Goal: Task Accomplishment & Management: Use online tool/utility

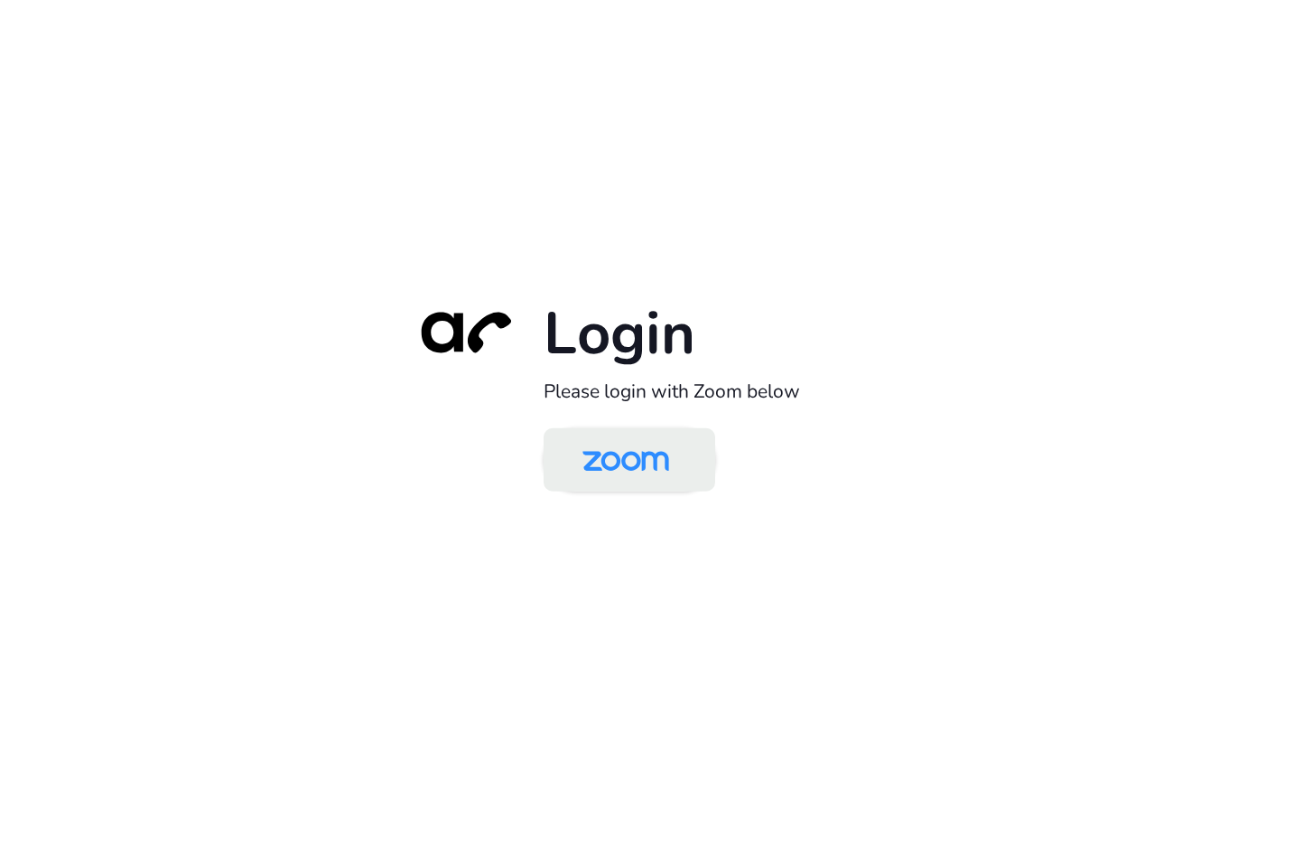
click at [596, 458] on img at bounding box center [626, 461] width 125 height 59
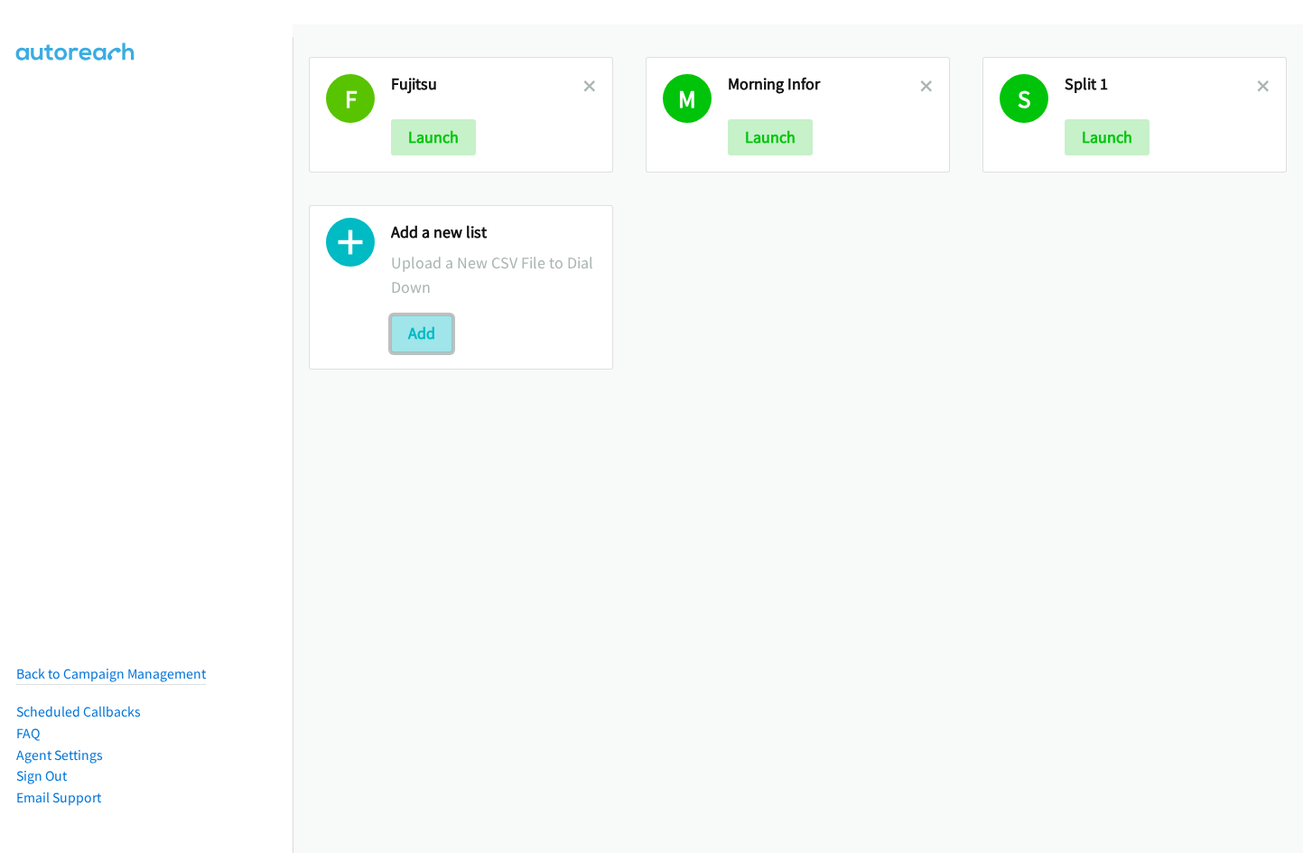
click at [429, 330] on button "Add" at bounding box center [421, 333] width 61 height 36
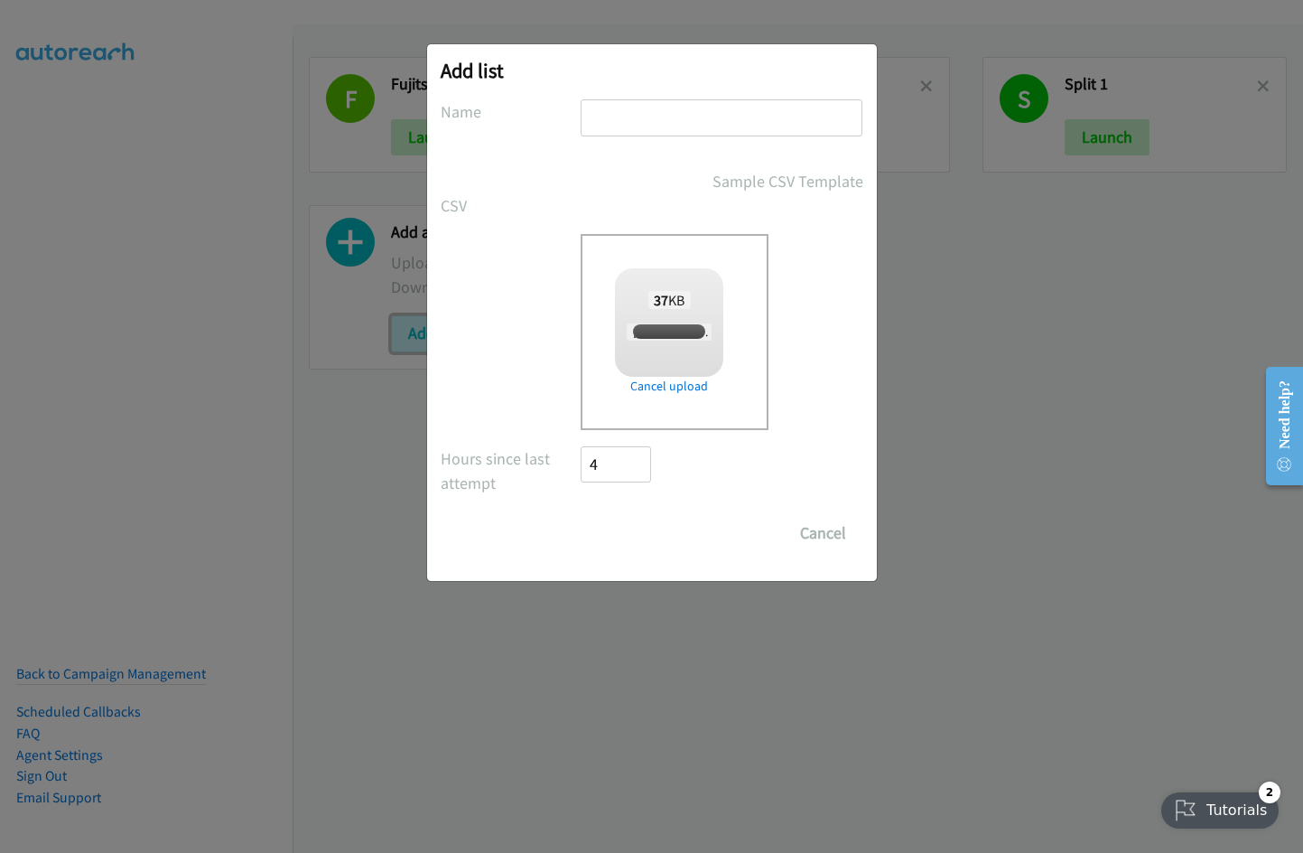
checkbox input "true"
click at [640, 118] on input "text" at bounding box center [722, 117] width 282 height 37
type input "Fujitsu"
click at [582, 515] on input "Save List" at bounding box center [629, 533] width 95 height 36
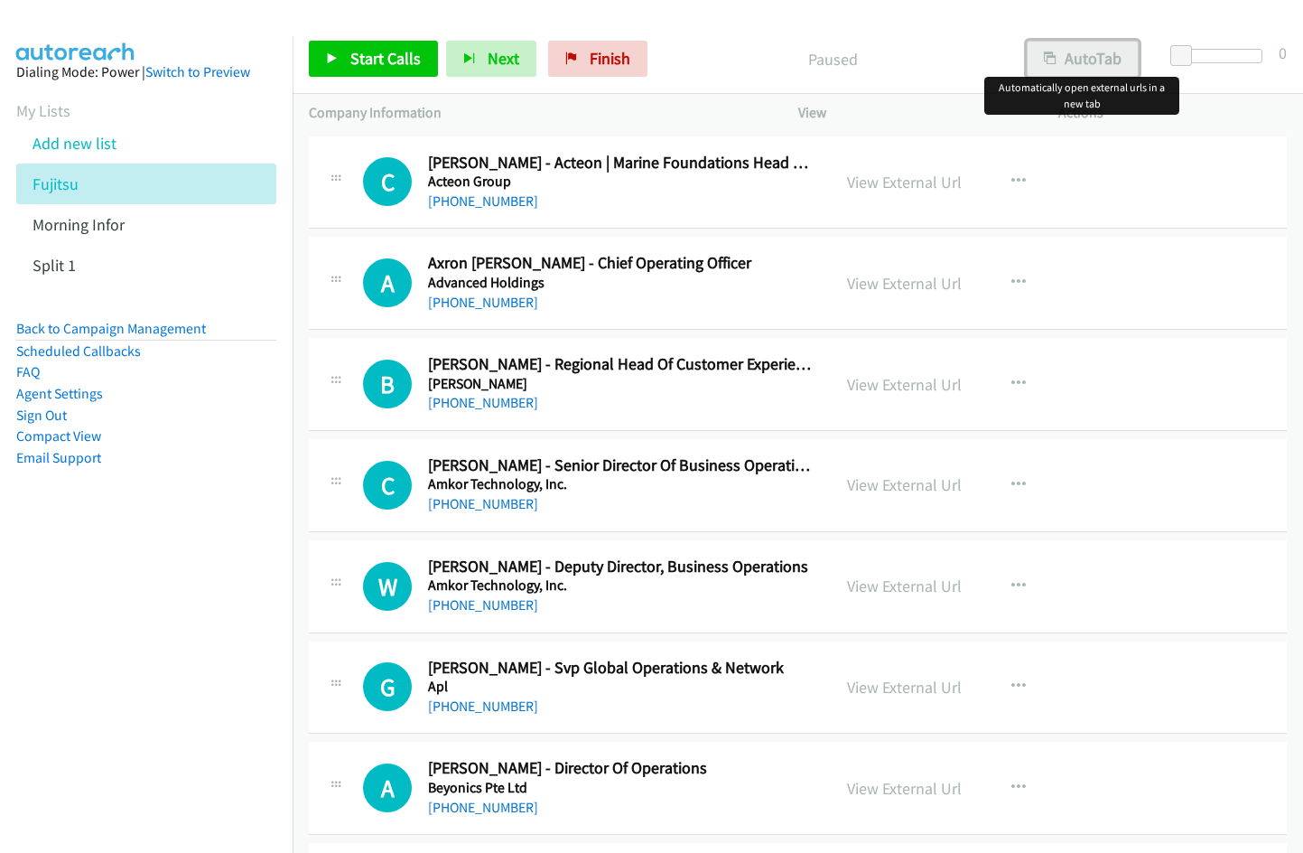
click at [1083, 73] on button "AutoTab" at bounding box center [1083, 59] width 112 height 36
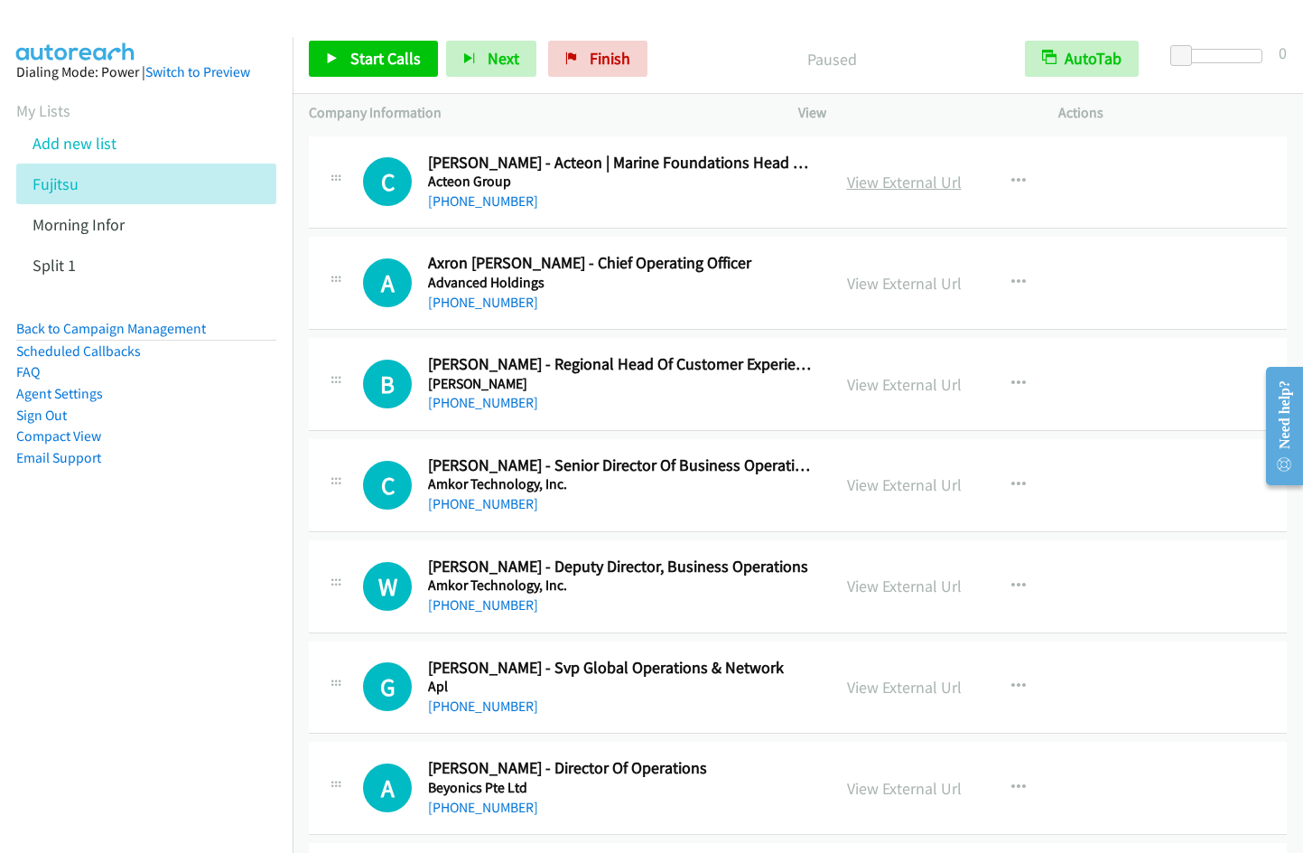
click at [875, 175] on link "View External Url" at bounding box center [904, 182] width 115 height 21
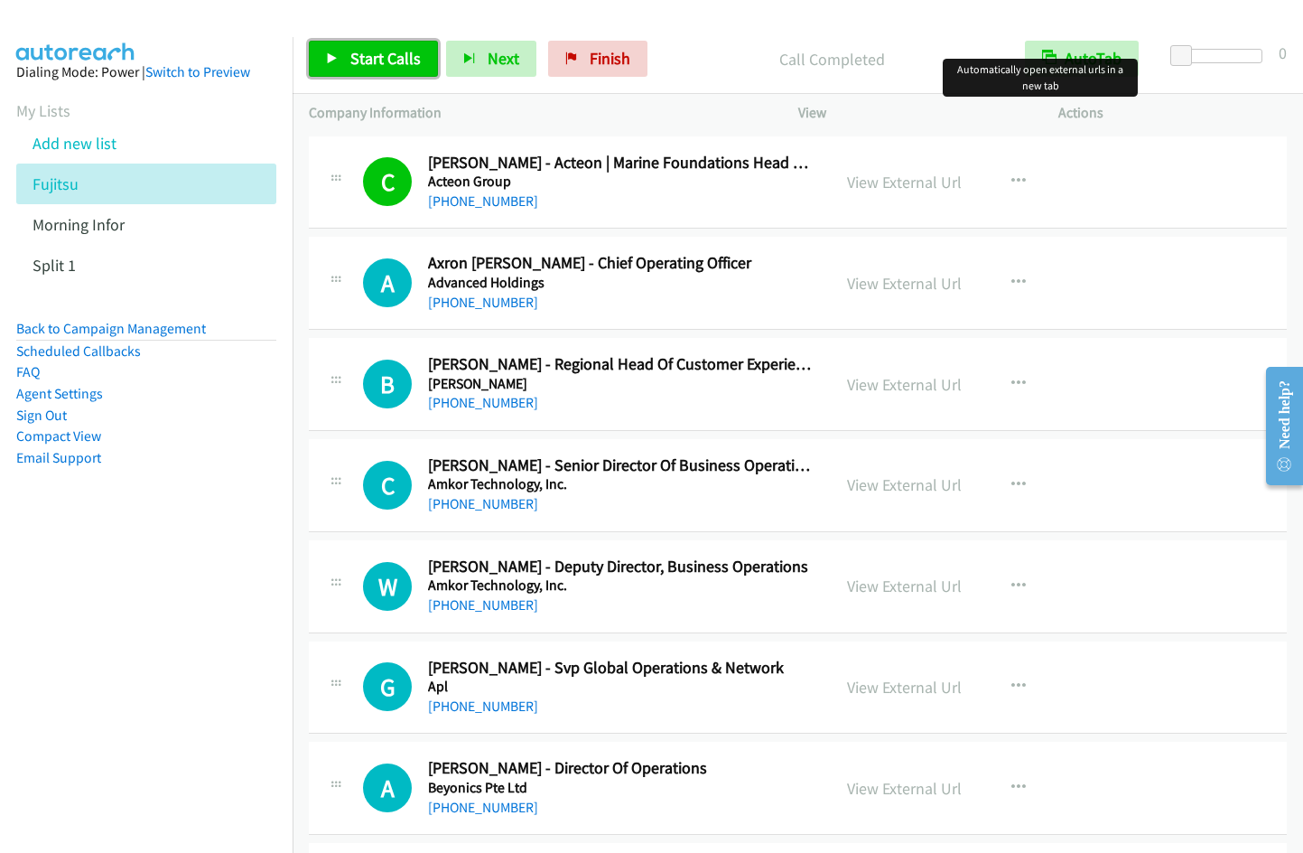
click at [382, 60] on span "Start Calls" at bounding box center [385, 58] width 70 height 21
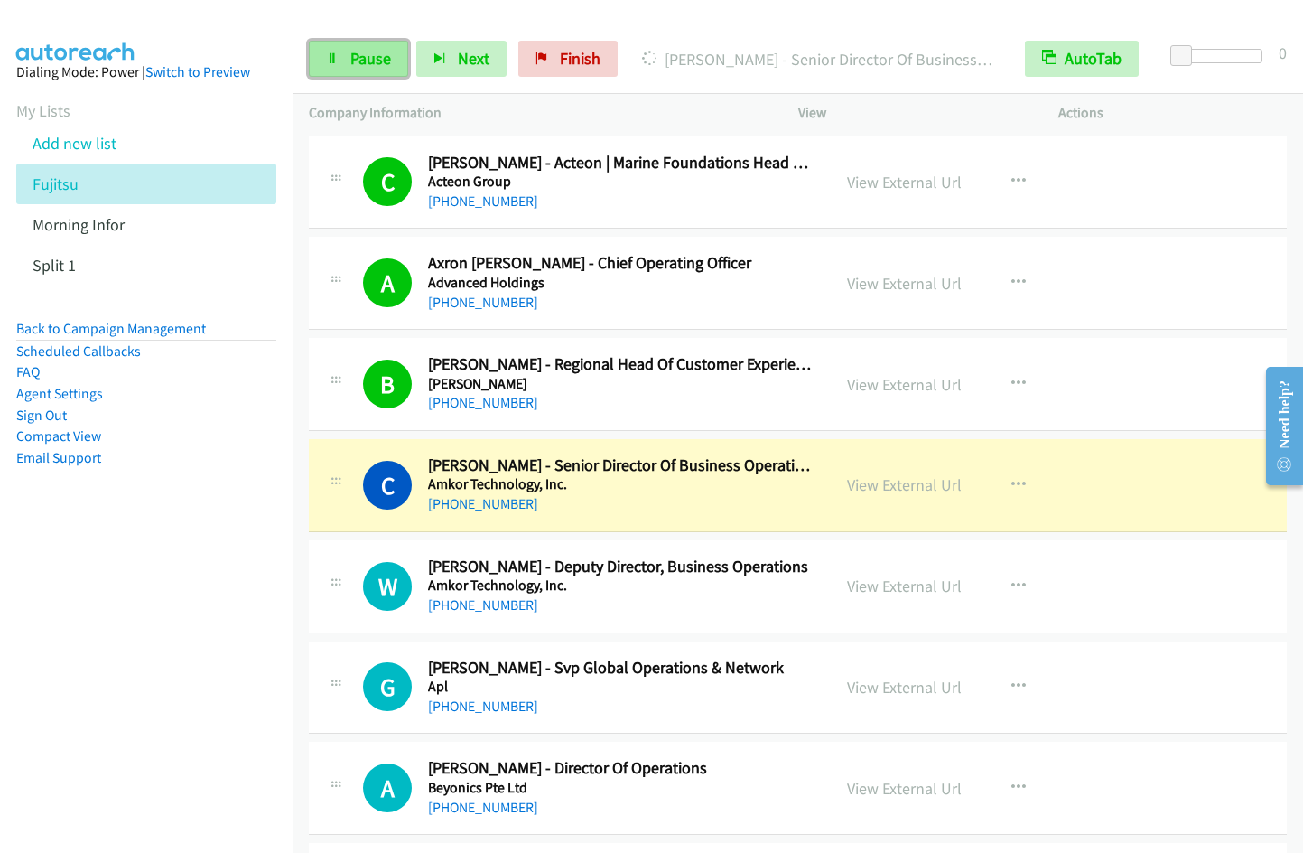
click at [369, 51] on span "Pause" at bounding box center [370, 58] width 41 height 21
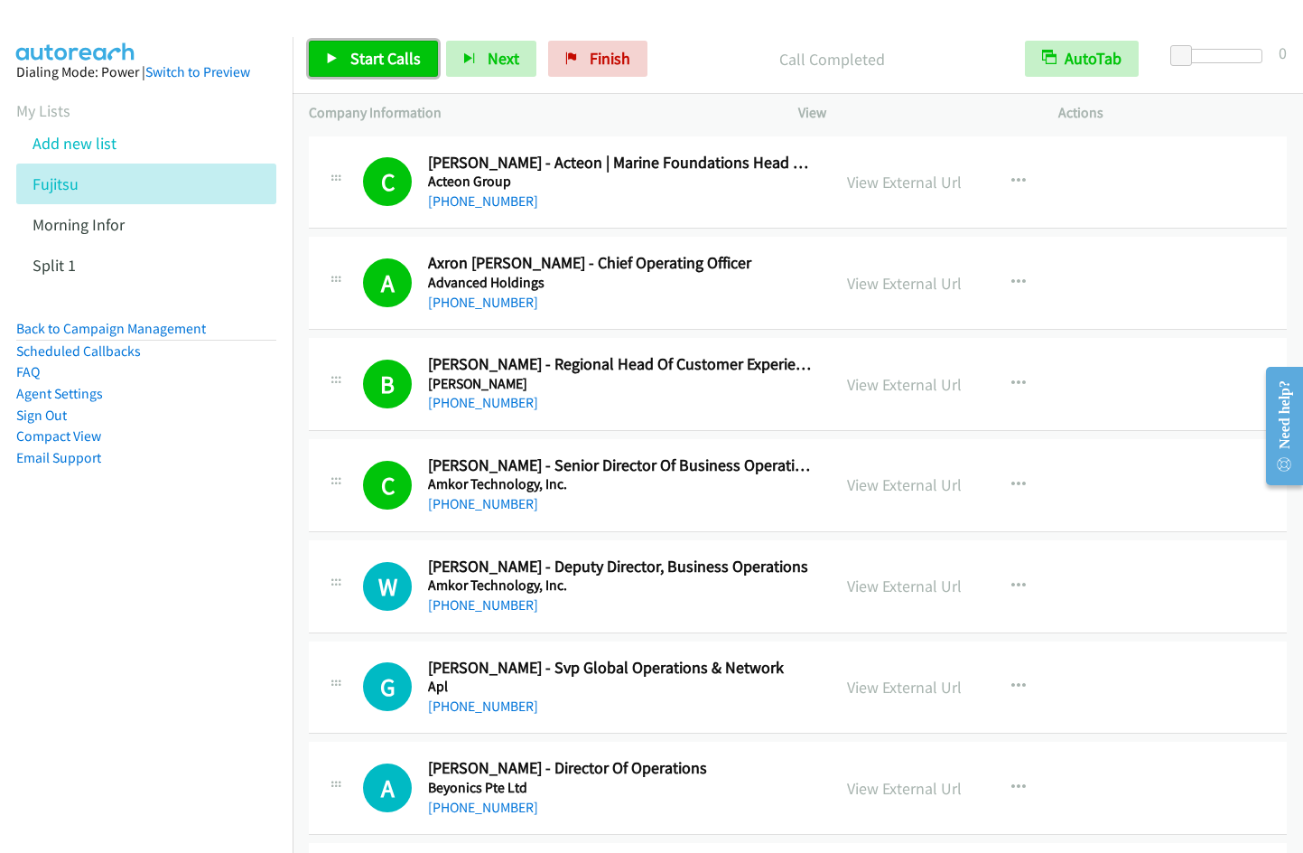
click at [360, 65] on span "Start Calls" at bounding box center [385, 58] width 70 height 21
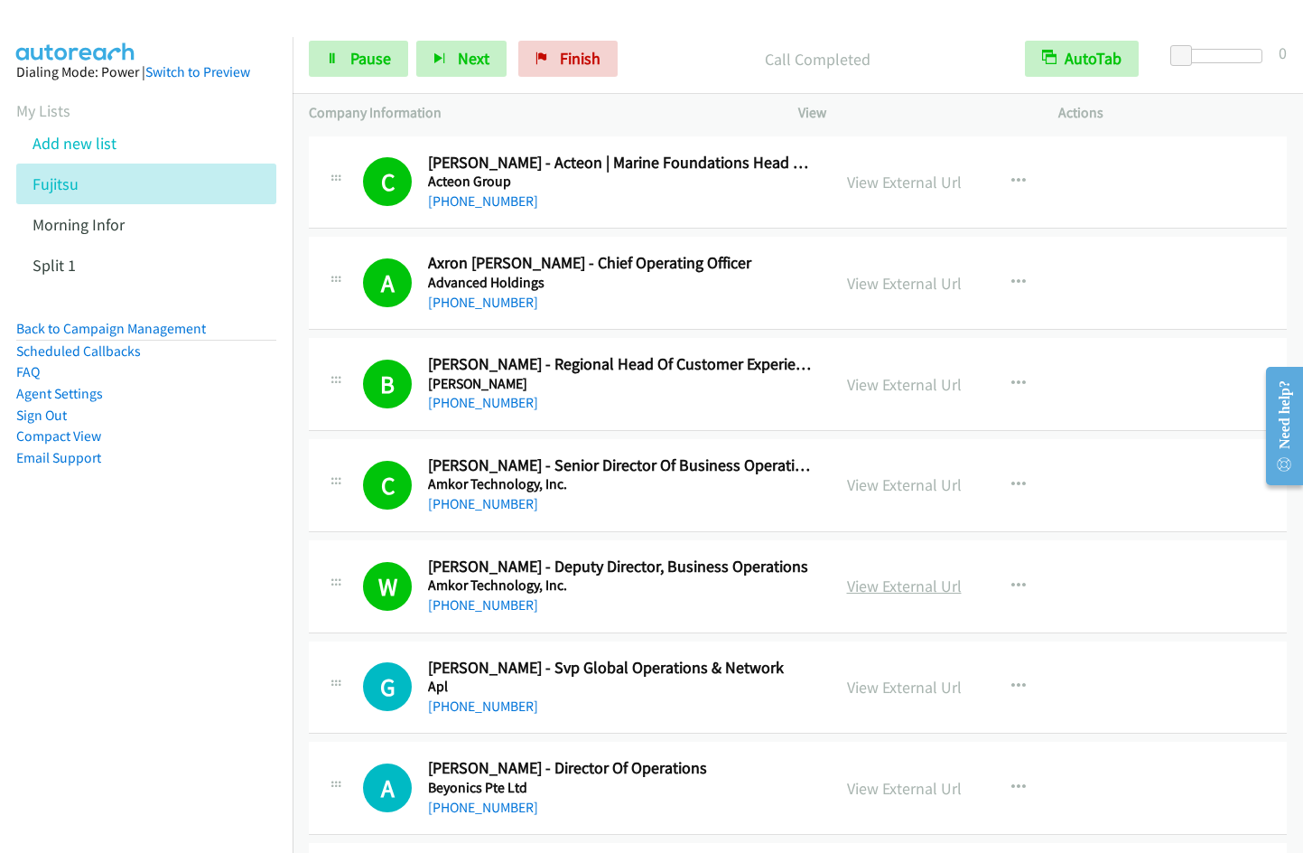
click at [909, 584] on link "View External Url" at bounding box center [904, 585] width 115 height 21
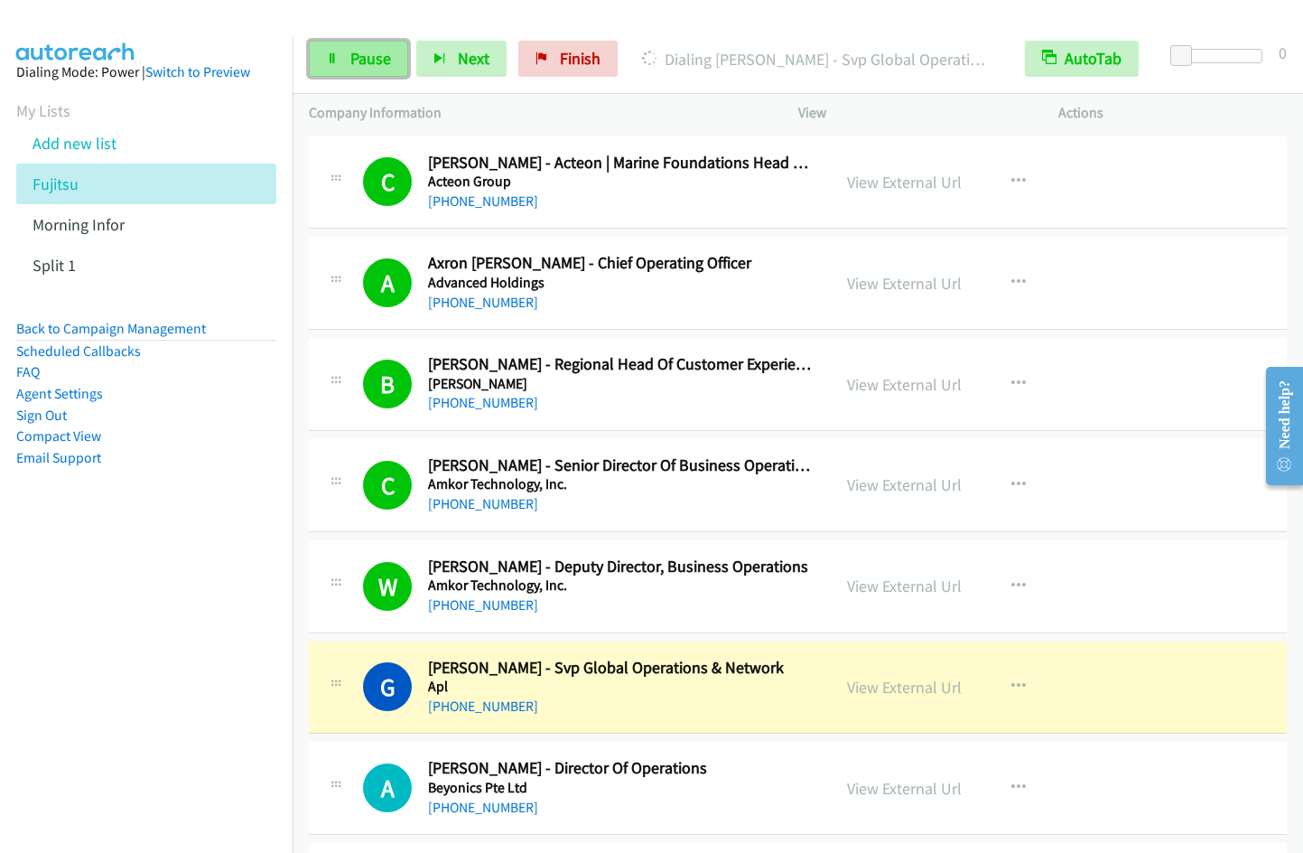
click at [378, 63] on span "Pause" at bounding box center [370, 58] width 41 height 21
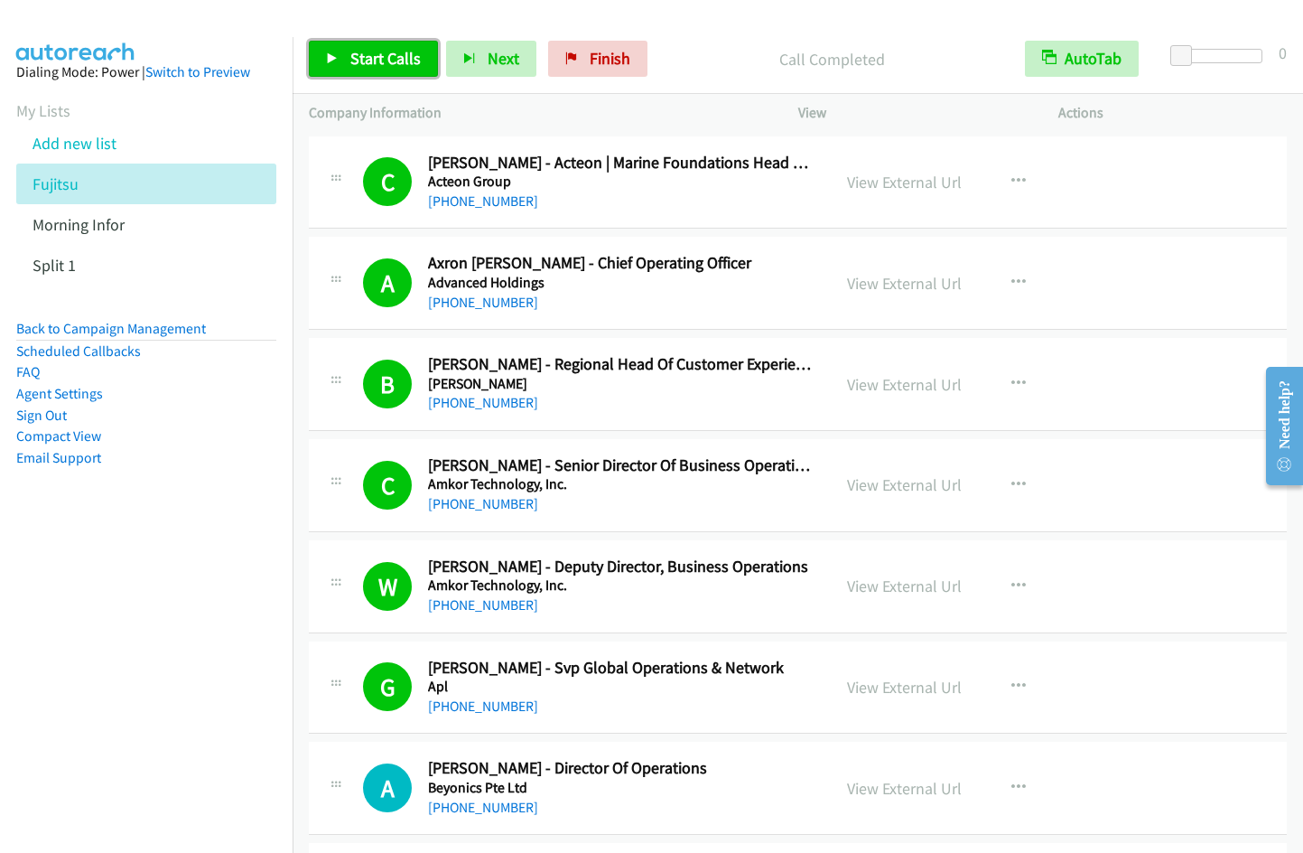
click at [352, 56] on span "Start Calls" at bounding box center [385, 58] width 70 height 21
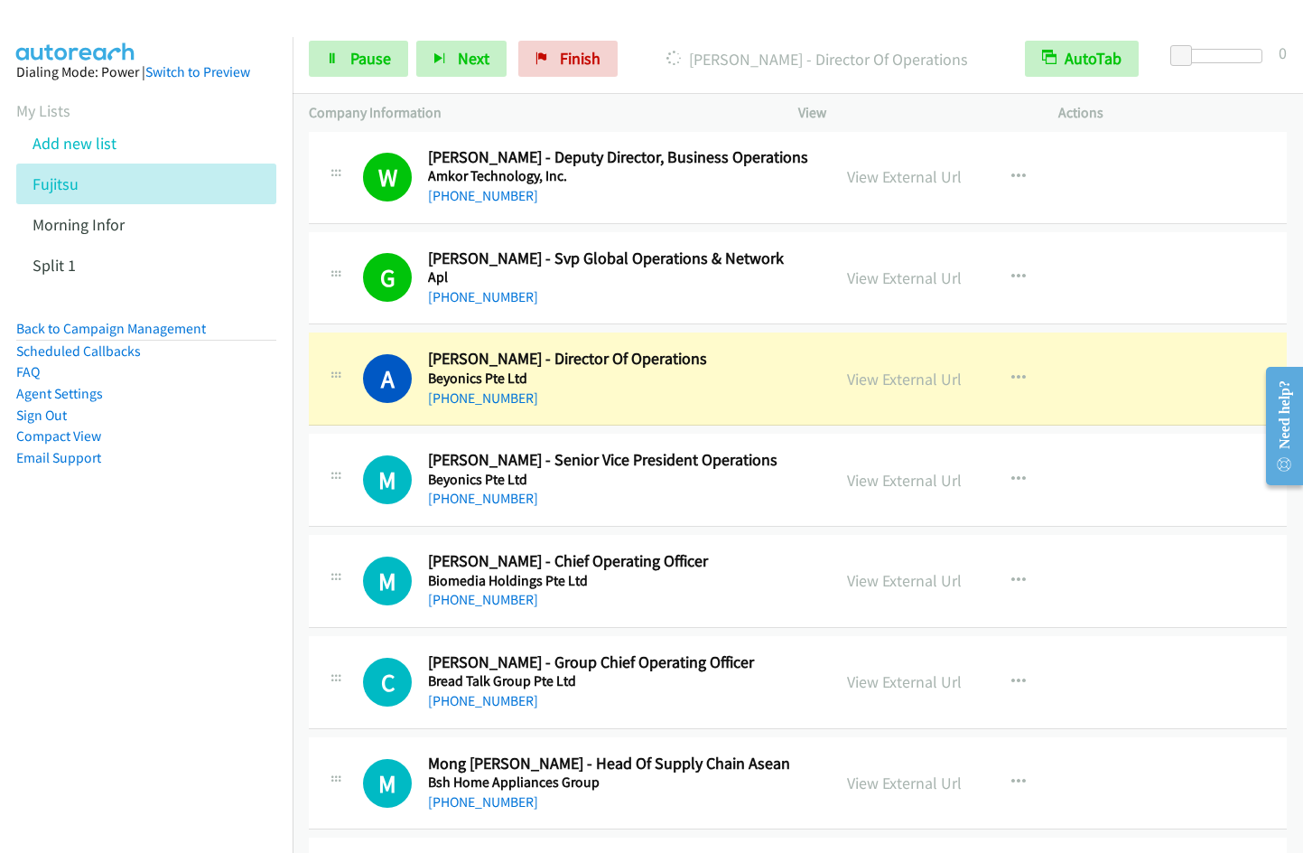
scroll to position [458, 0]
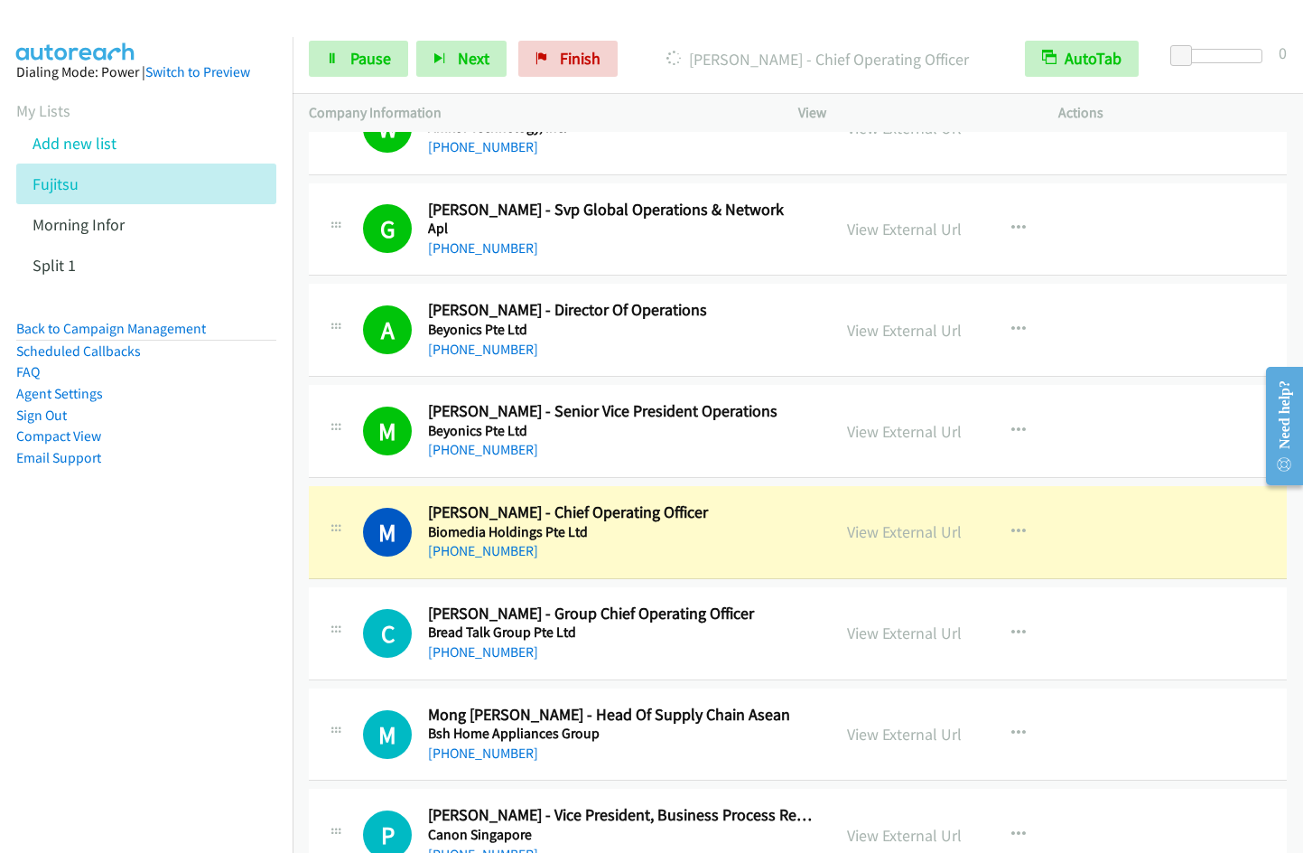
click at [185, 573] on nav "Dialing Mode: Power | Switch to Preview My Lists Add new list Fujitsu Morning I…" at bounding box center [147, 463] width 294 height 853
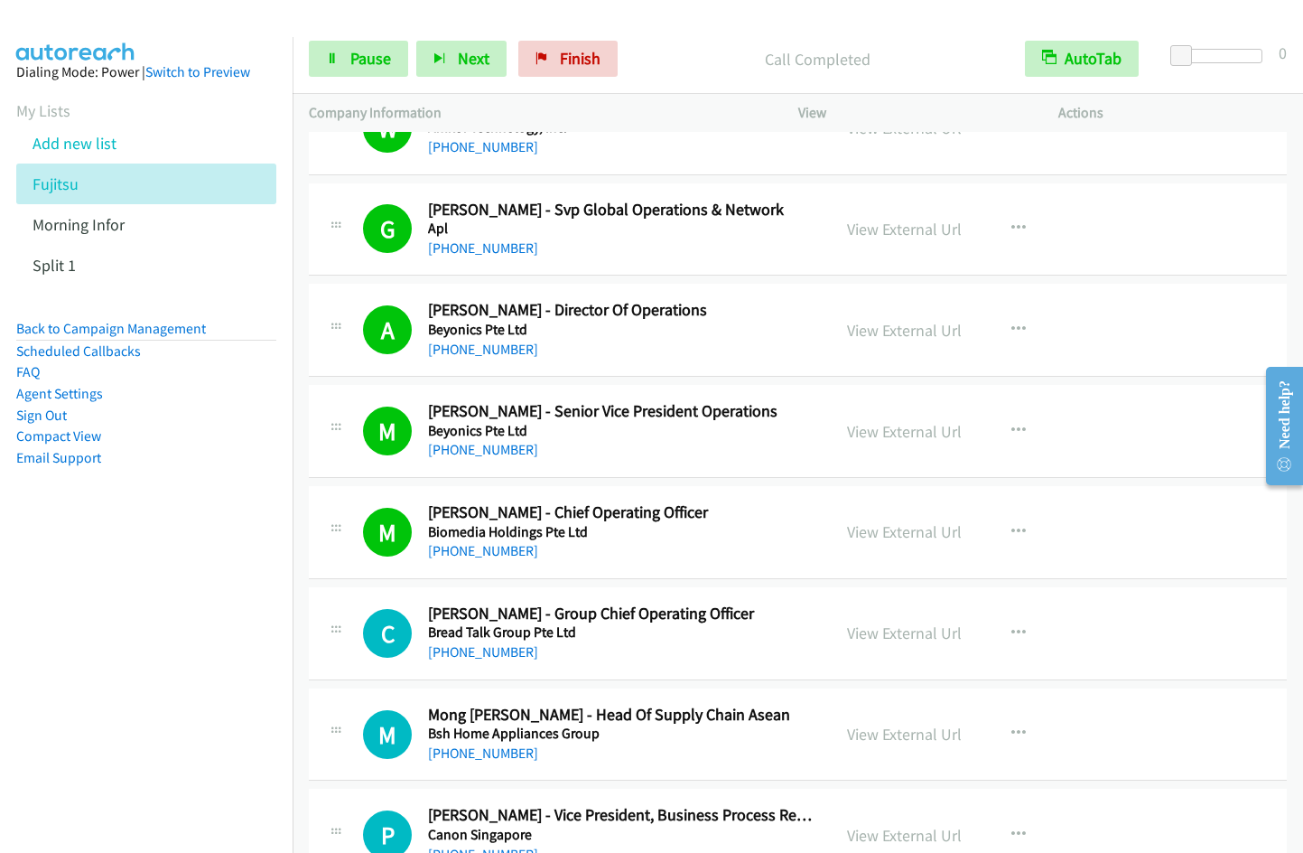
click at [166, 692] on nav "Dialing Mode: Power | Switch to Preview My Lists Add new list Fujitsu Morning I…" at bounding box center [147, 463] width 294 height 853
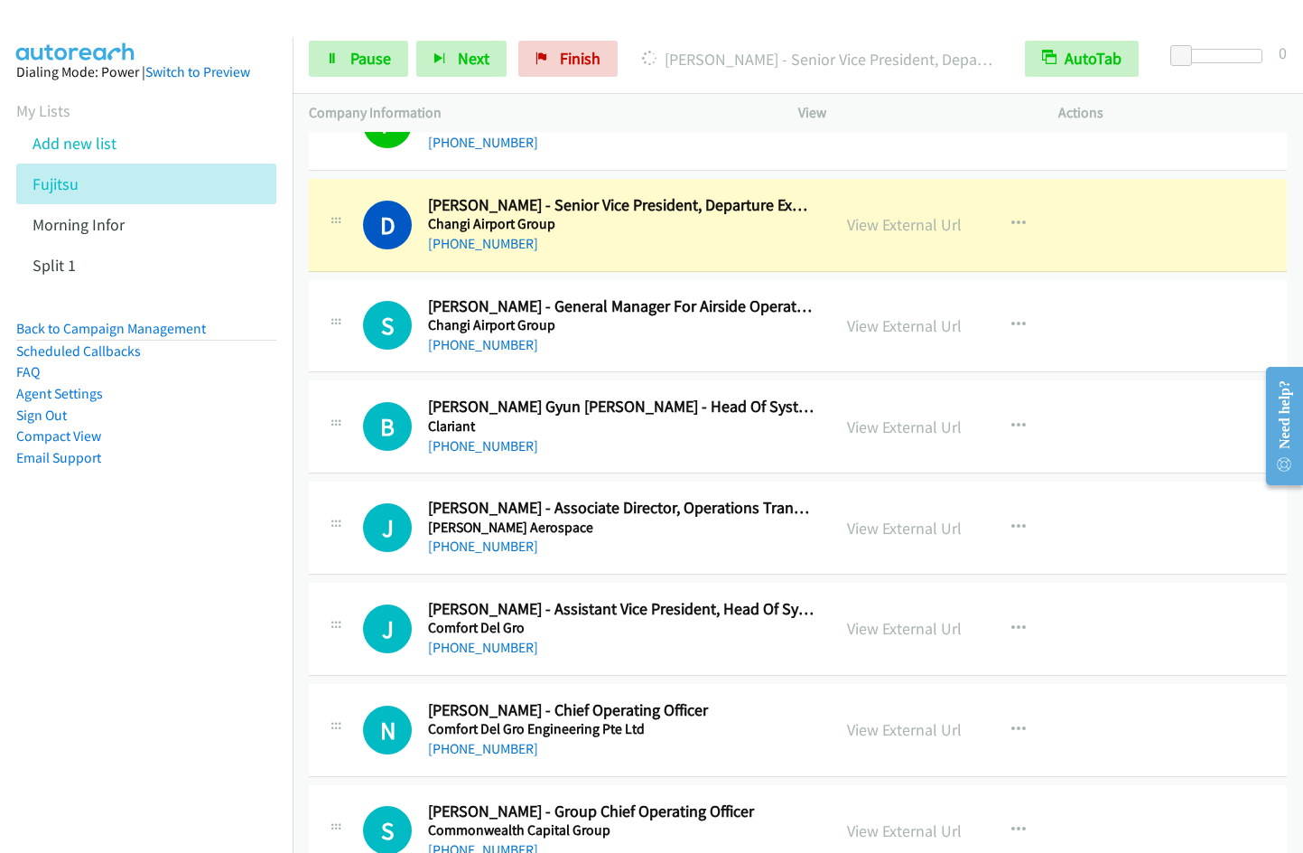
scroll to position [1491, 0]
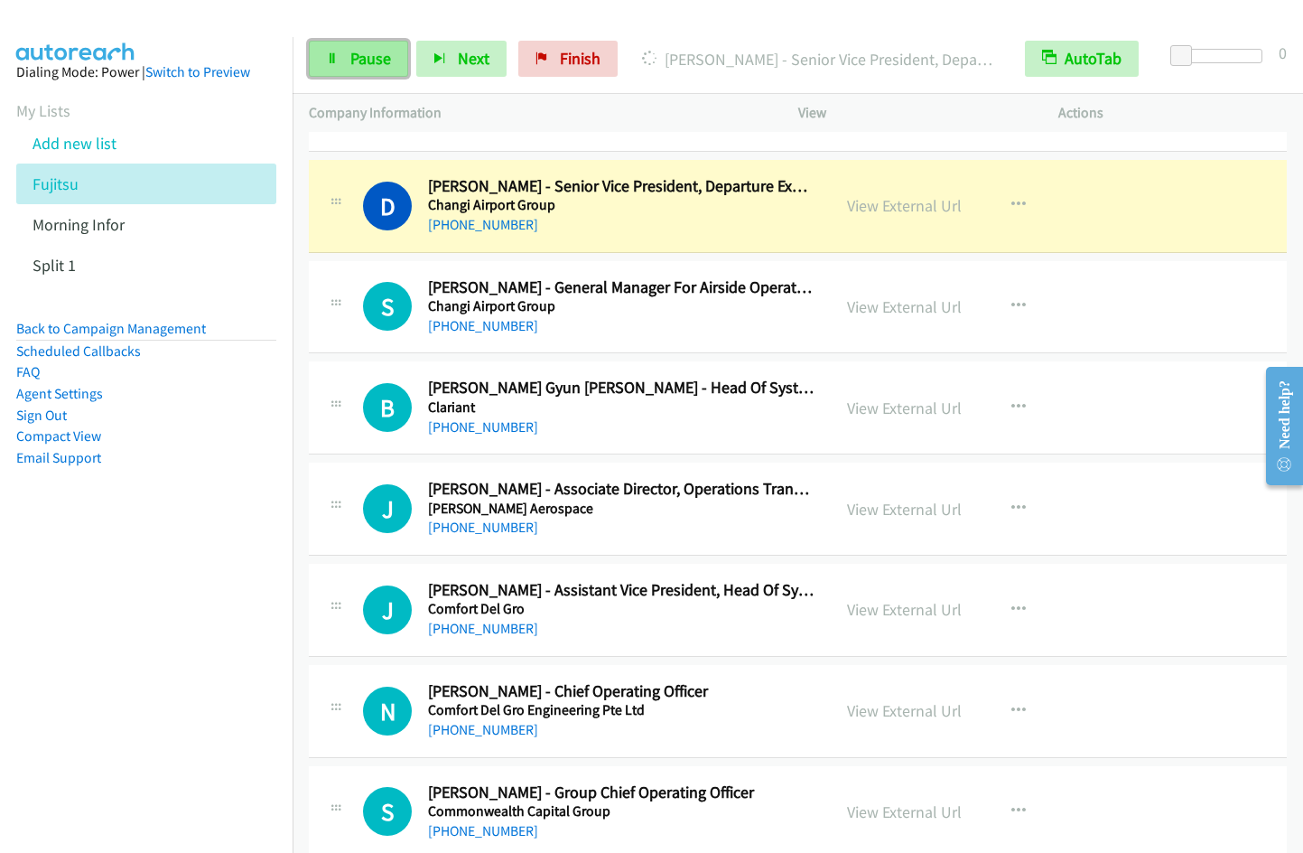
click at [358, 71] on link "Pause" at bounding box center [358, 59] width 99 height 36
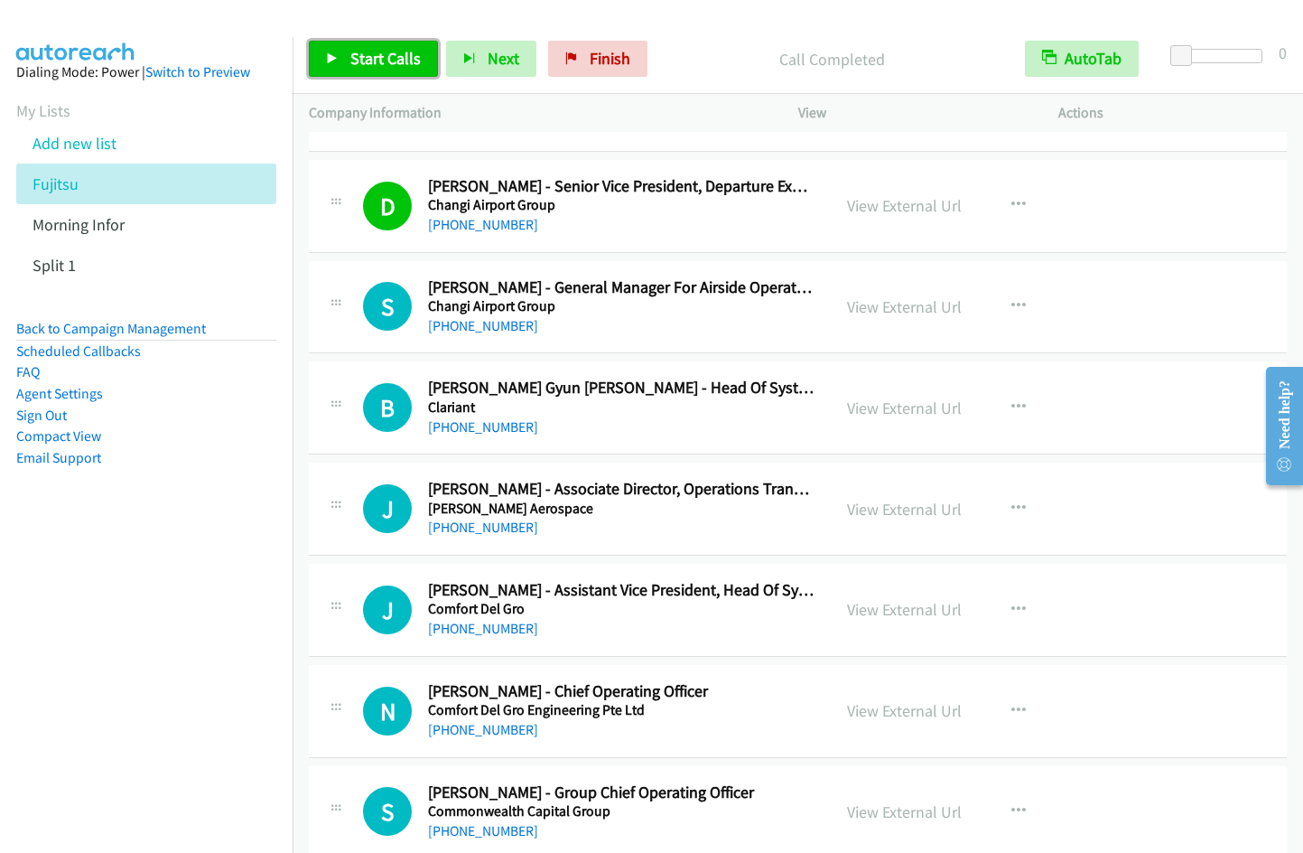
click at [395, 51] on span "Start Calls" at bounding box center [385, 58] width 70 height 21
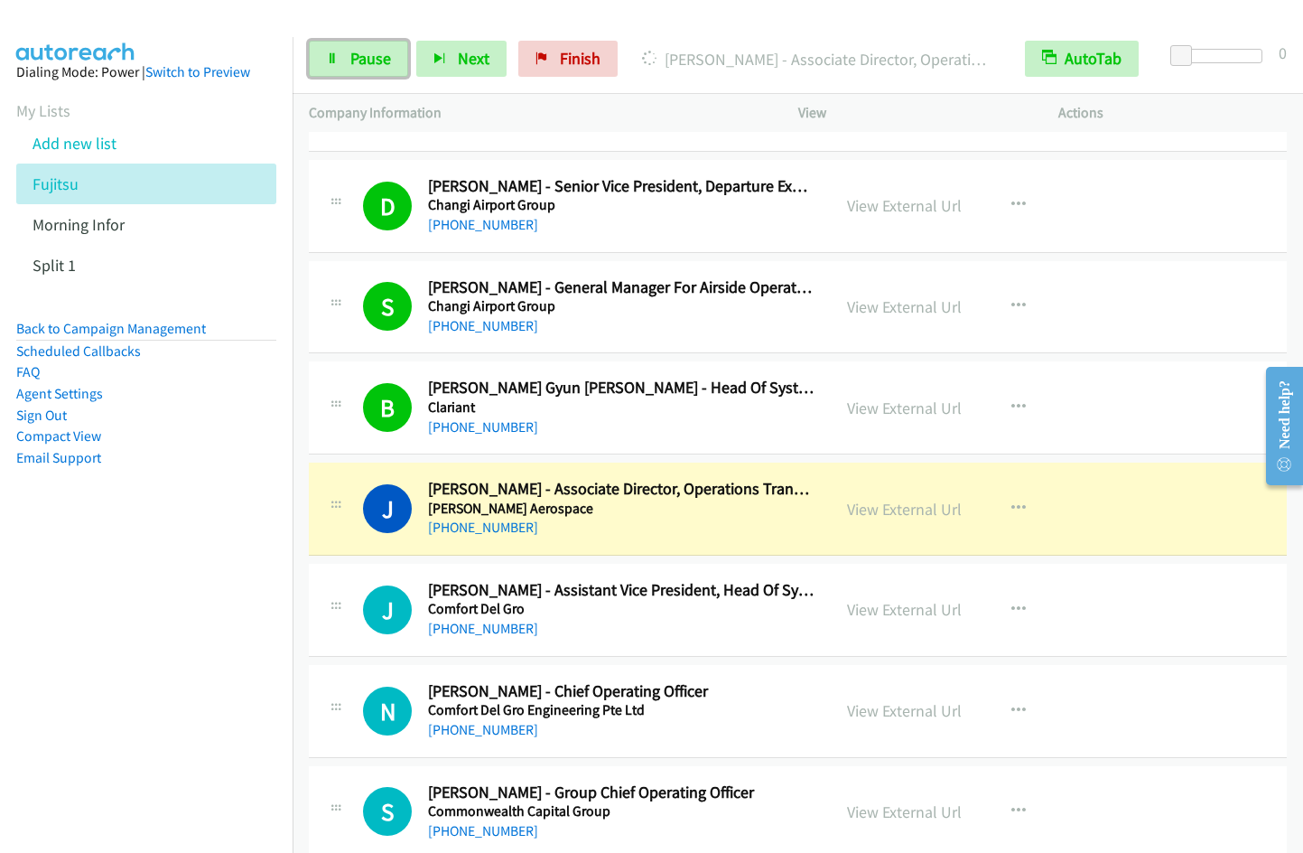
drag, startPoint x: 340, startPoint y: 68, endPoint x: 518, endPoint y: 7, distance: 187.1
click at [342, 67] on link "Pause" at bounding box center [358, 59] width 99 height 36
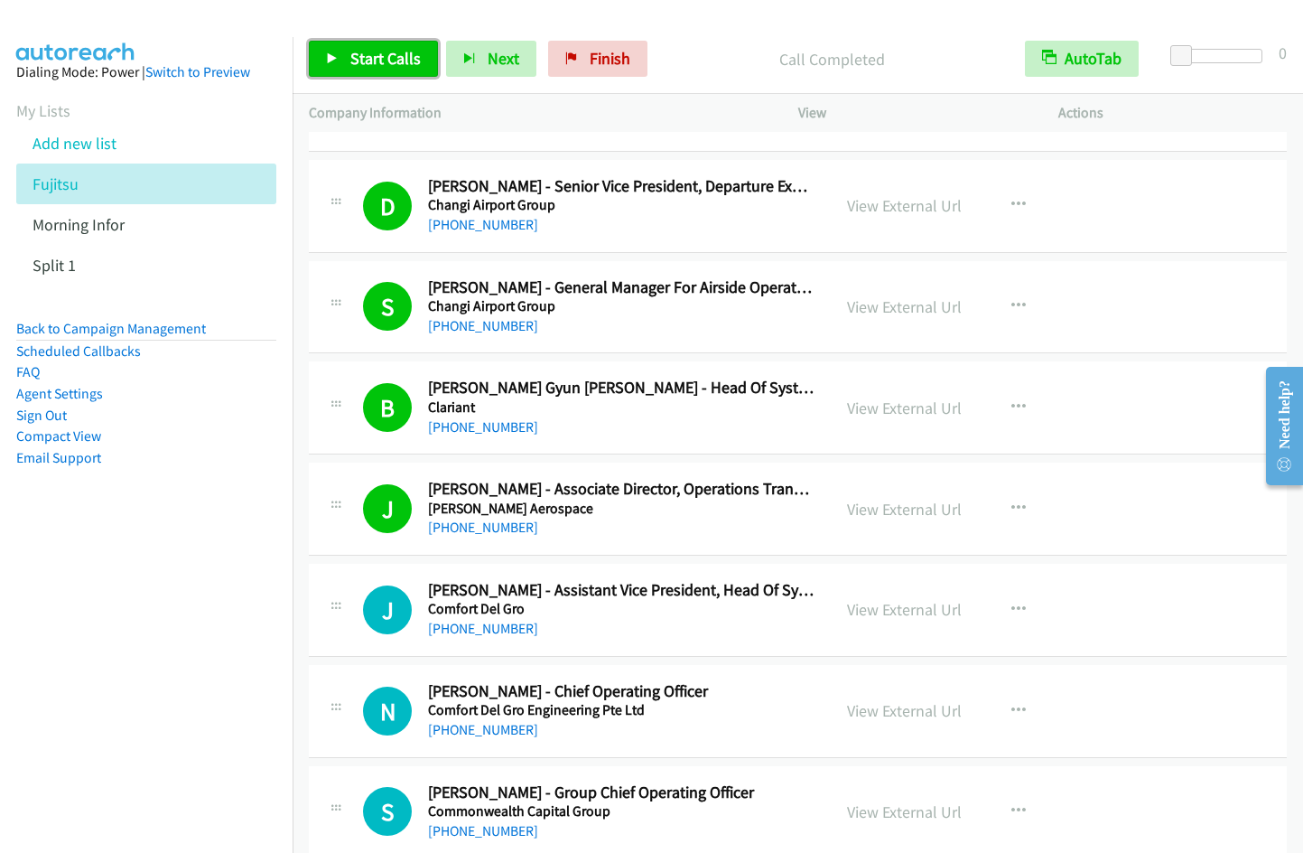
click at [380, 51] on span "Start Calls" at bounding box center [385, 58] width 70 height 21
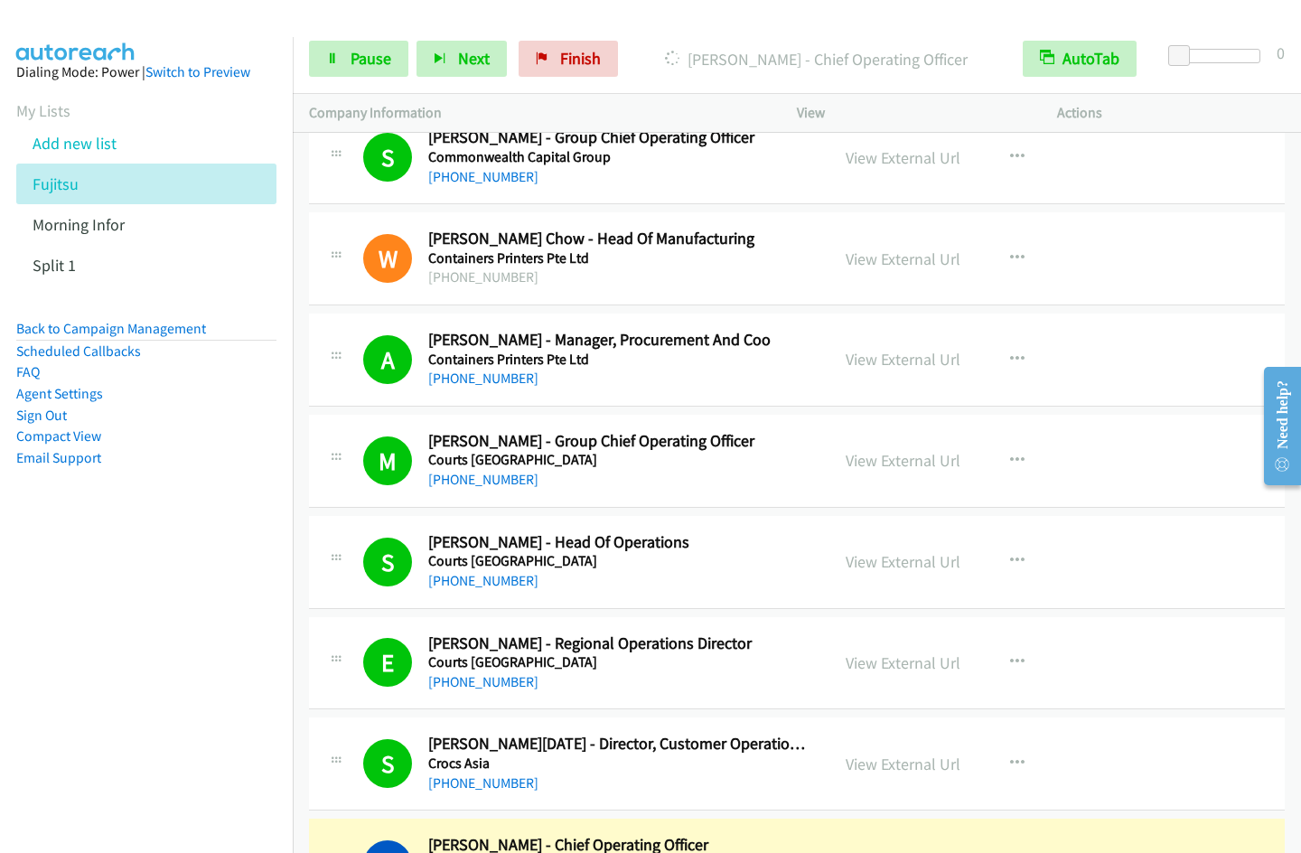
scroll to position [2764, 0]
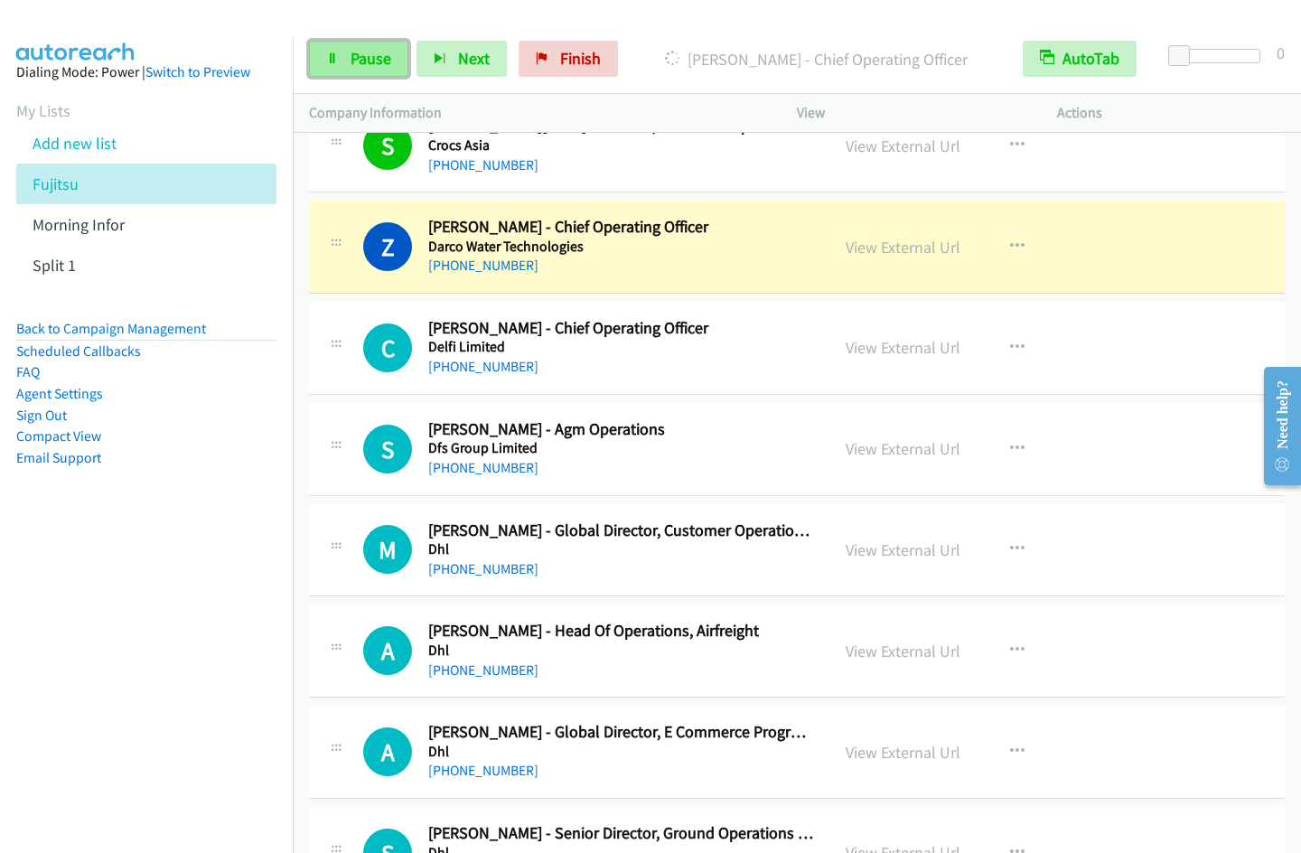
click at [350, 59] on span "Pause" at bounding box center [370, 58] width 41 height 21
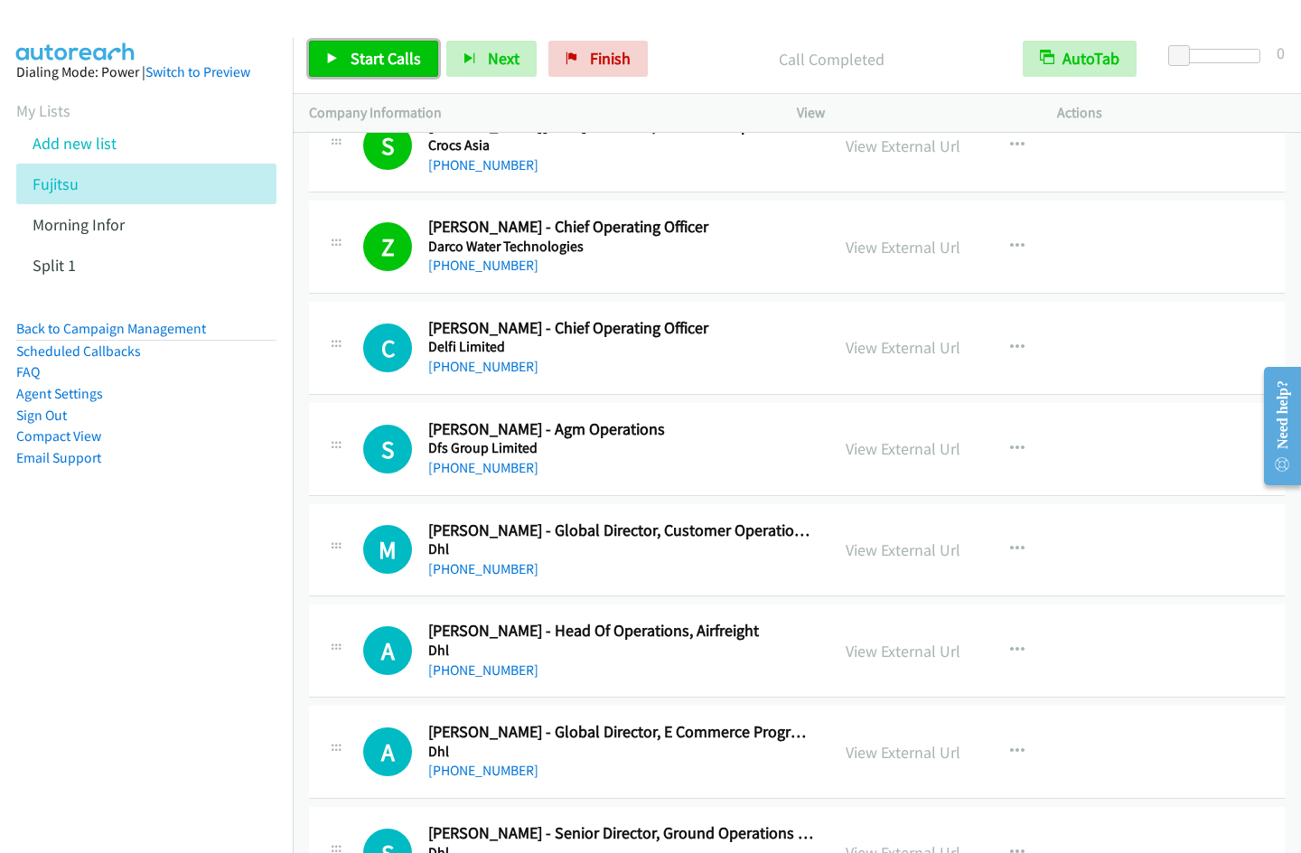
click at [373, 61] on span "Start Calls" at bounding box center [385, 58] width 70 height 21
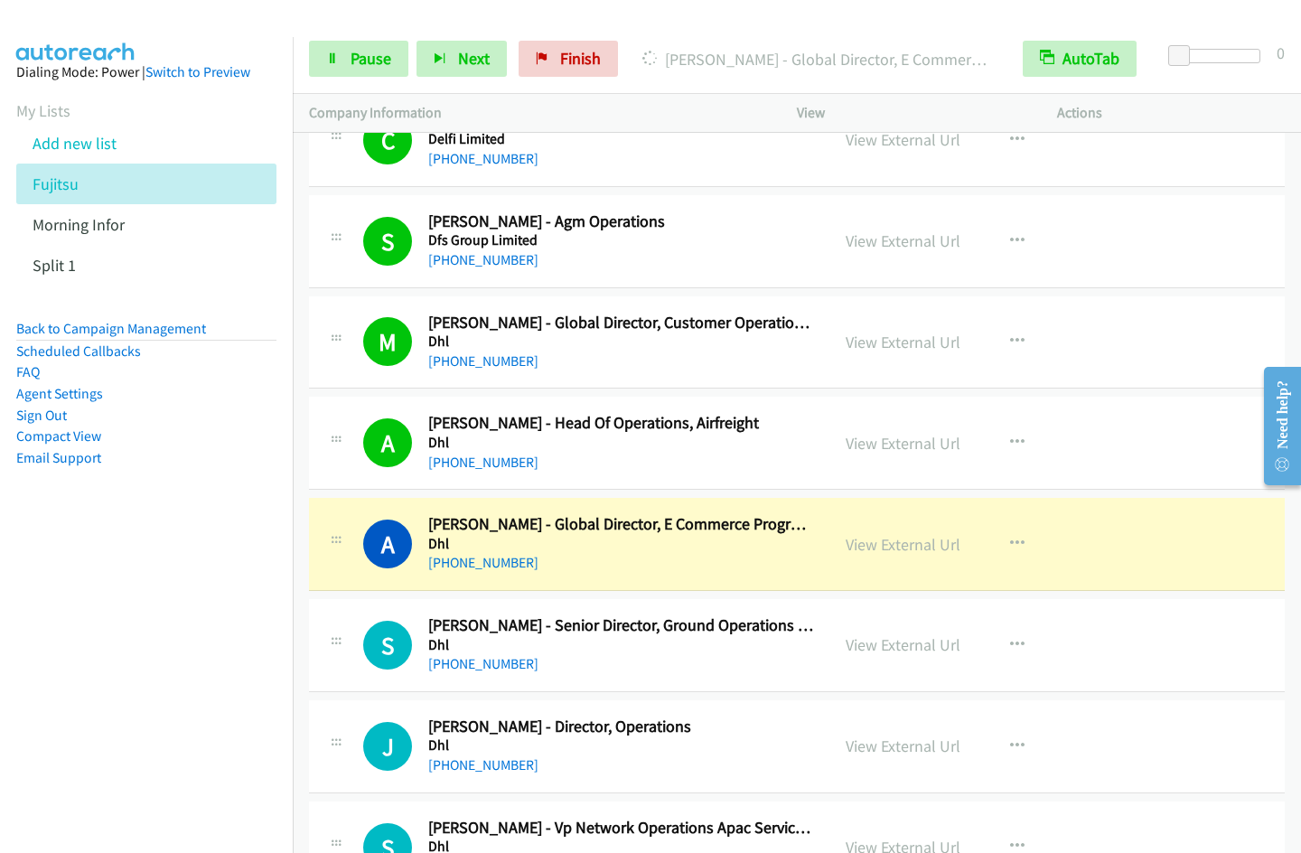
scroll to position [3019, 0]
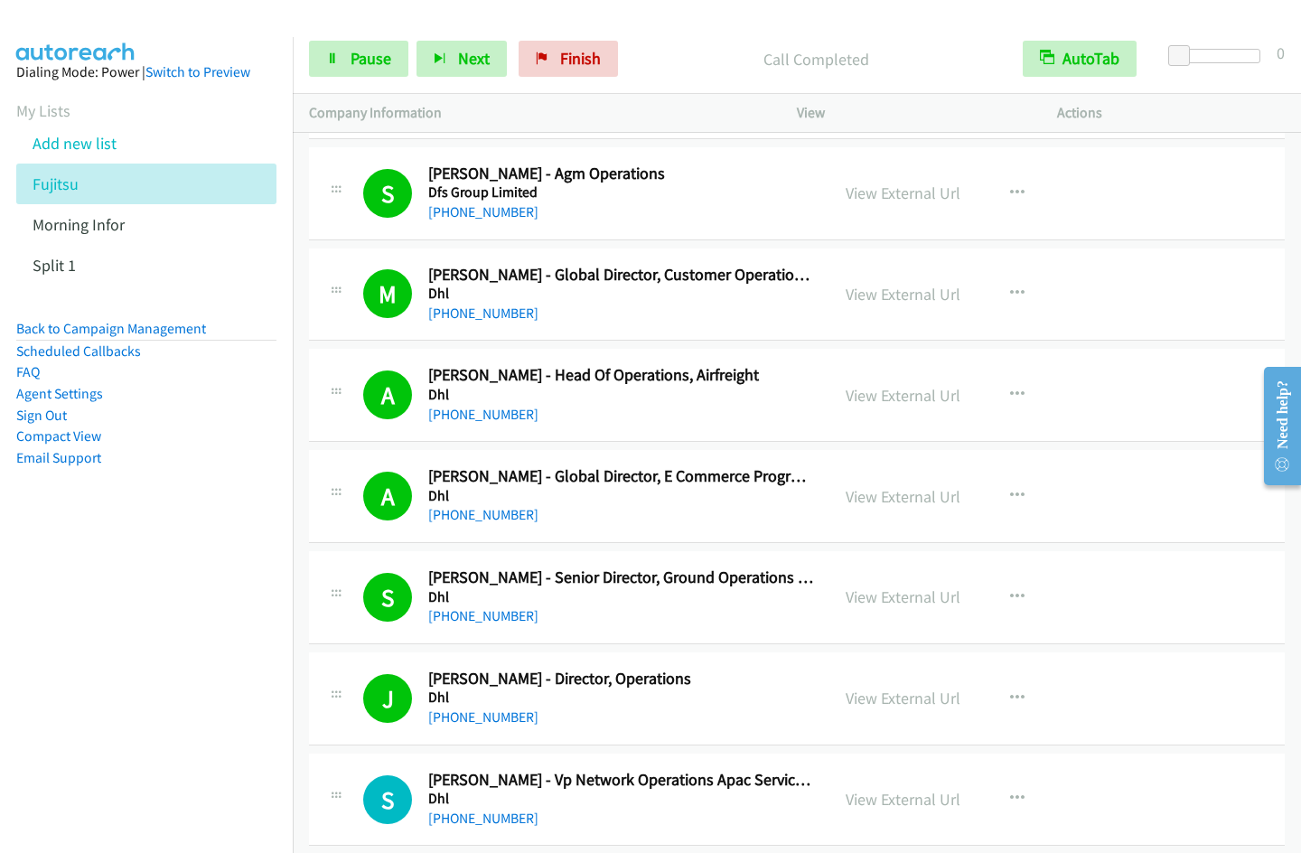
click at [695, 26] on div "Start Calls Pause Next Finish Call Completed AutoTab AutoTab 0" at bounding box center [797, 59] width 1008 height 70
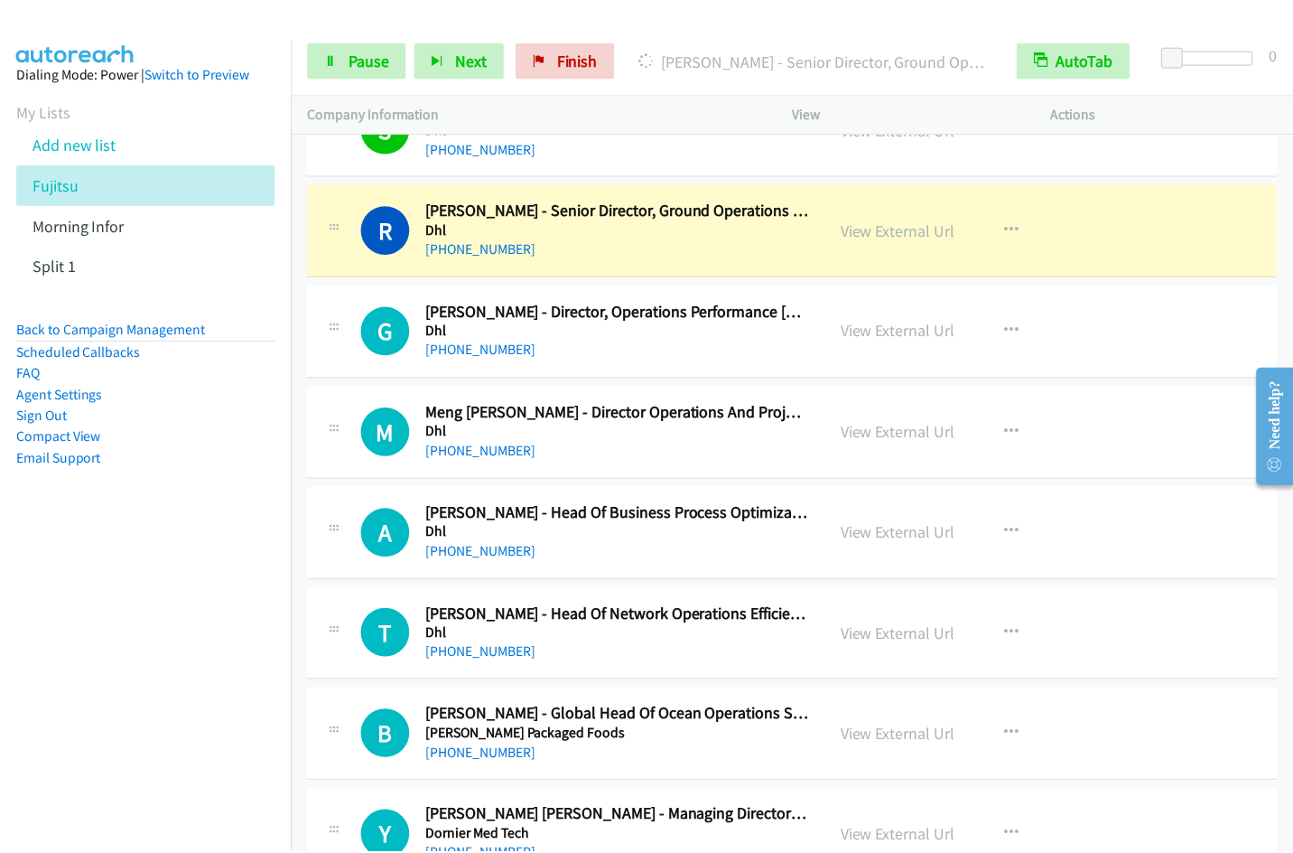
scroll to position [3818, 0]
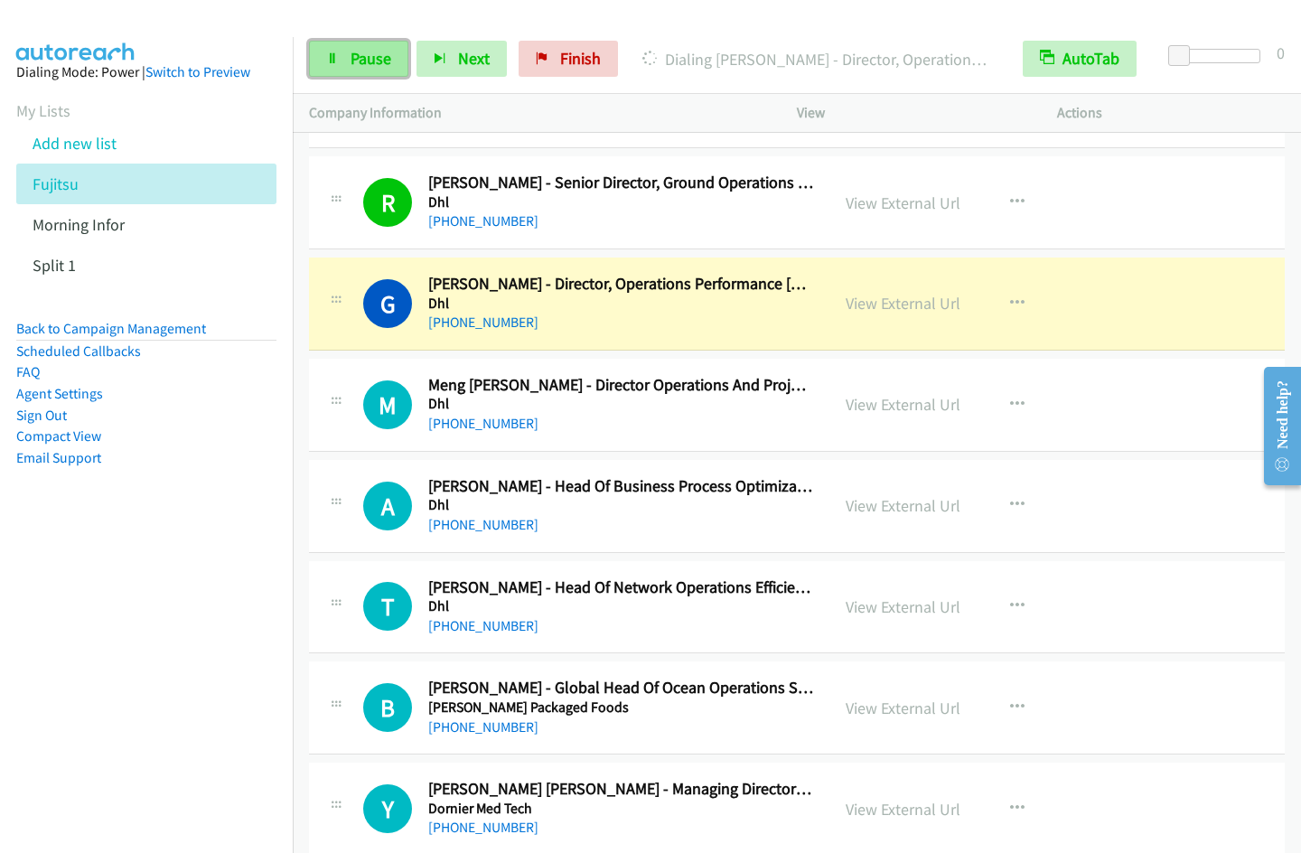
click at [335, 62] on icon at bounding box center [332, 59] width 13 height 13
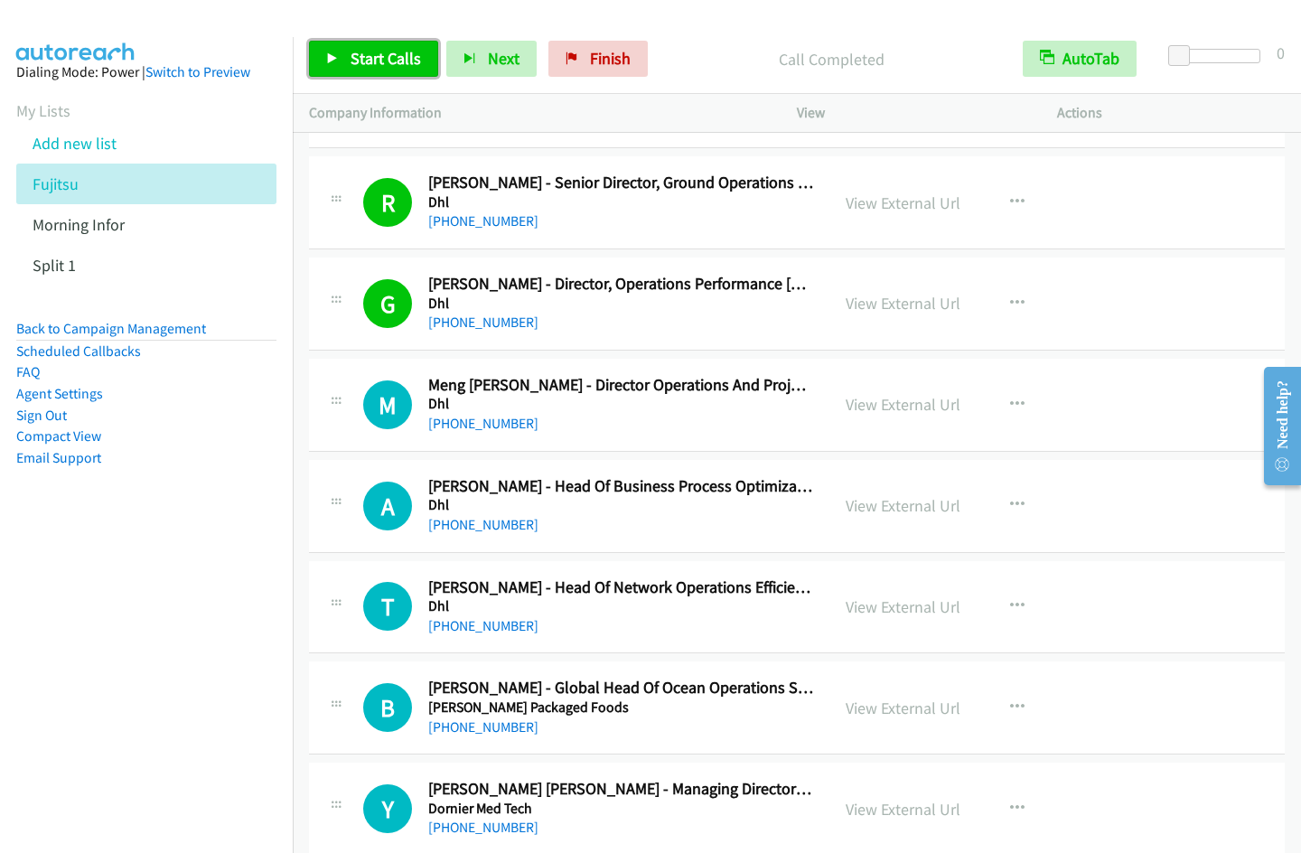
click at [397, 51] on span "Start Calls" at bounding box center [385, 58] width 70 height 21
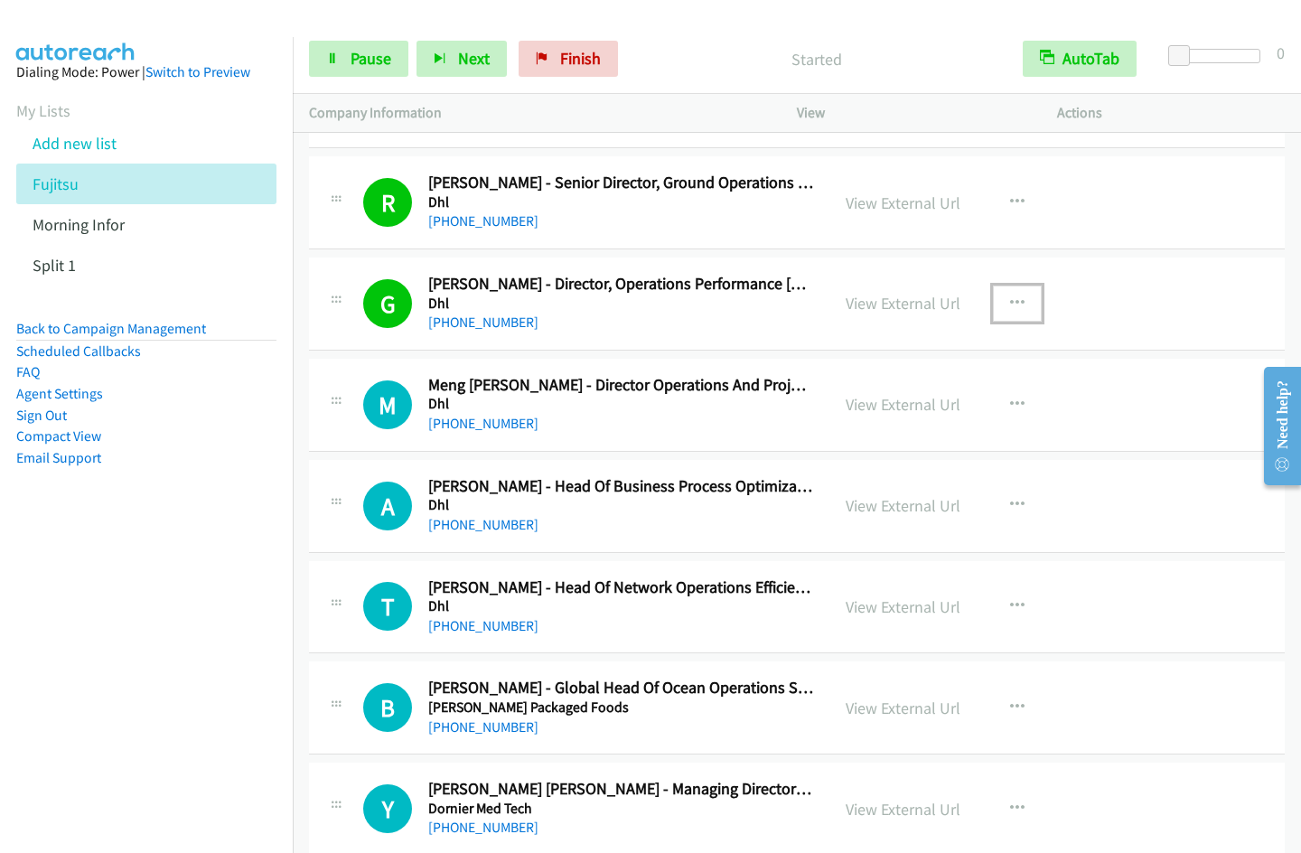
click at [1010, 305] on icon "button" at bounding box center [1017, 303] width 14 height 14
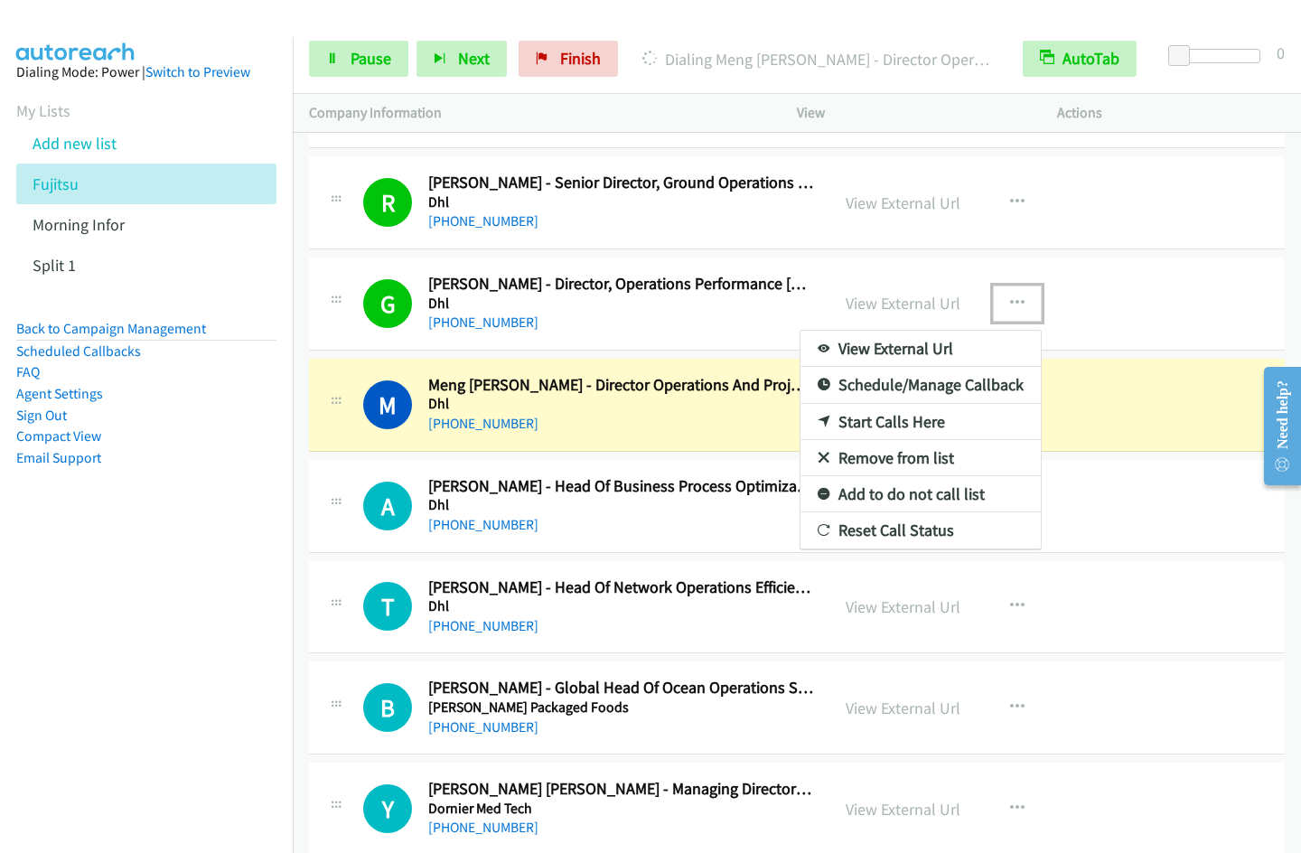
click at [896, 430] on link "Start Calls Here" at bounding box center [920, 422] width 240 height 36
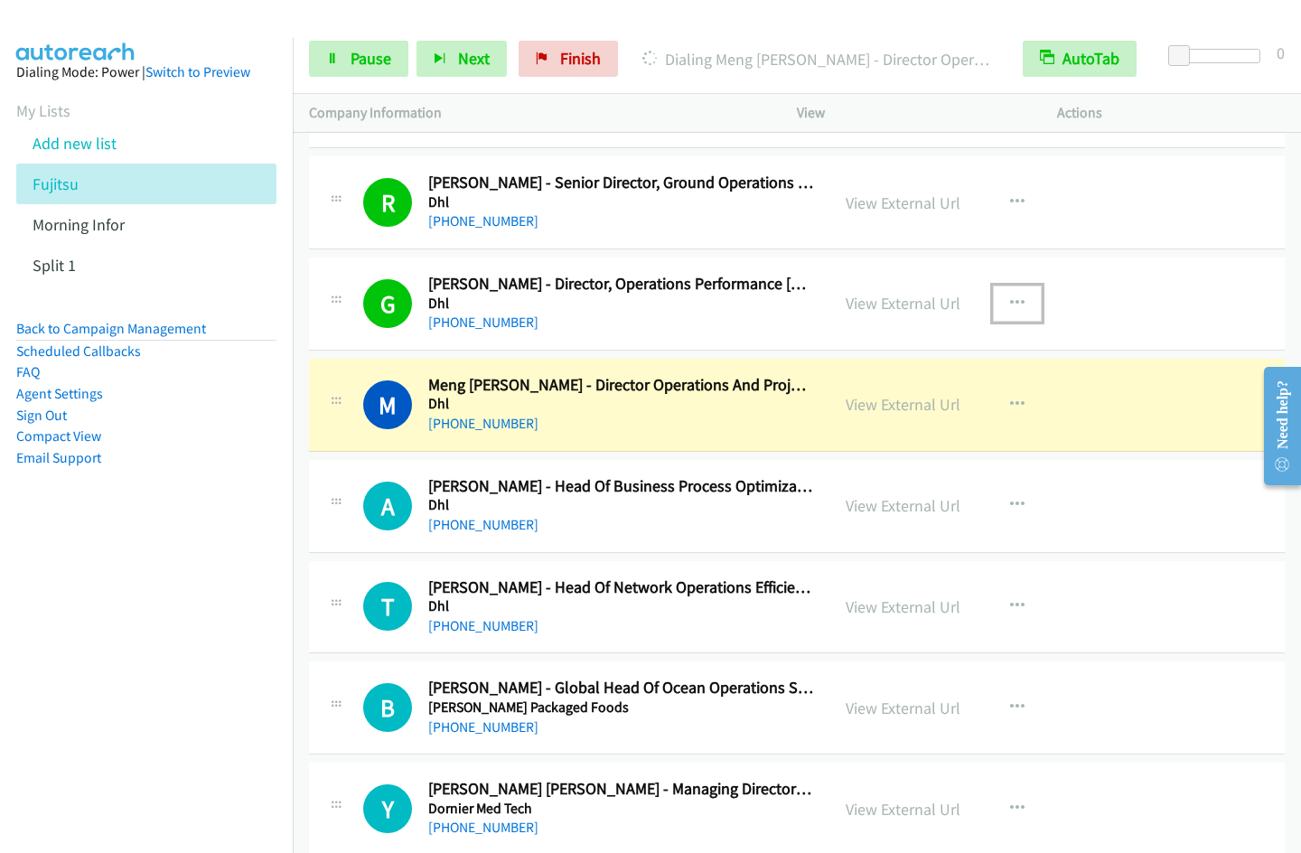
click at [1010, 302] on icon "button" at bounding box center [1017, 303] width 14 height 14
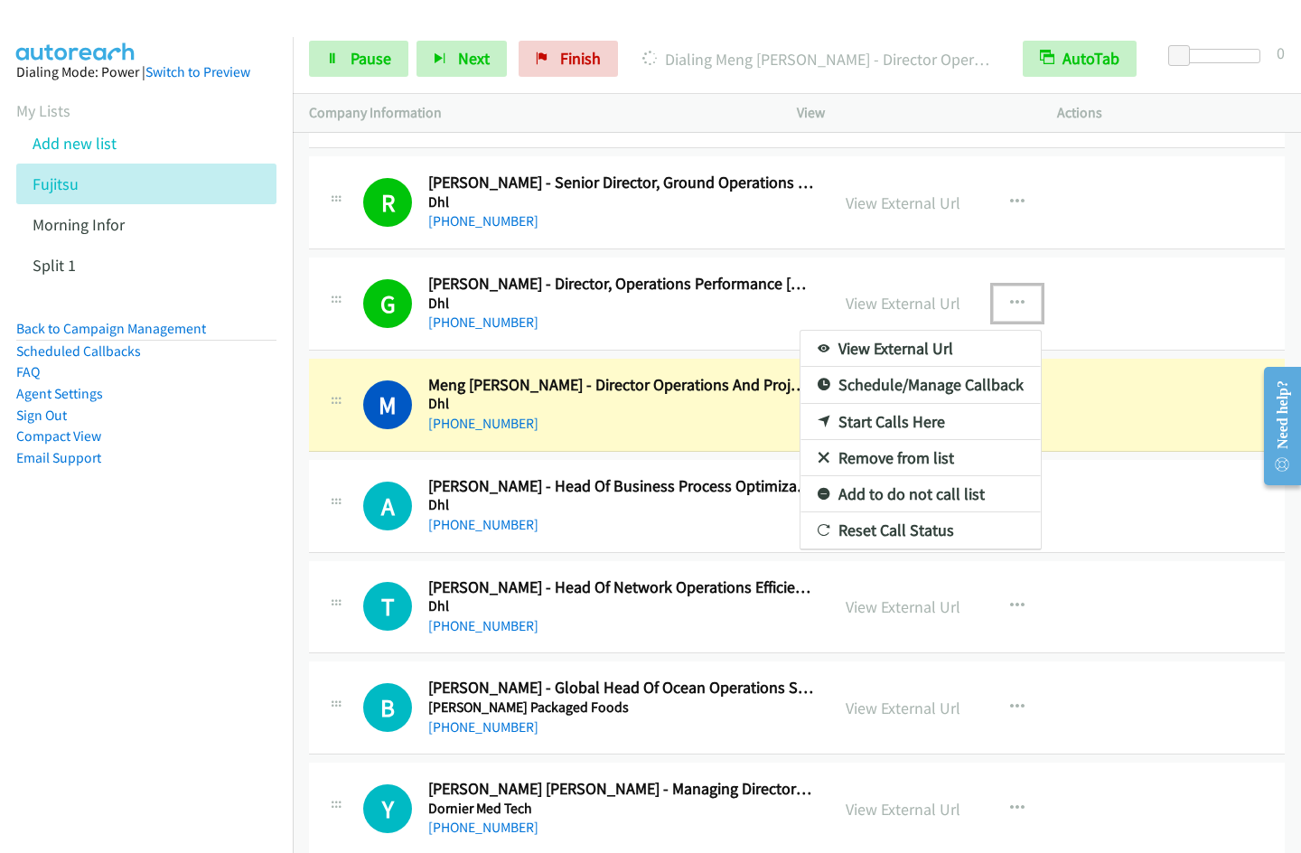
click at [910, 455] on link "Remove from list" at bounding box center [920, 458] width 240 height 36
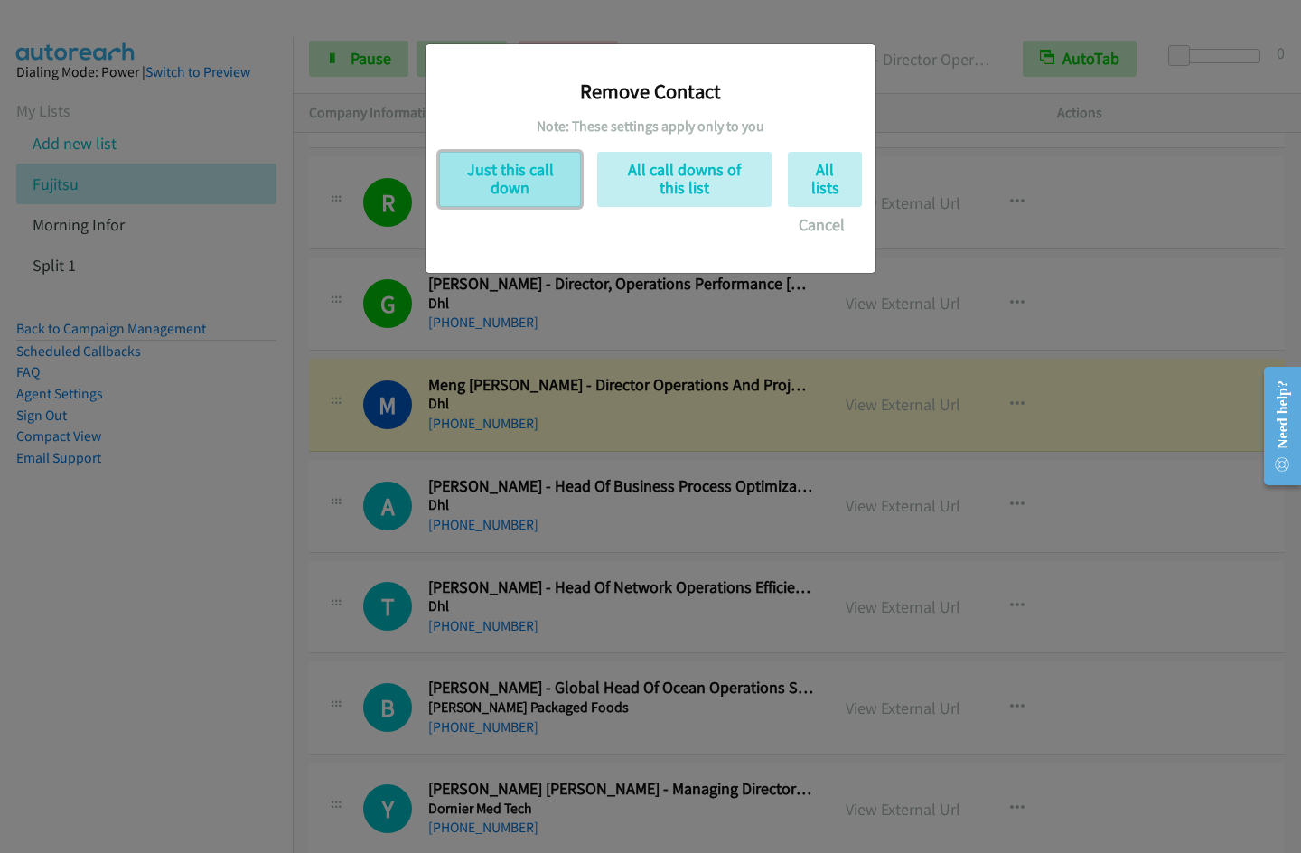
click at [535, 188] on button "Just this call down" at bounding box center [510, 179] width 142 height 55
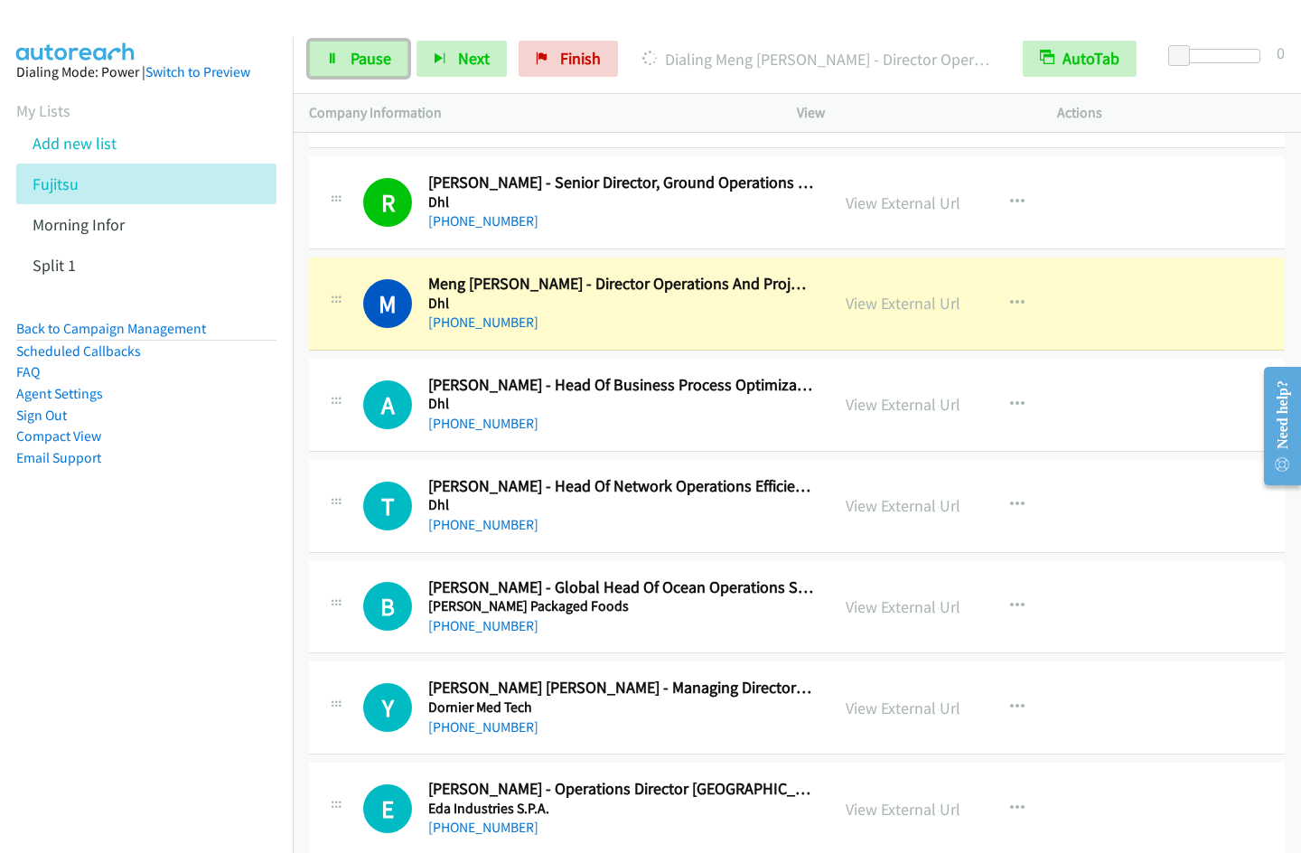
drag, startPoint x: 342, startPoint y: 68, endPoint x: 707, endPoint y: 5, distance: 370.3
click at [344, 68] on link "Pause" at bounding box center [358, 59] width 99 height 36
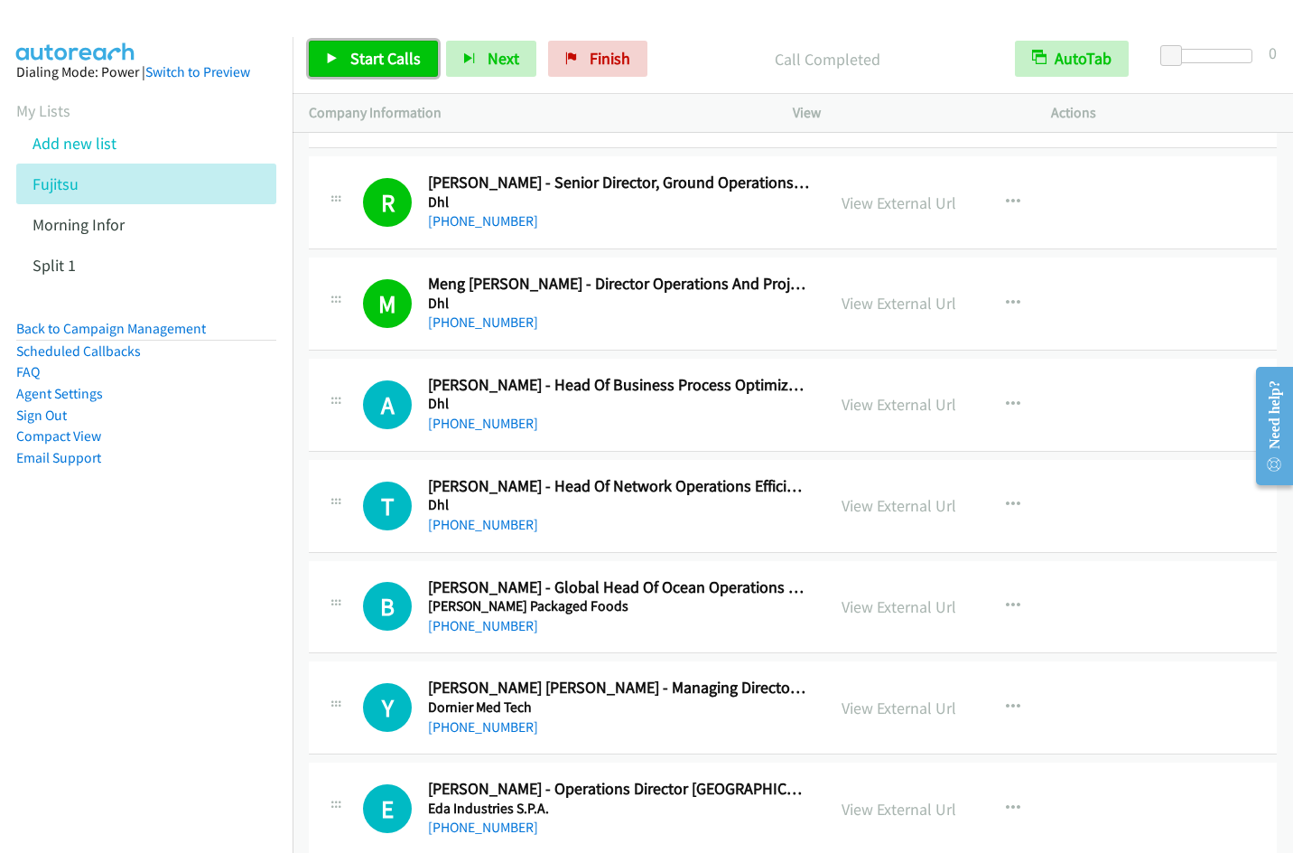
click at [351, 42] on link "Start Calls" at bounding box center [373, 59] width 129 height 36
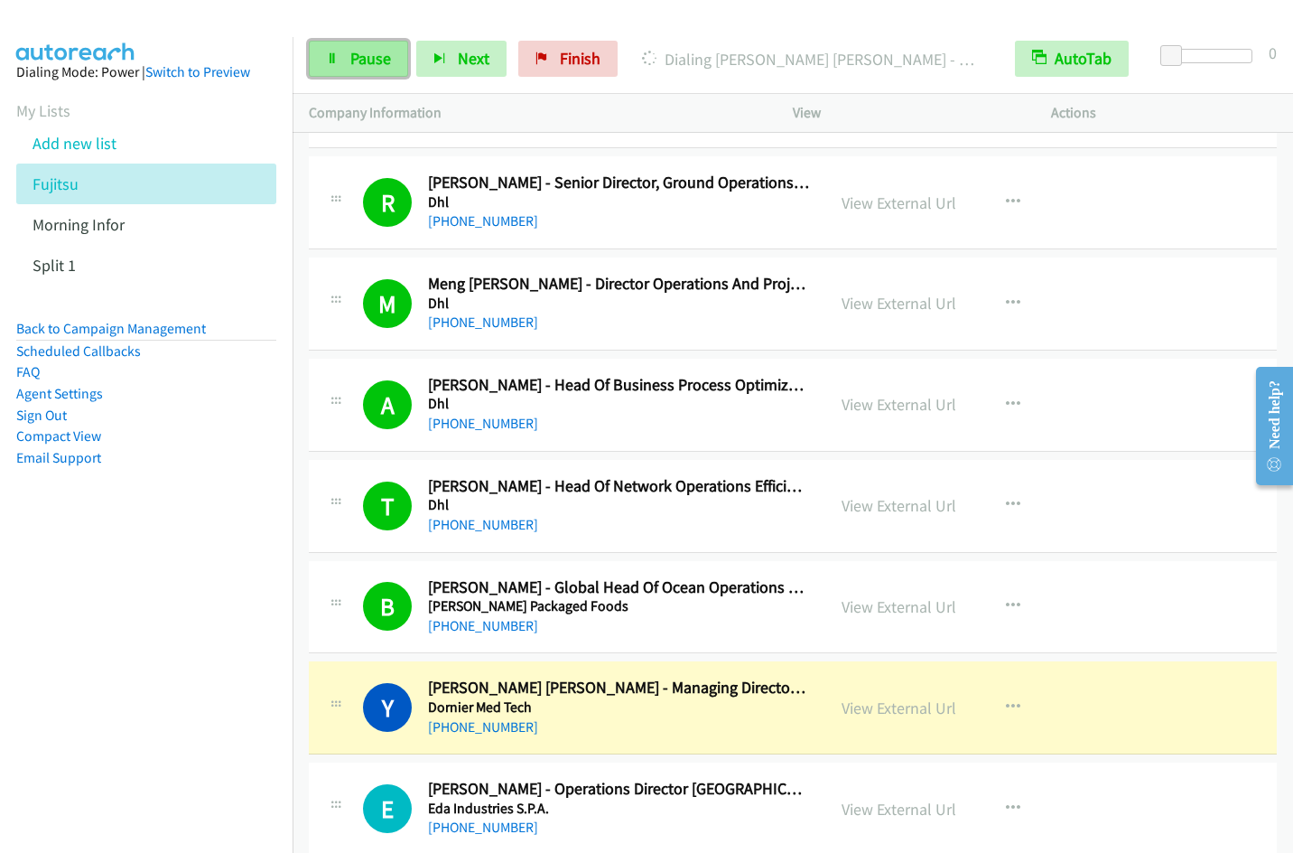
click at [351, 71] on link "Pause" at bounding box center [358, 59] width 99 height 36
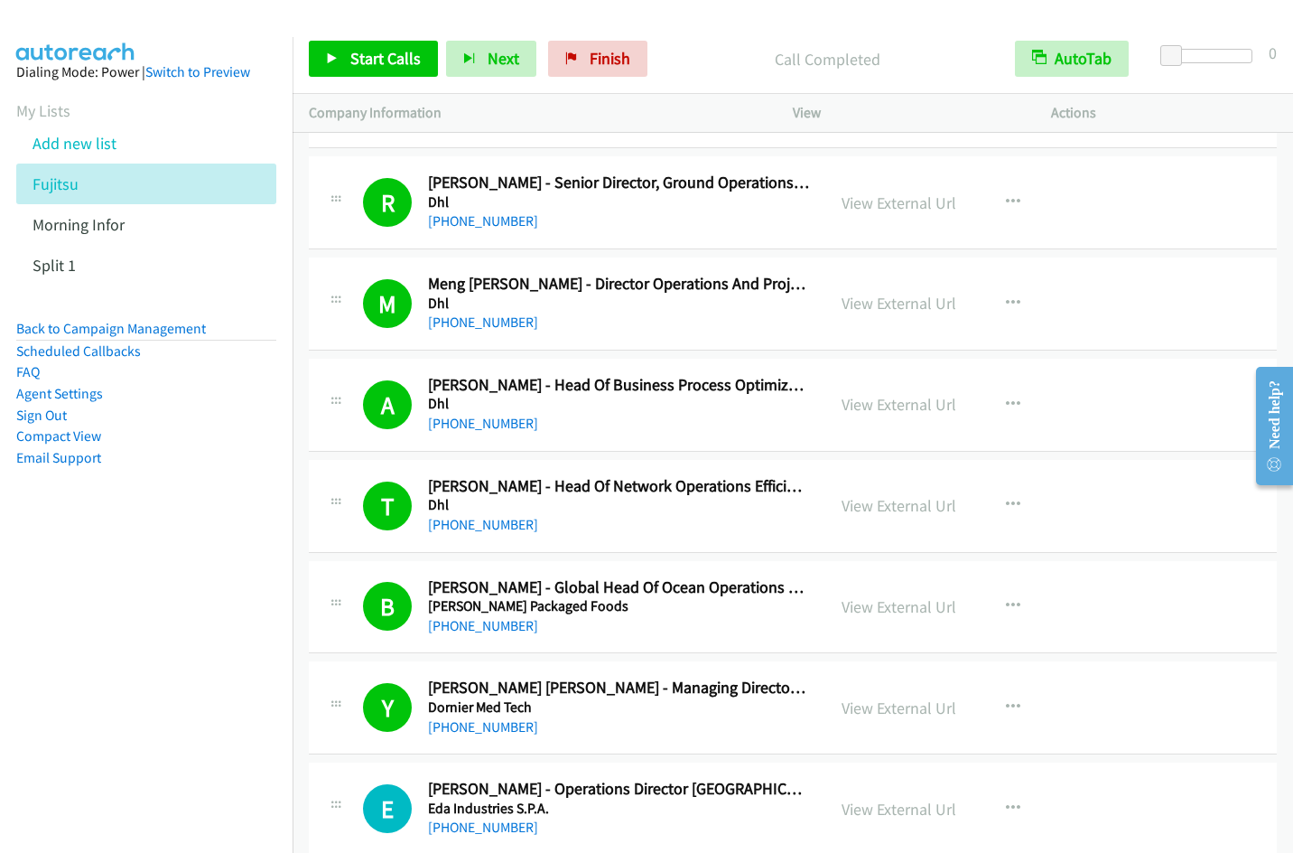
scroll to position [4435, 0]
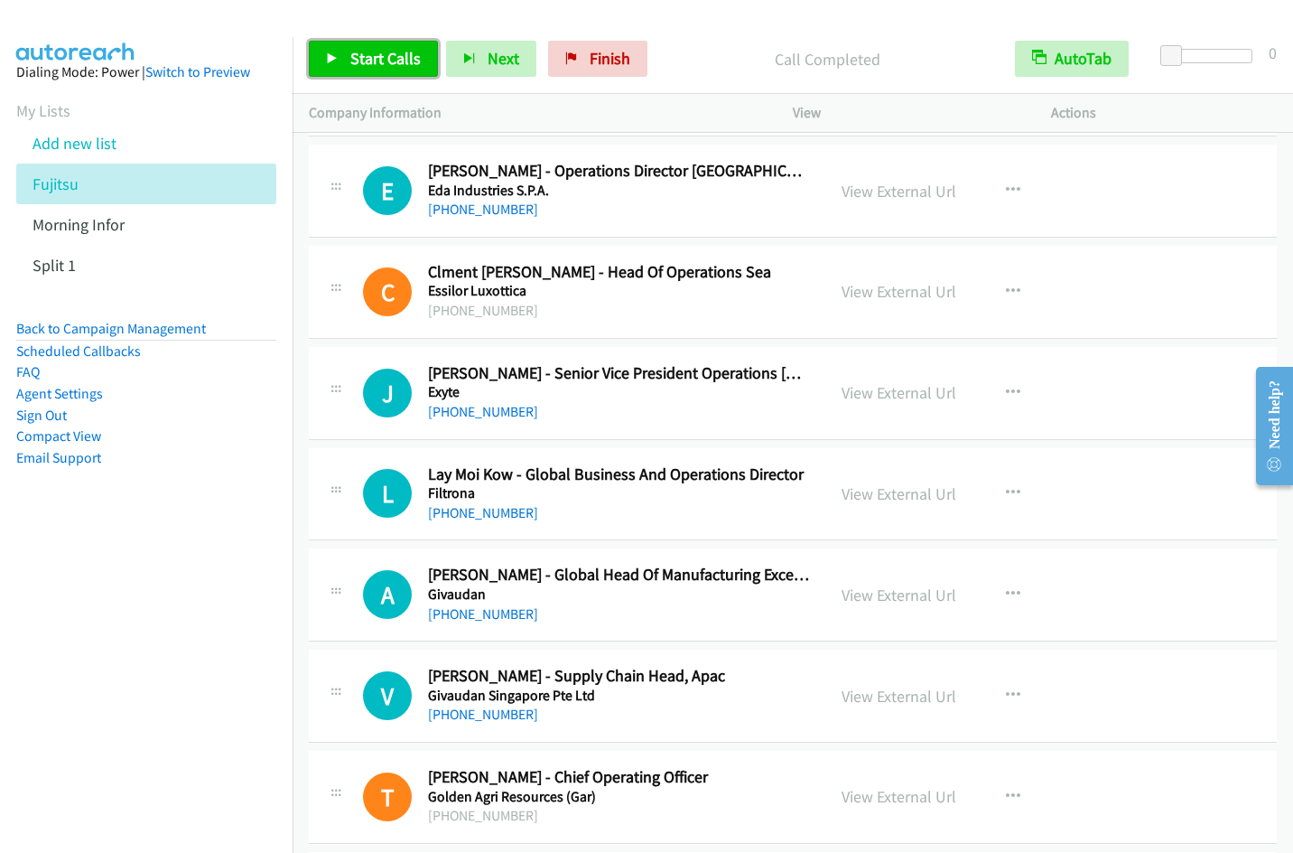
click at [373, 70] on link "Start Calls" at bounding box center [373, 59] width 129 height 36
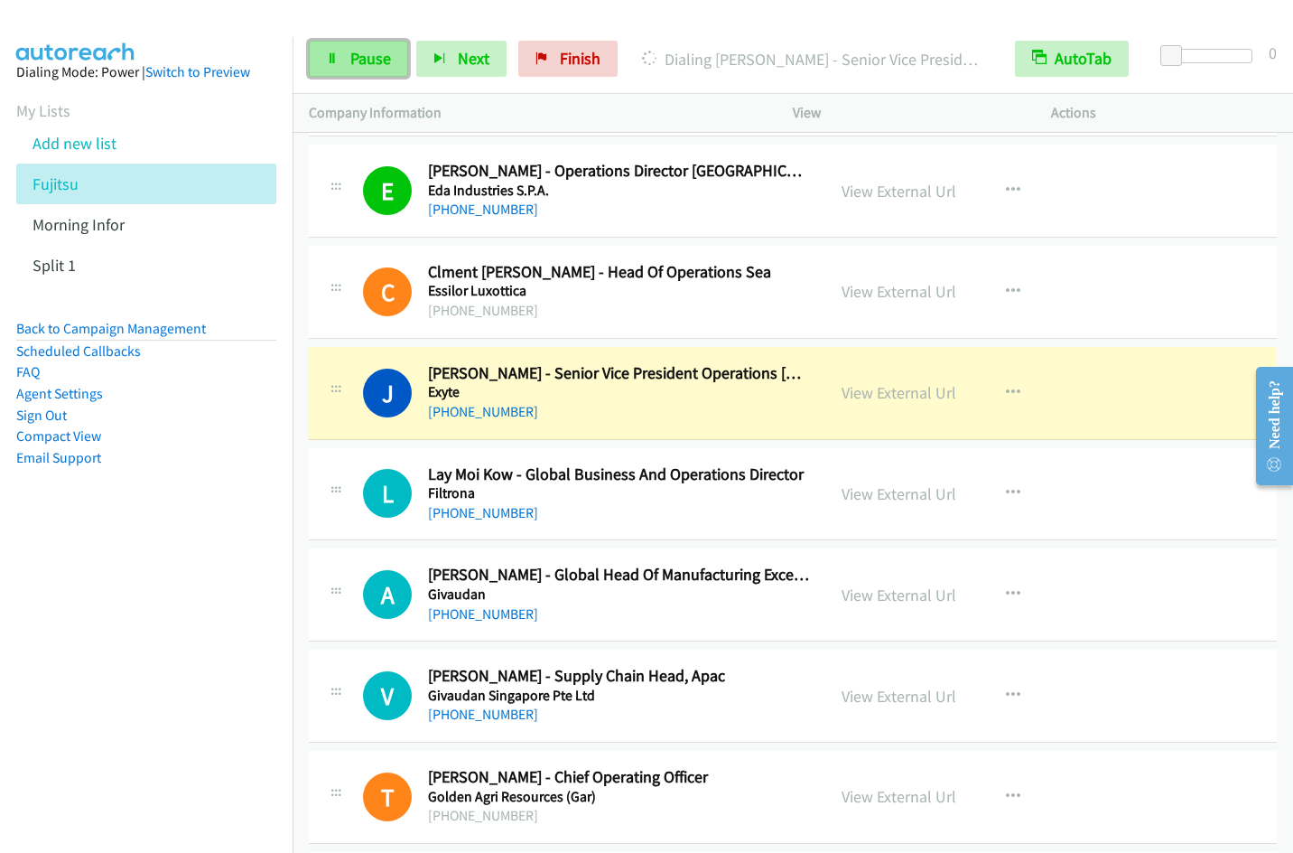
click at [370, 58] on span "Pause" at bounding box center [370, 58] width 41 height 21
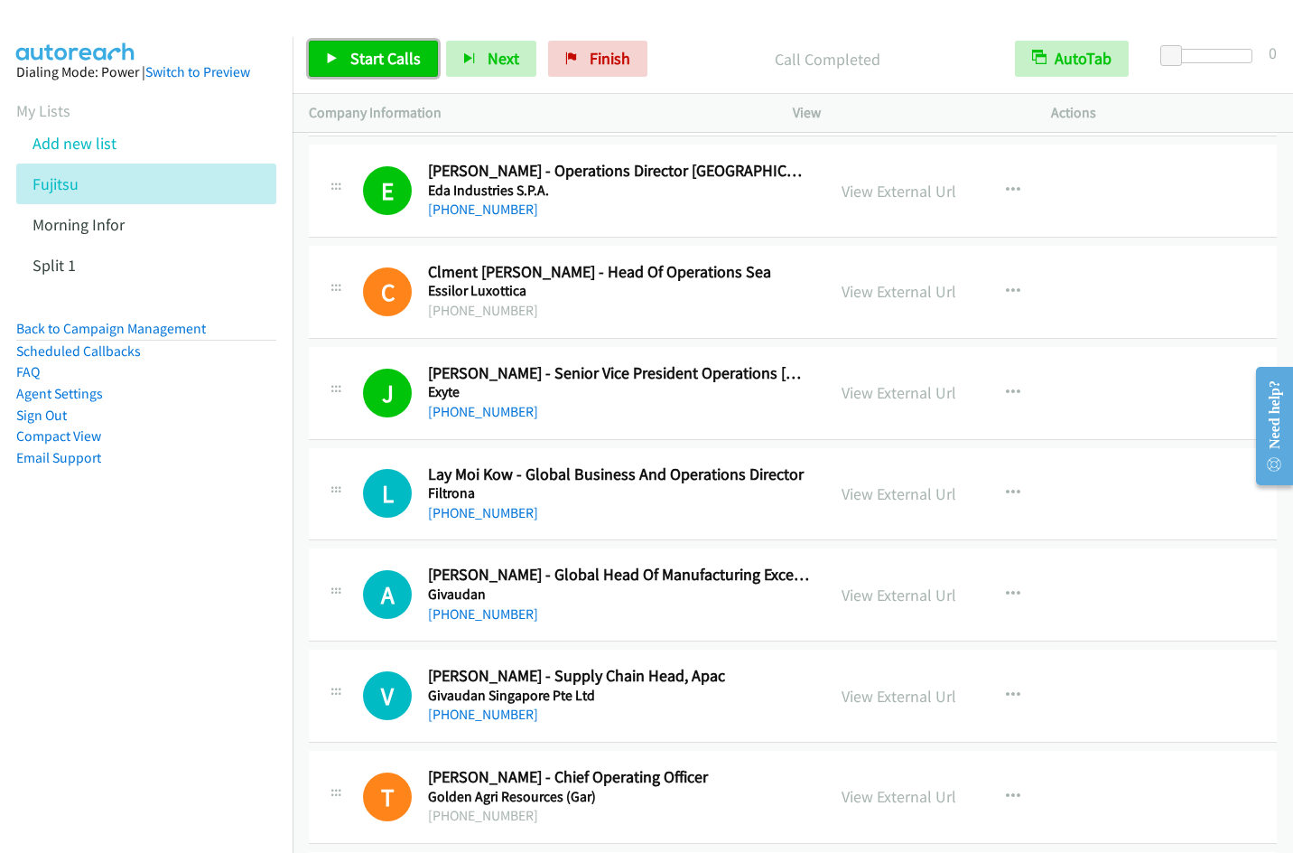
click at [392, 62] on span "Start Calls" at bounding box center [385, 58] width 70 height 21
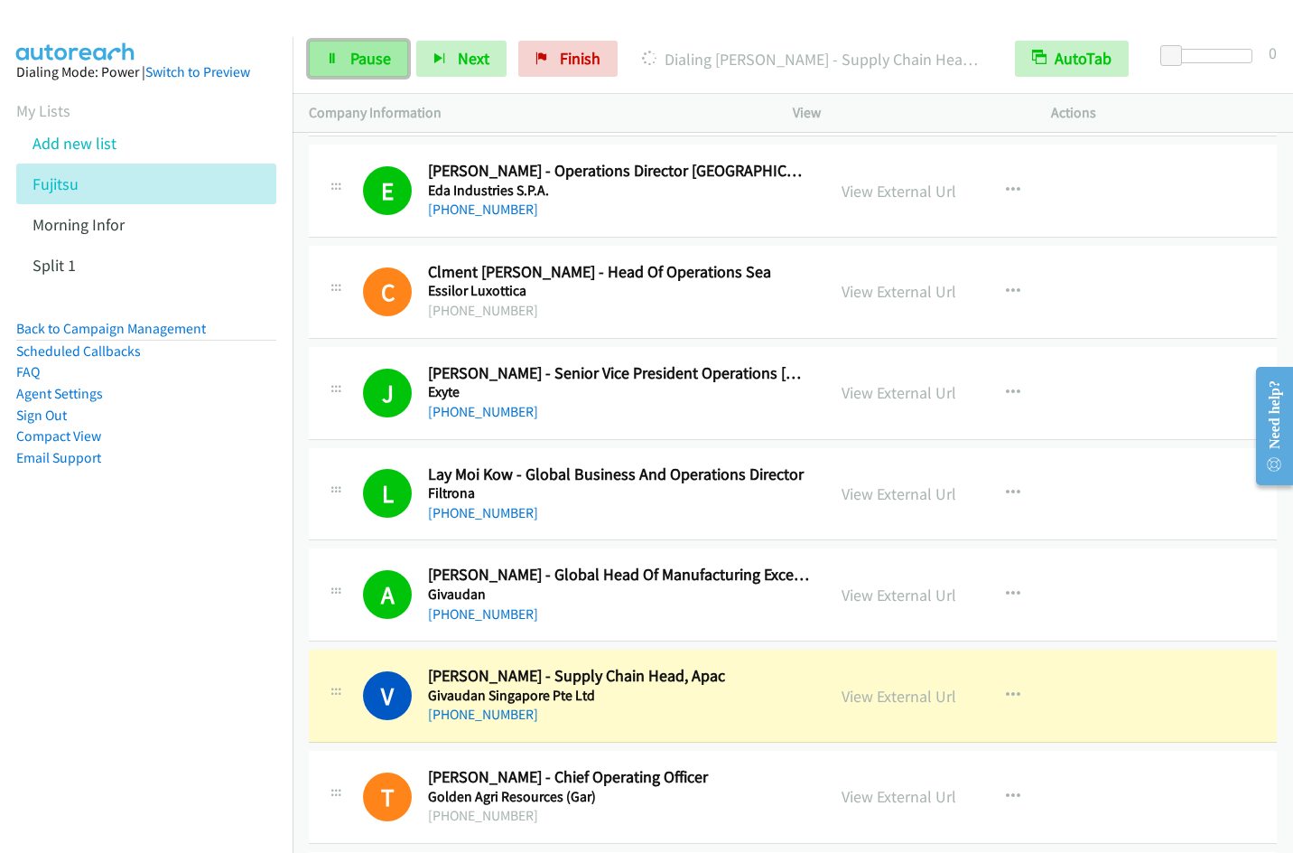
click at [358, 61] on span "Pause" at bounding box center [370, 58] width 41 height 21
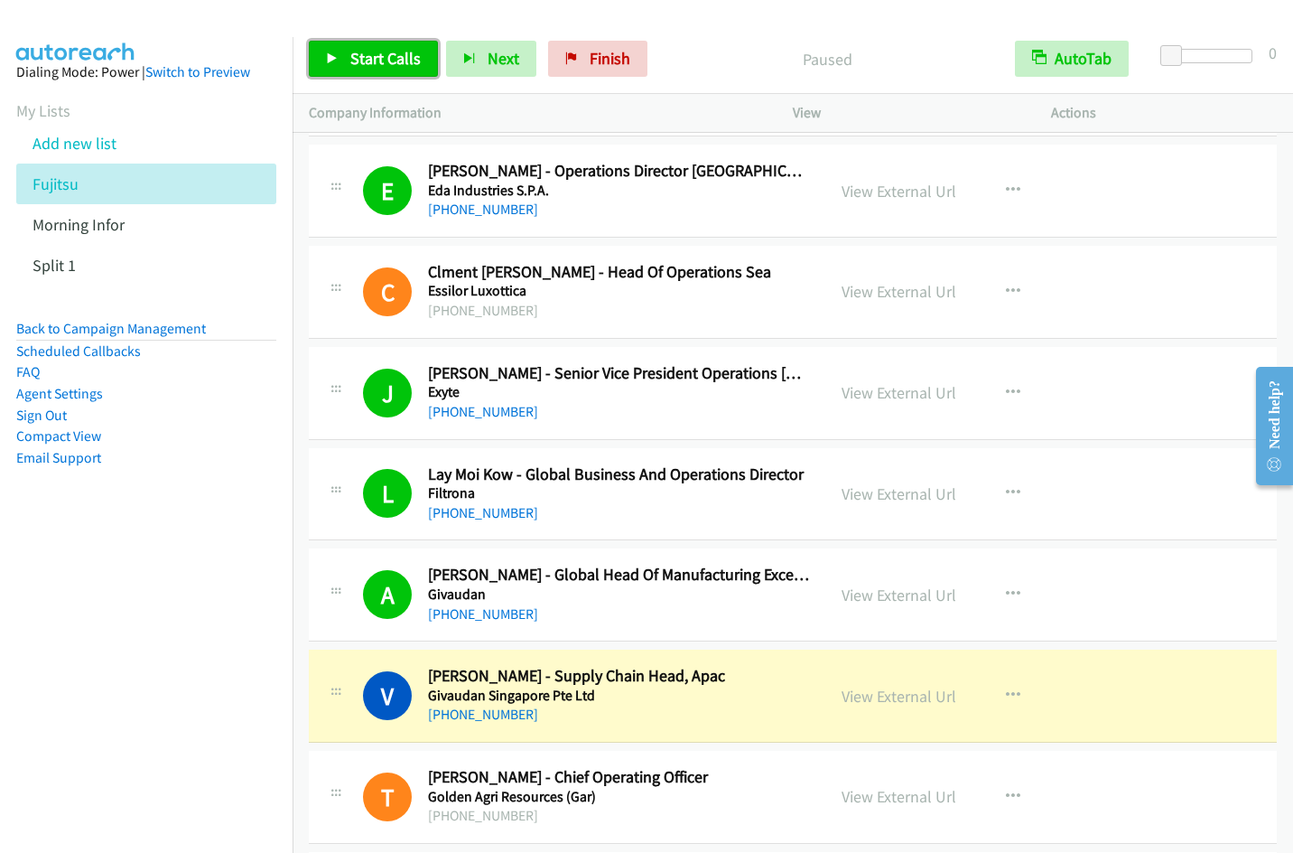
click at [358, 61] on span "Start Calls" at bounding box center [385, 58] width 70 height 21
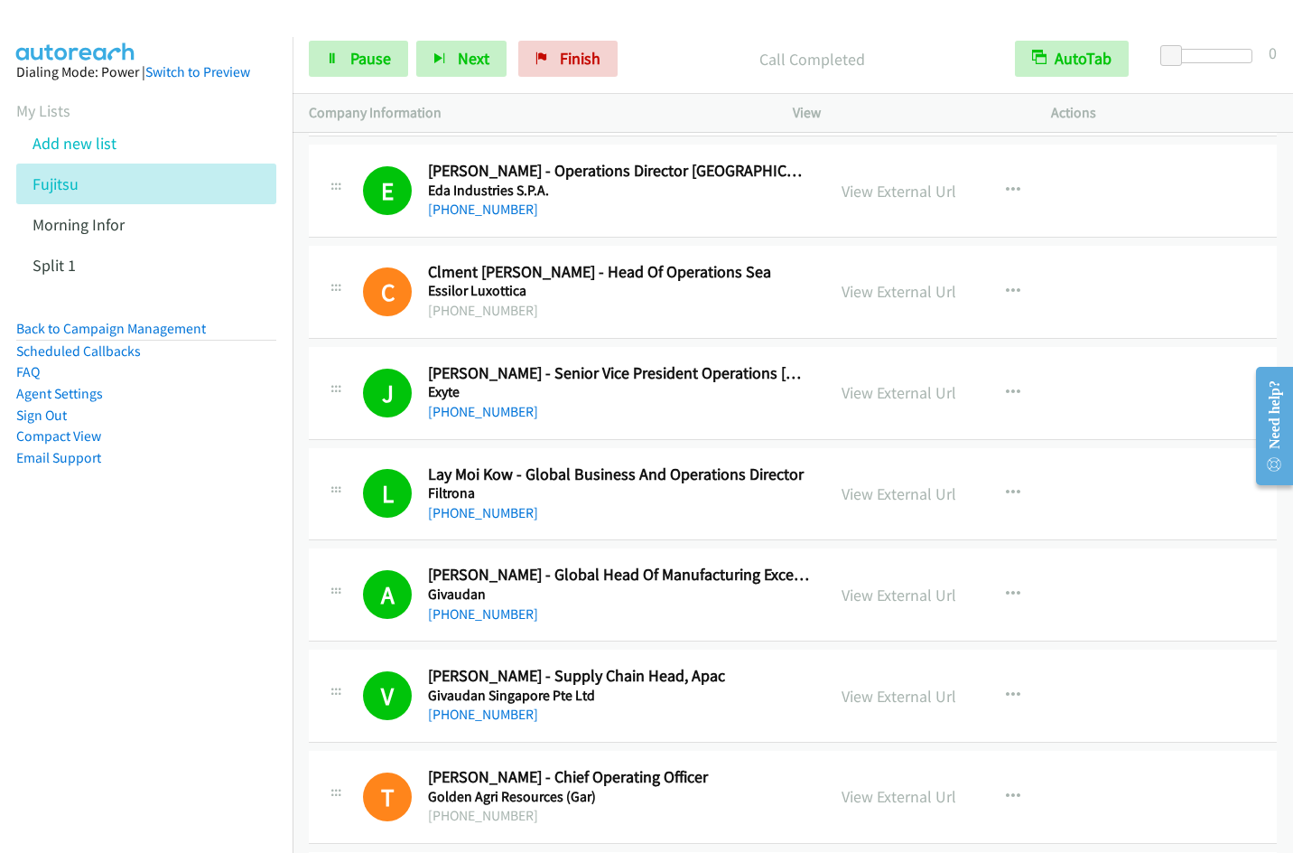
click at [189, 627] on nav "Dialing Mode: Power | Switch to Preview My Lists Add new list Fujitsu Morning I…" at bounding box center [147, 463] width 294 height 853
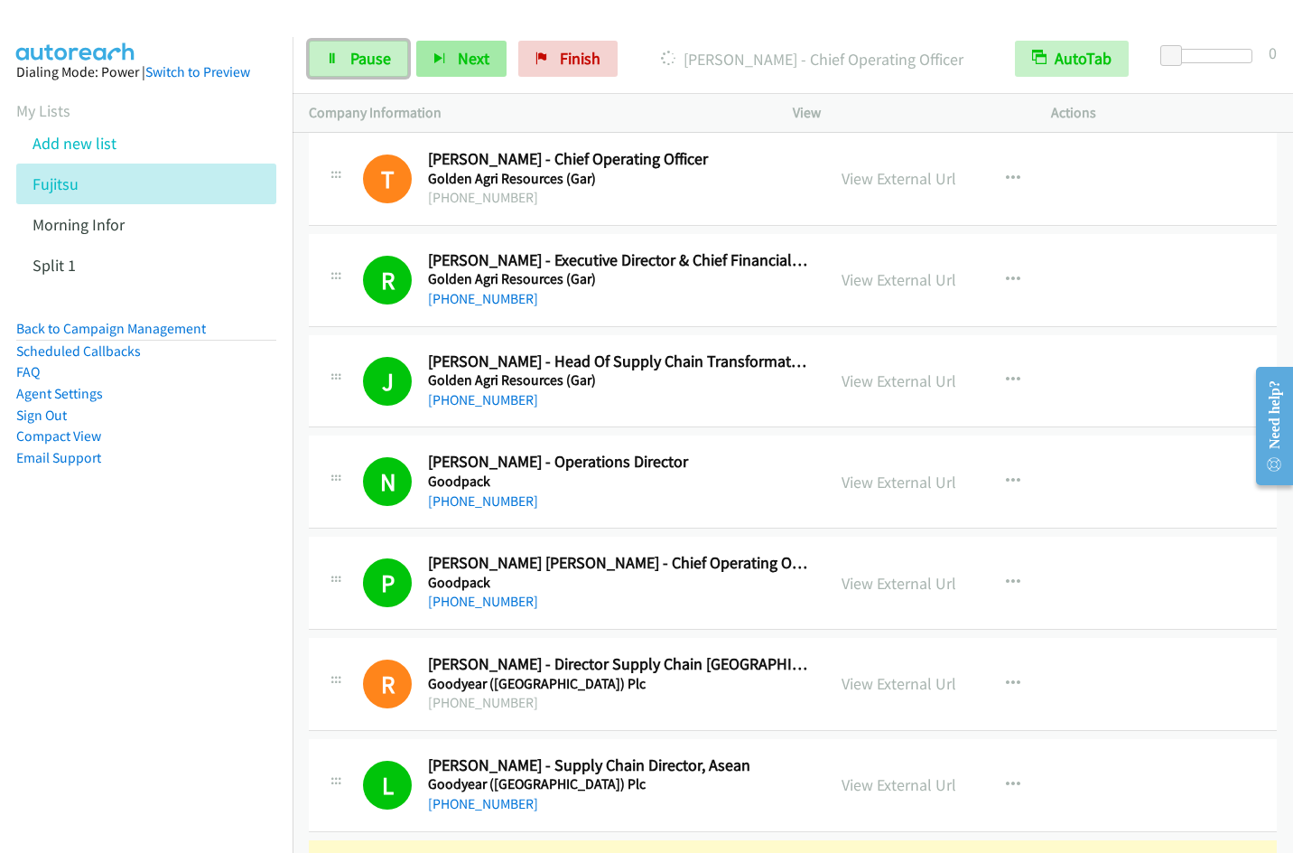
drag, startPoint x: 365, startPoint y: 53, endPoint x: 416, endPoint y: 41, distance: 53.0
click at [366, 53] on span "Pause" at bounding box center [370, 58] width 41 height 21
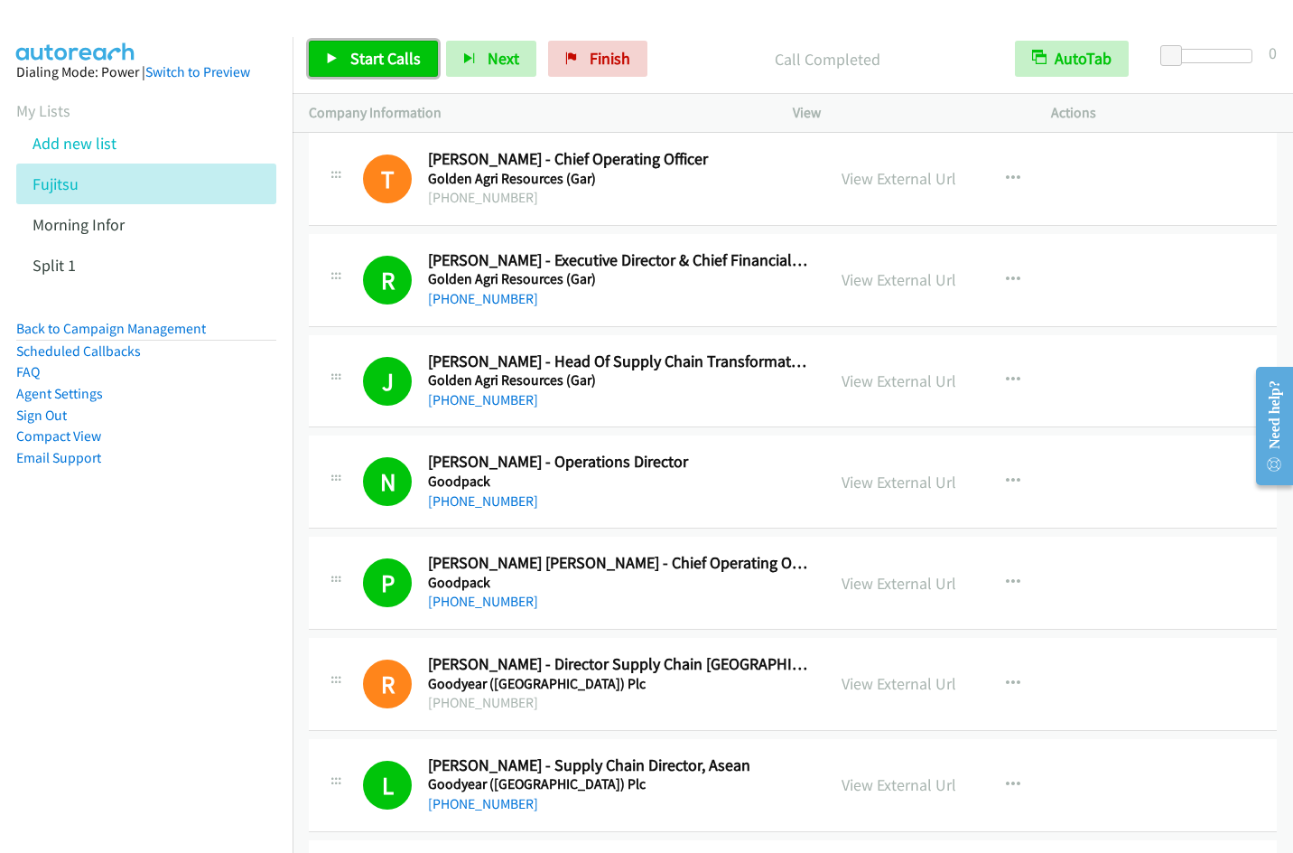
click at [378, 55] on span "Start Calls" at bounding box center [385, 58] width 70 height 21
click at [357, 72] on link "Pause" at bounding box center [358, 59] width 99 height 36
click at [386, 49] on span "Start Calls" at bounding box center [385, 58] width 70 height 21
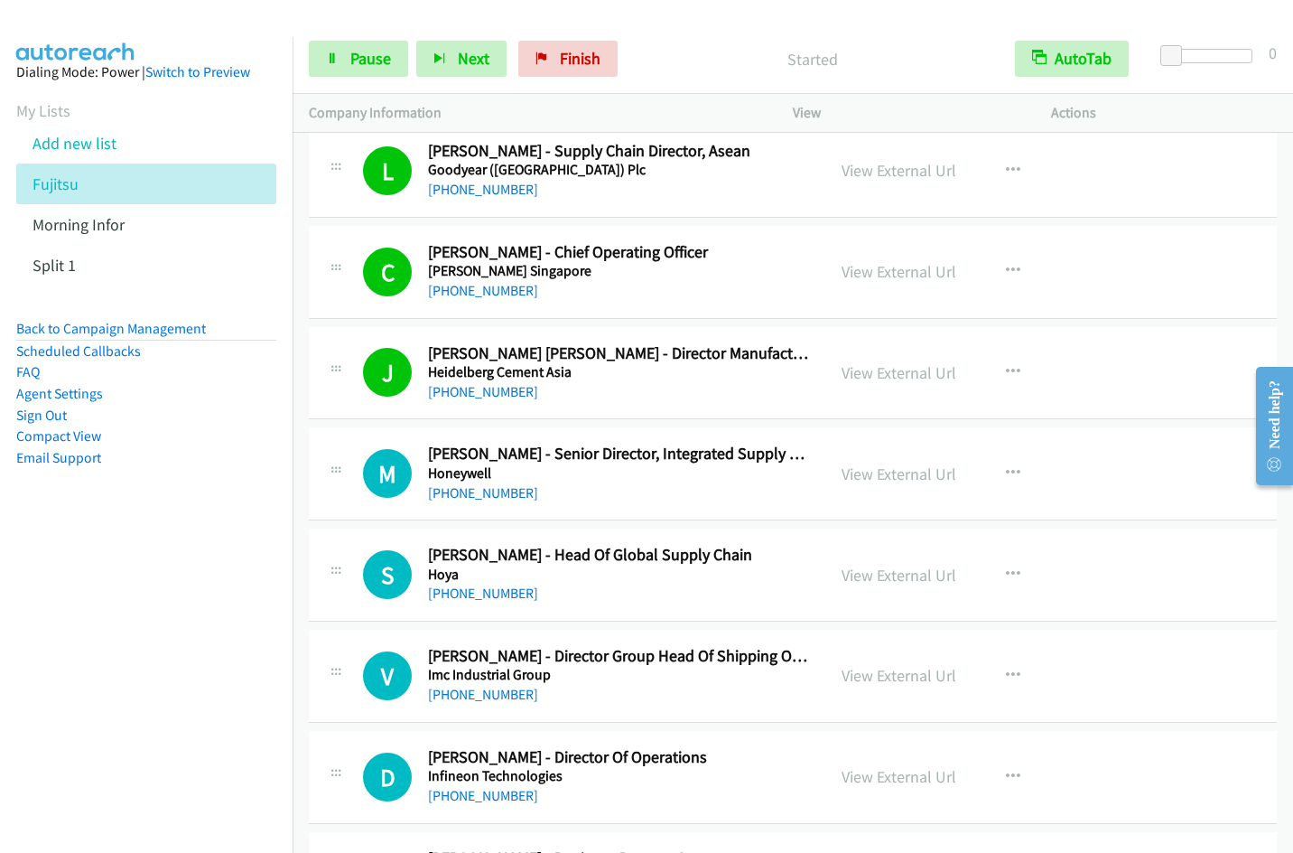
scroll to position [5671, 0]
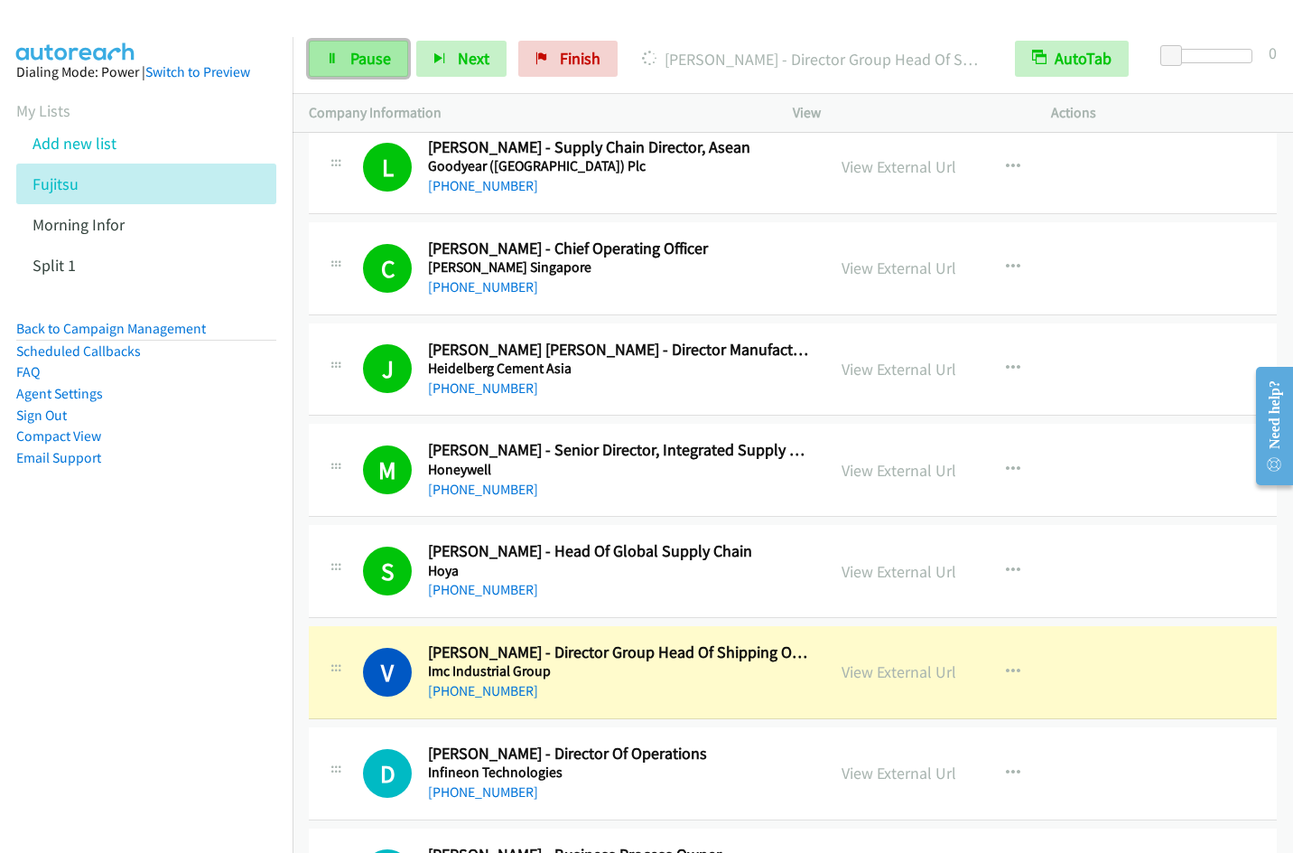
click at [378, 63] on span "Pause" at bounding box center [370, 58] width 41 height 21
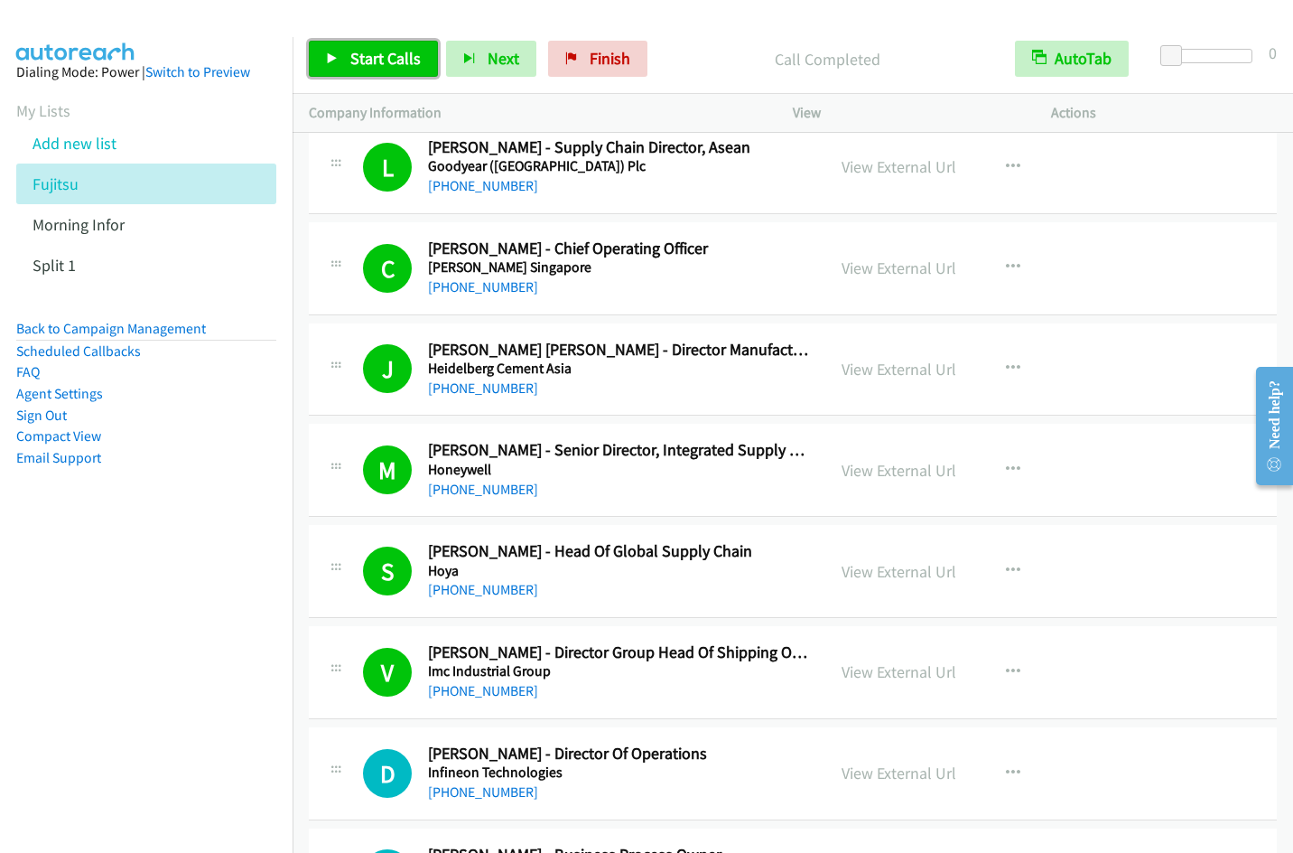
click at [353, 63] on span "Start Calls" at bounding box center [385, 58] width 70 height 21
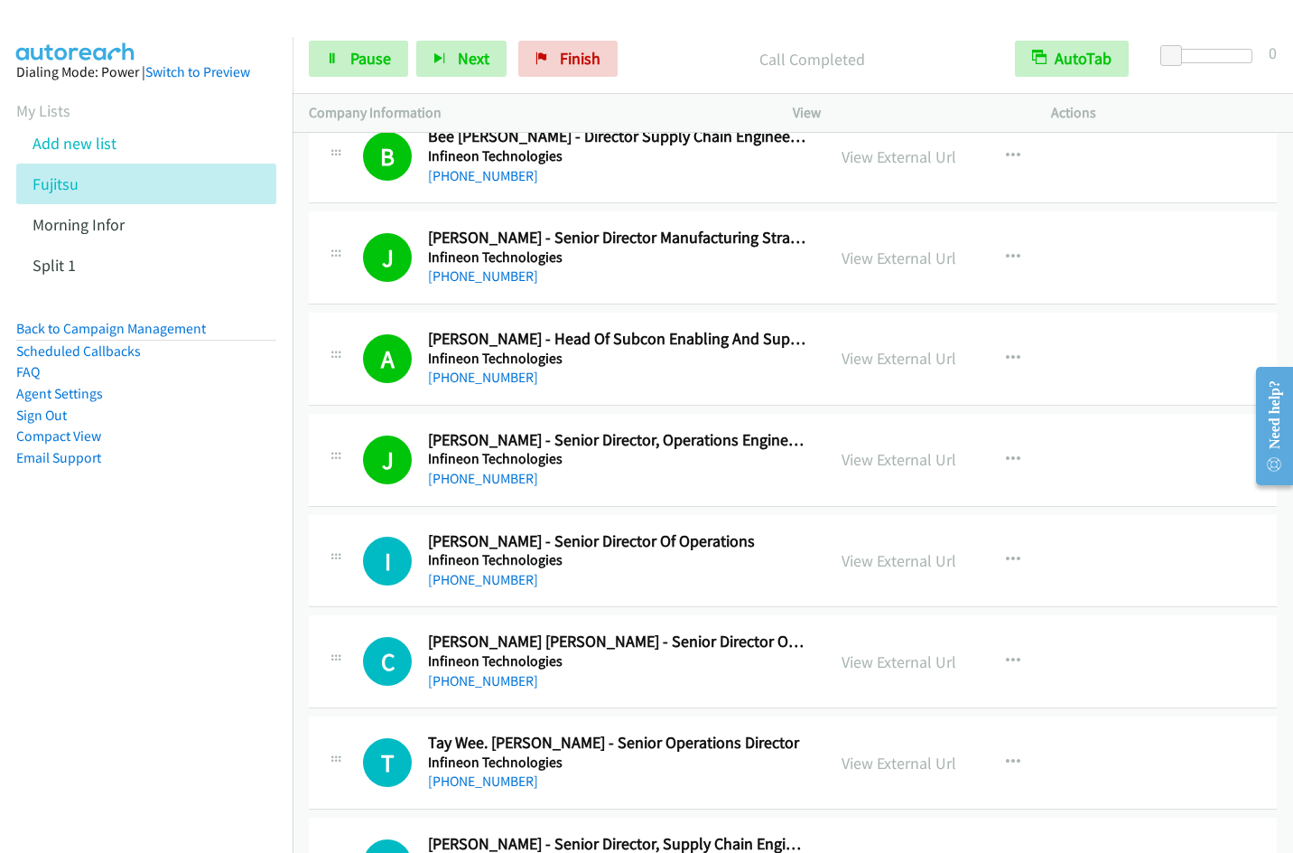
scroll to position [7107, 0]
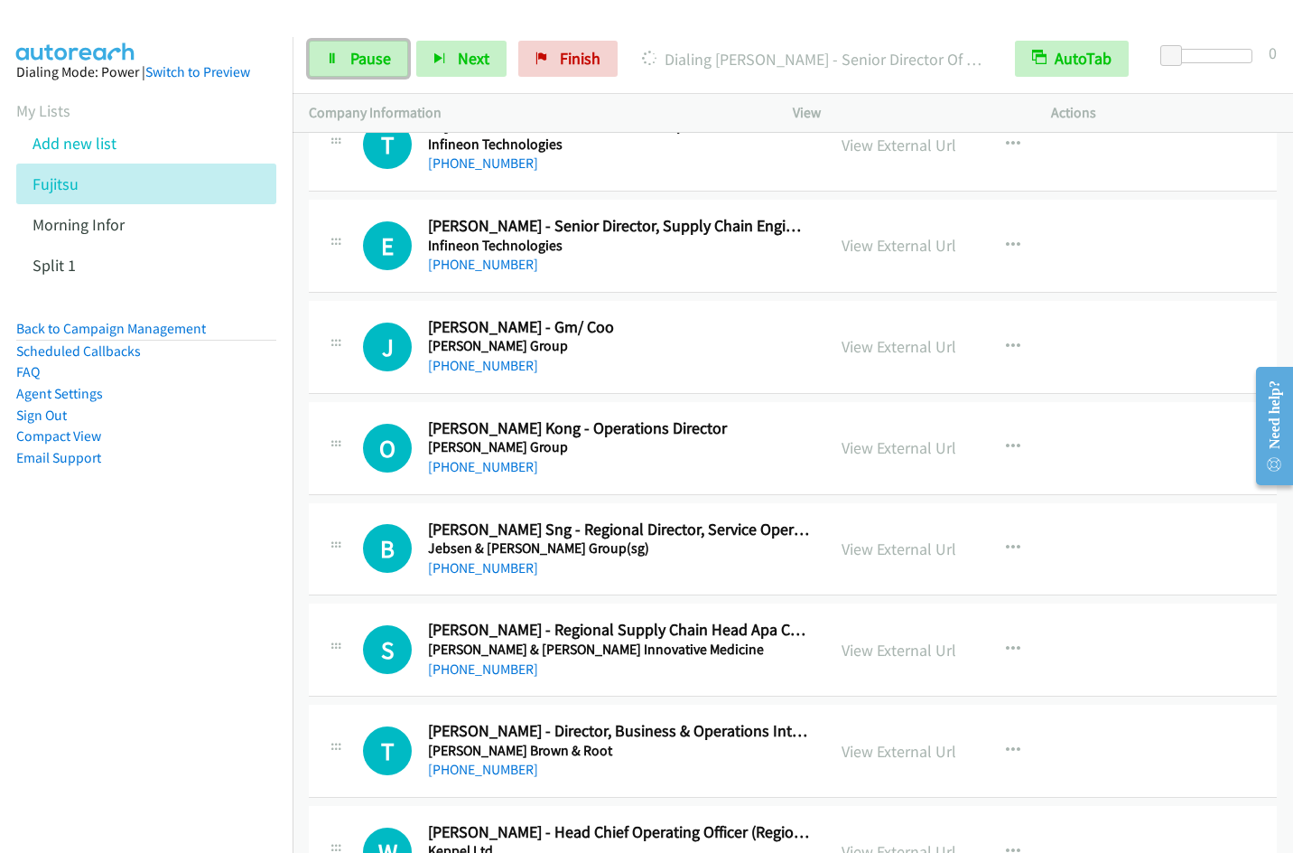
drag, startPoint x: 360, startPoint y: 52, endPoint x: 488, endPoint y: 16, distance: 132.4
click at [360, 53] on span "Pause" at bounding box center [370, 58] width 41 height 21
click at [360, 59] on span "Start Calls" at bounding box center [385, 58] width 70 height 21
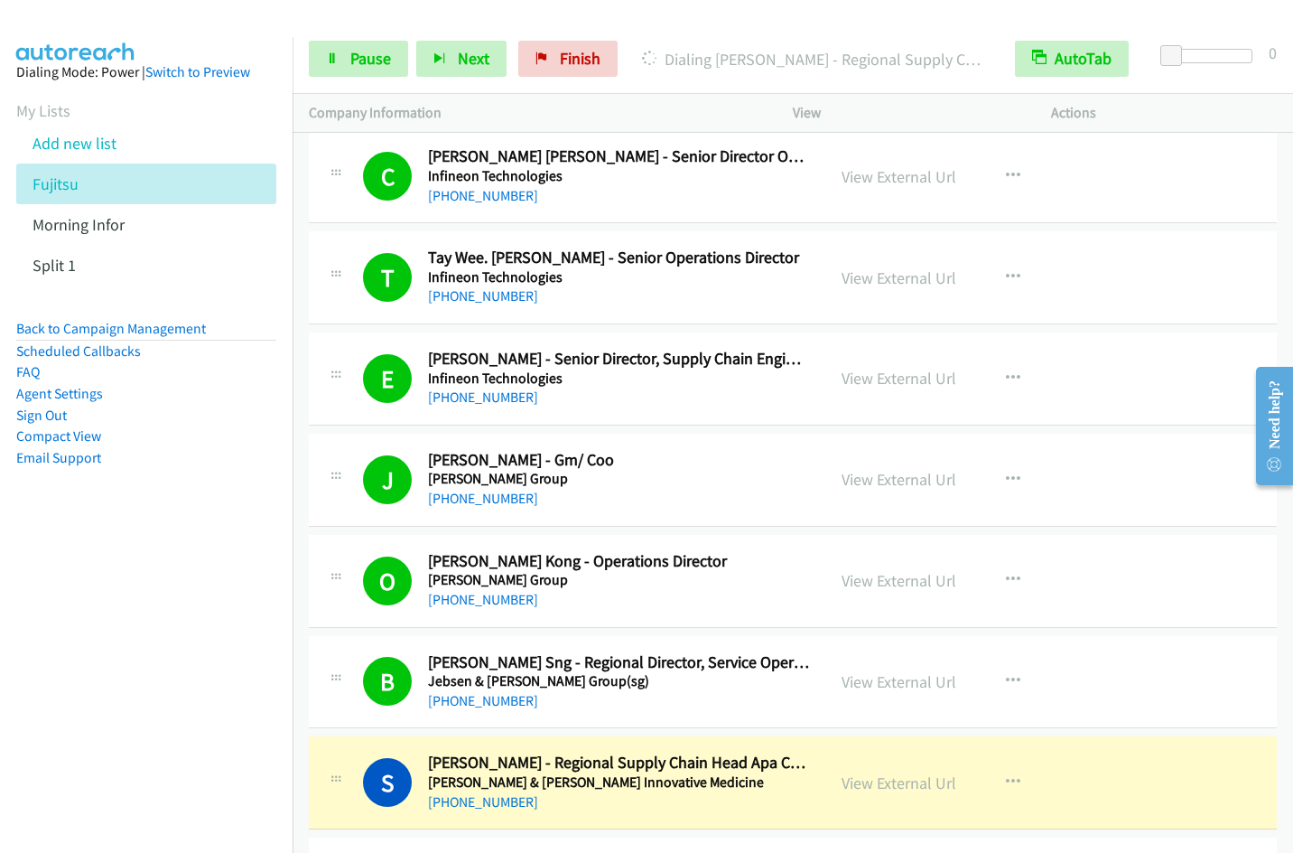
scroll to position [7592, 0]
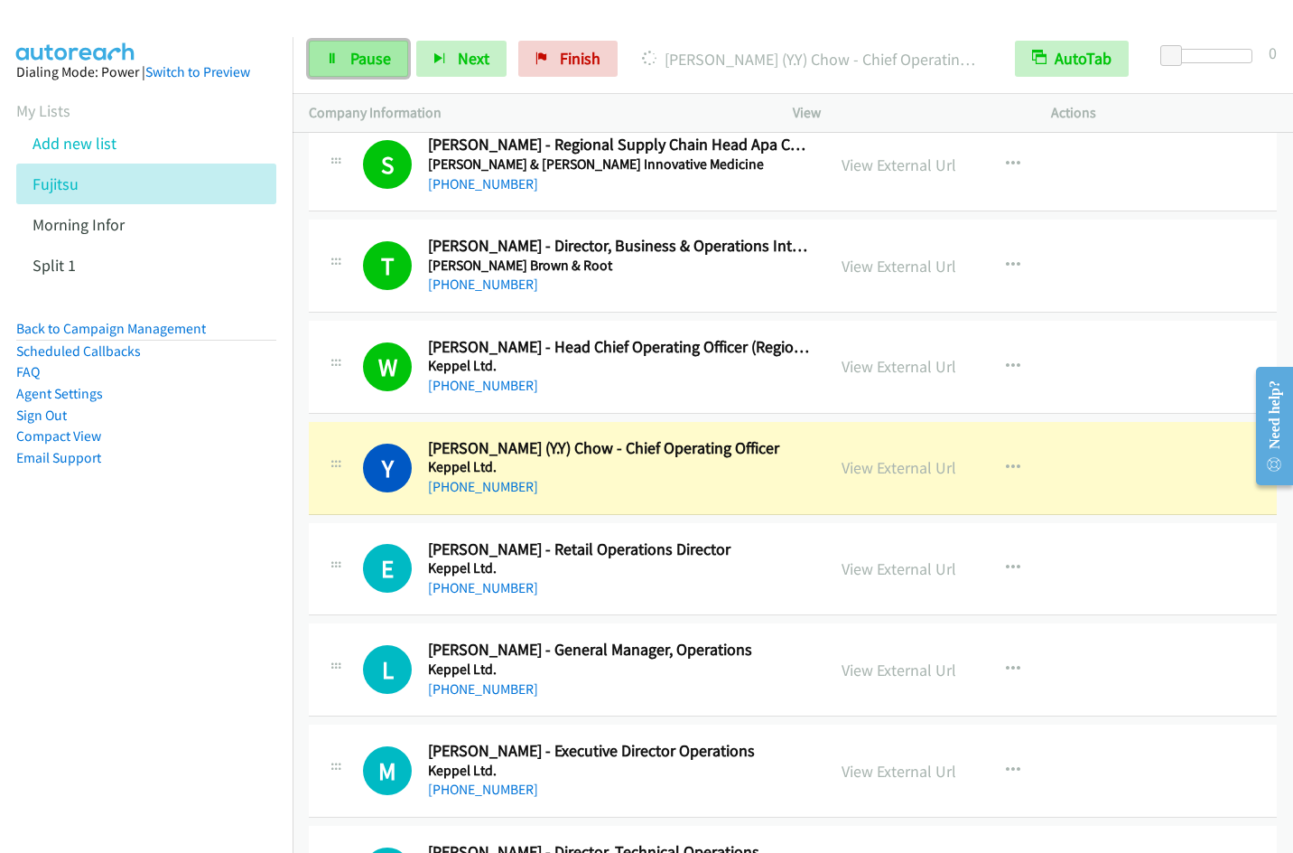
click at [374, 61] on span "Pause" at bounding box center [370, 58] width 41 height 21
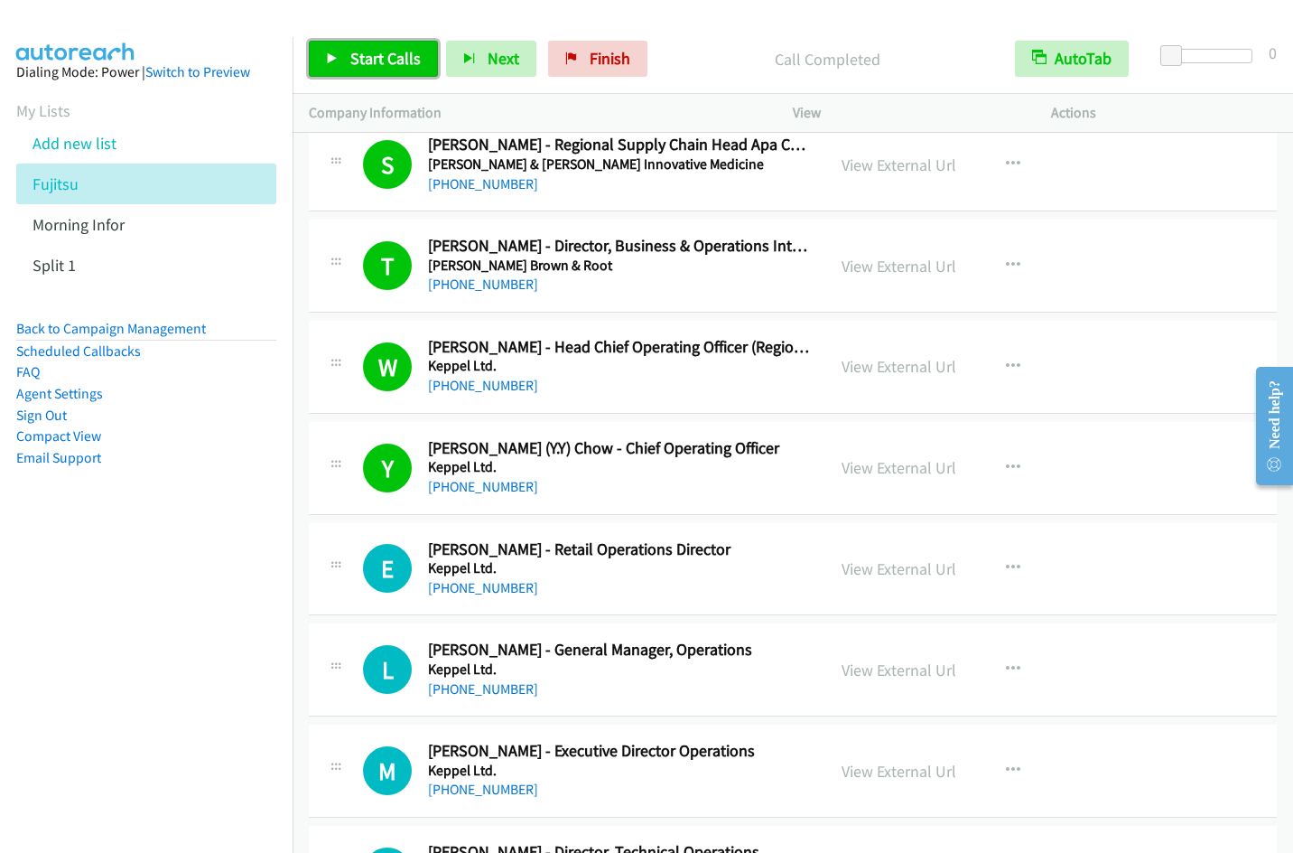
click at [389, 69] on link "Start Calls" at bounding box center [373, 59] width 129 height 36
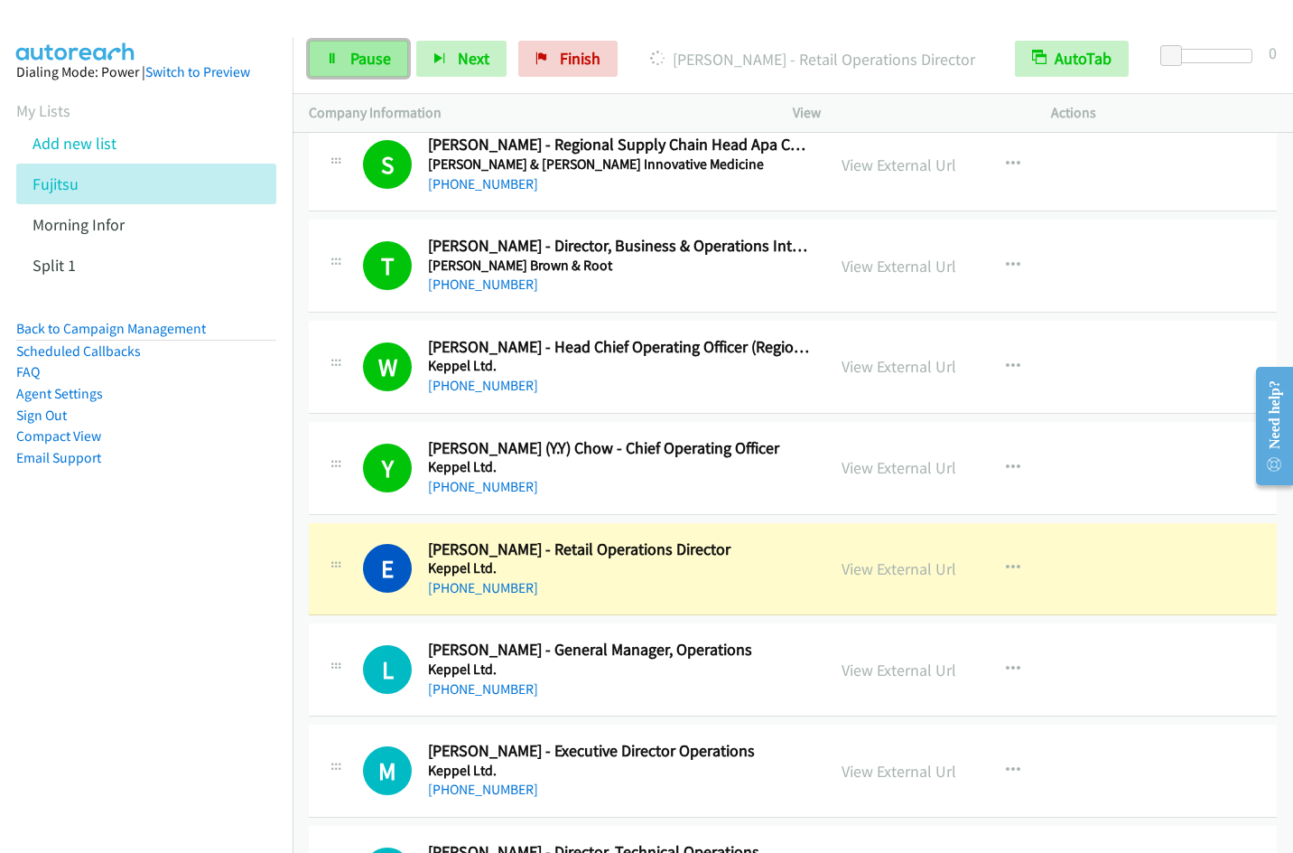
drag, startPoint x: 355, startPoint y: 61, endPoint x: 367, endPoint y: 56, distance: 12.9
click at [355, 61] on span "Pause" at bounding box center [370, 58] width 41 height 21
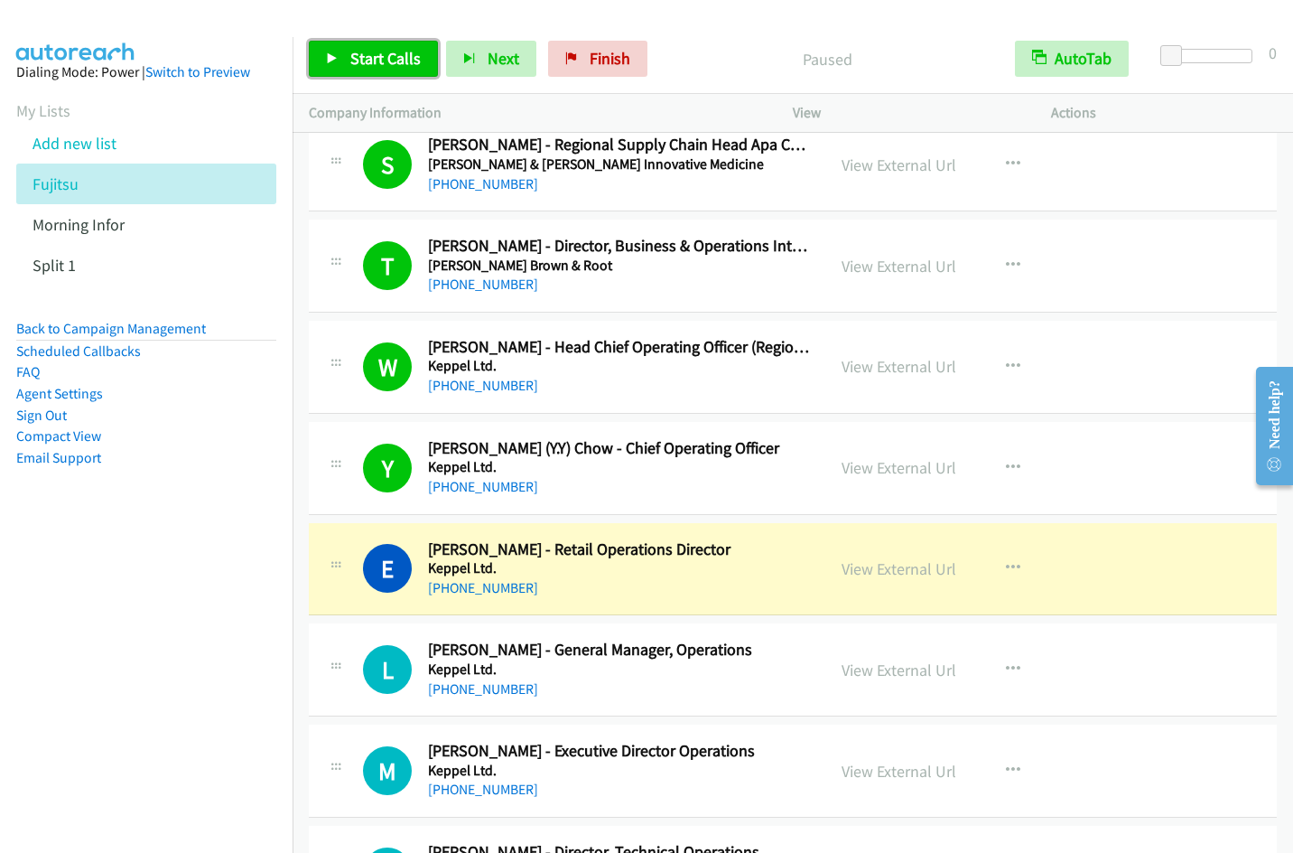
click at [348, 53] on link "Start Calls" at bounding box center [373, 59] width 129 height 36
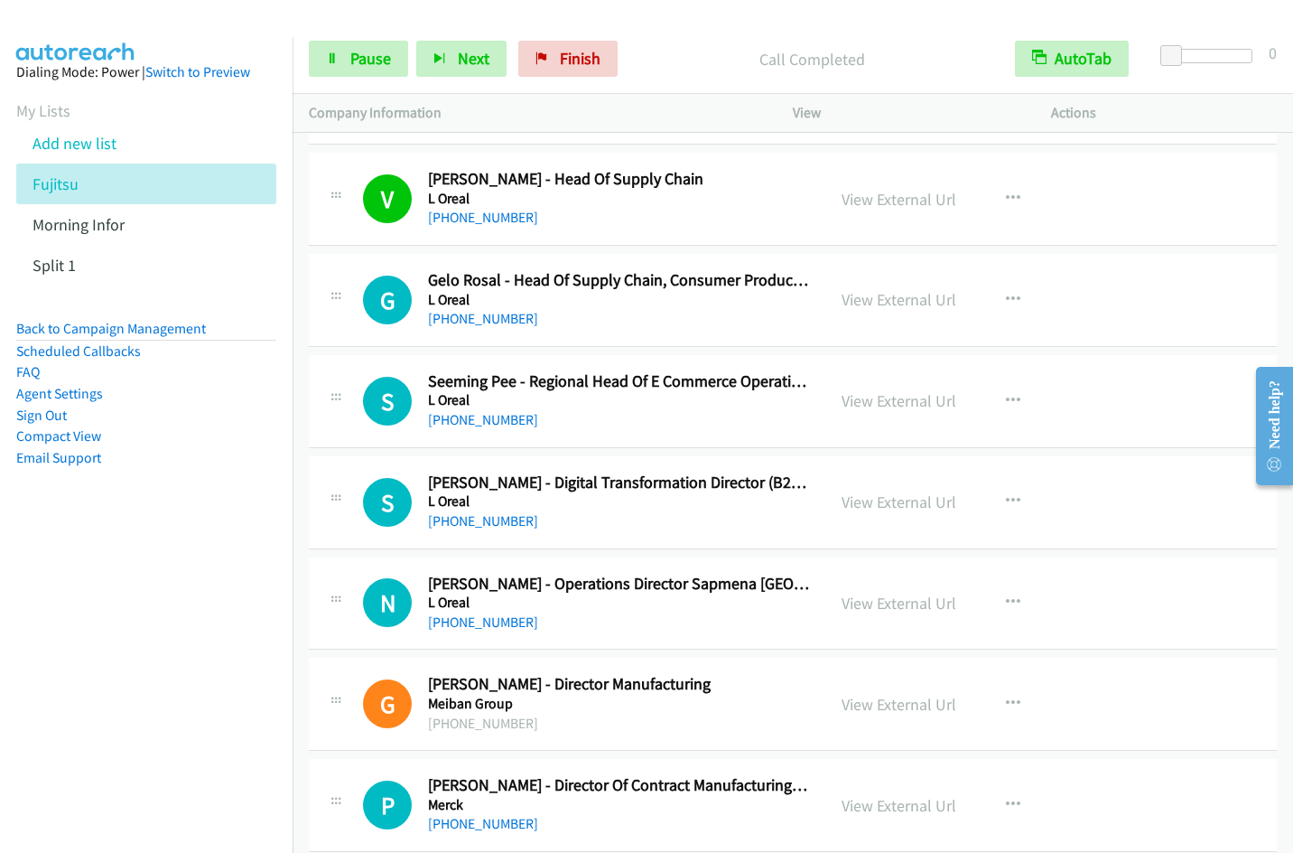
scroll to position [8705, 0]
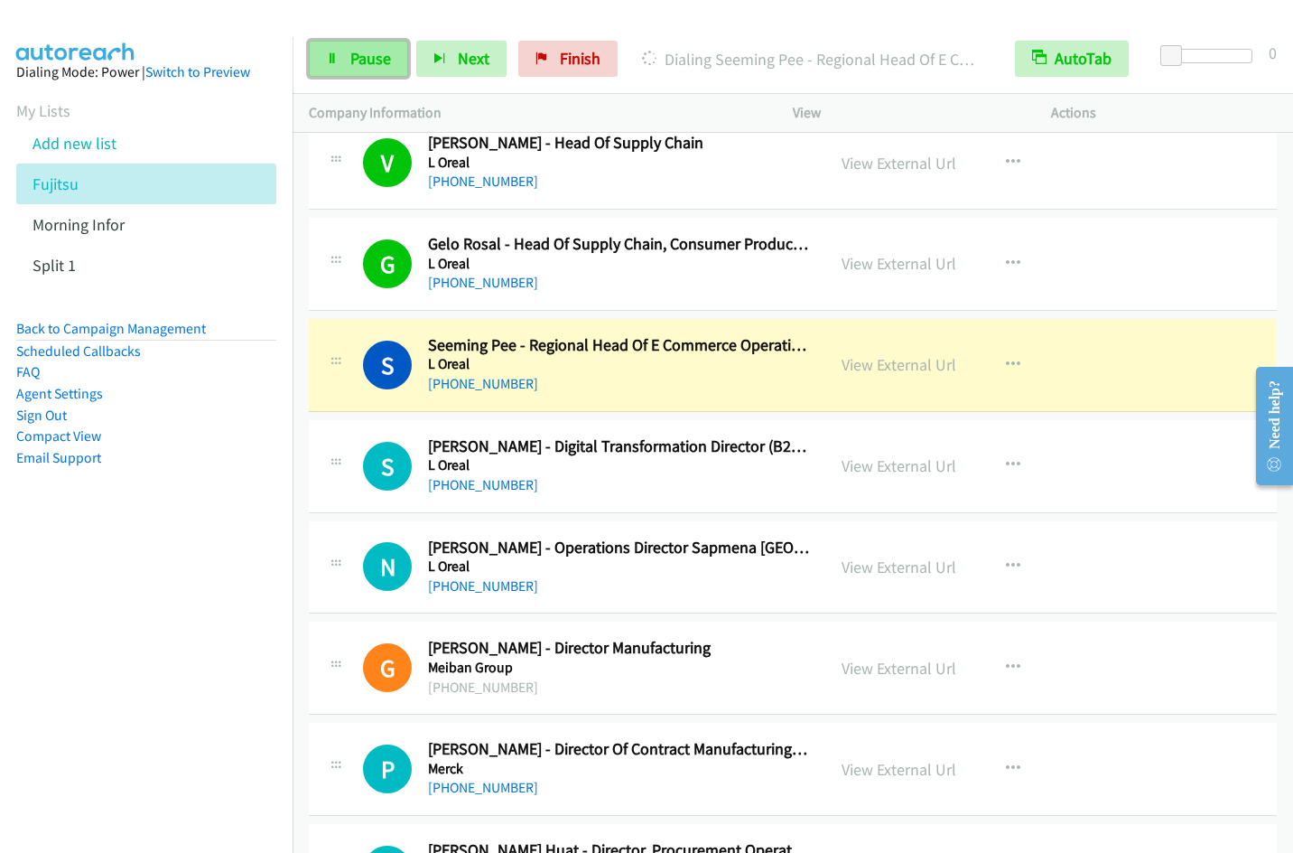
click at [350, 59] on span "Pause" at bounding box center [370, 58] width 41 height 21
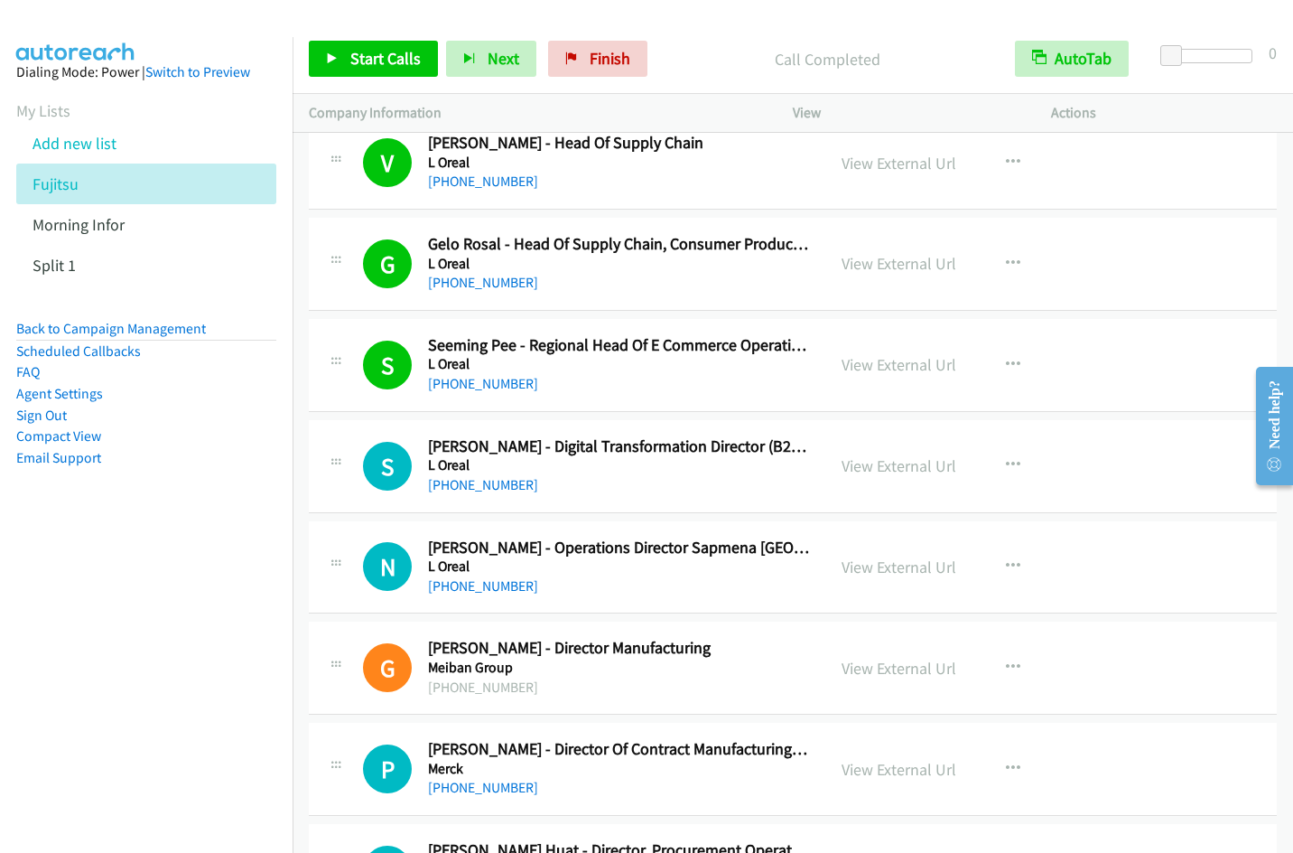
click at [911, 19] on div at bounding box center [638, 35] width 1277 height 70
click at [347, 61] on link "Start Calls" at bounding box center [373, 59] width 129 height 36
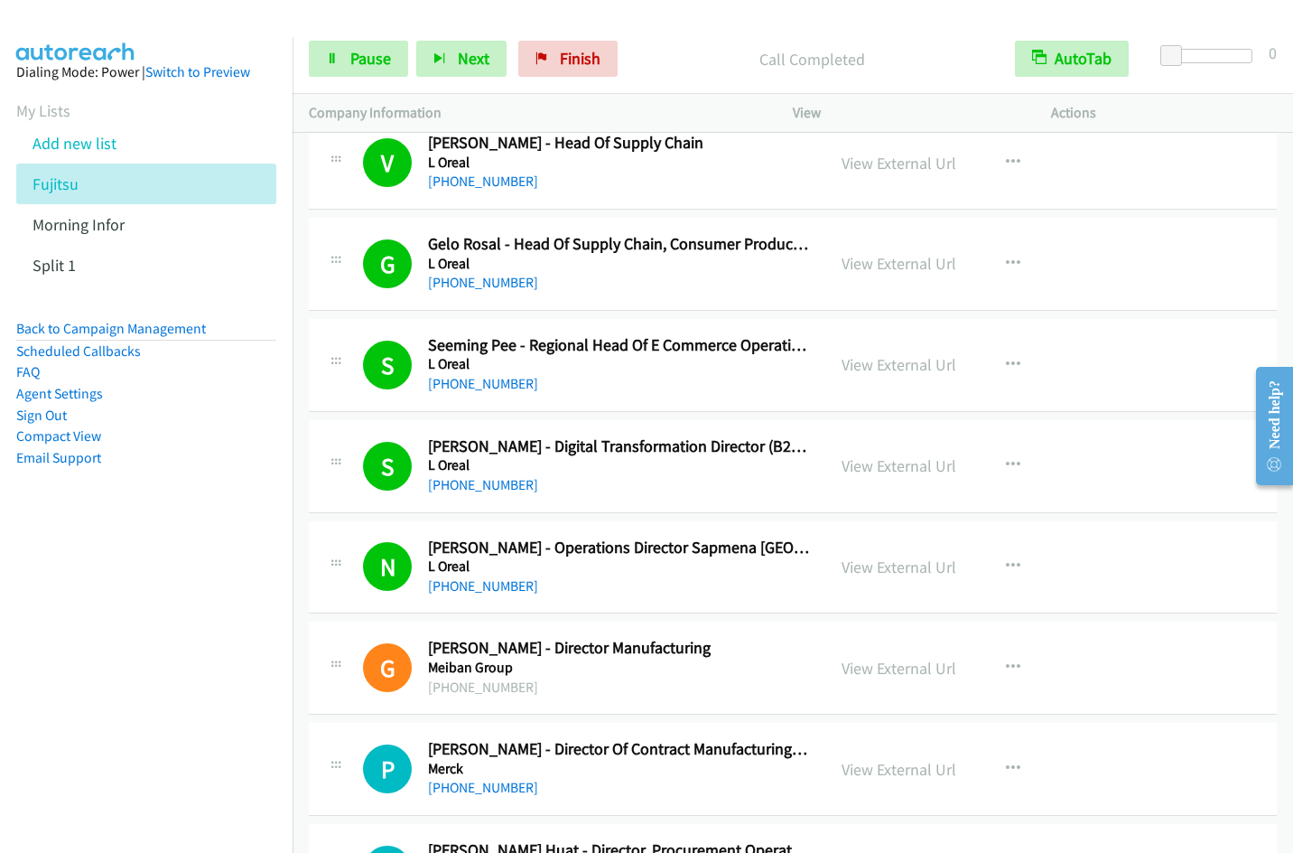
click at [175, 648] on nav "Dialing Mode: Power | Switch to Preview My Lists Add new list Fujitsu Morning I…" at bounding box center [147, 463] width 294 height 853
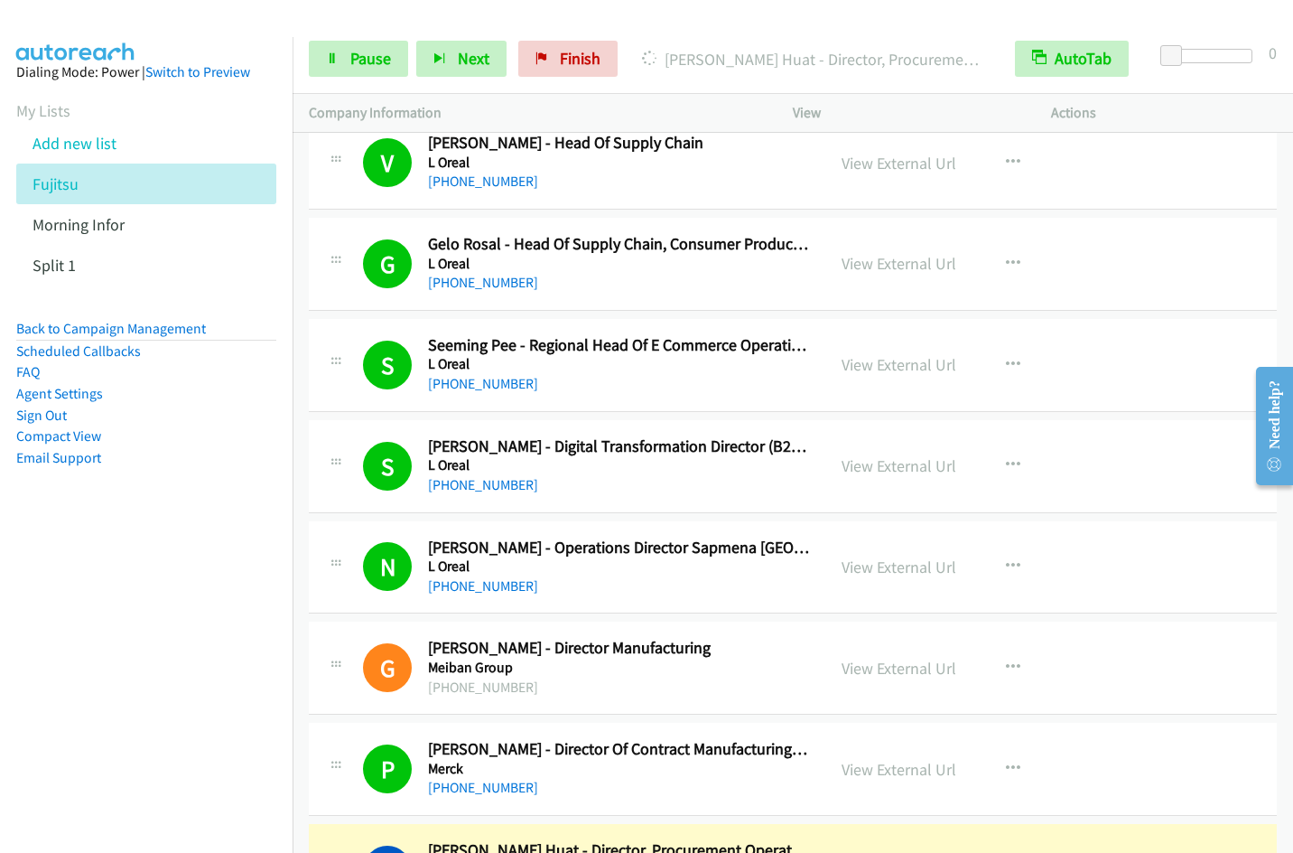
scroll to position [9322, 0]
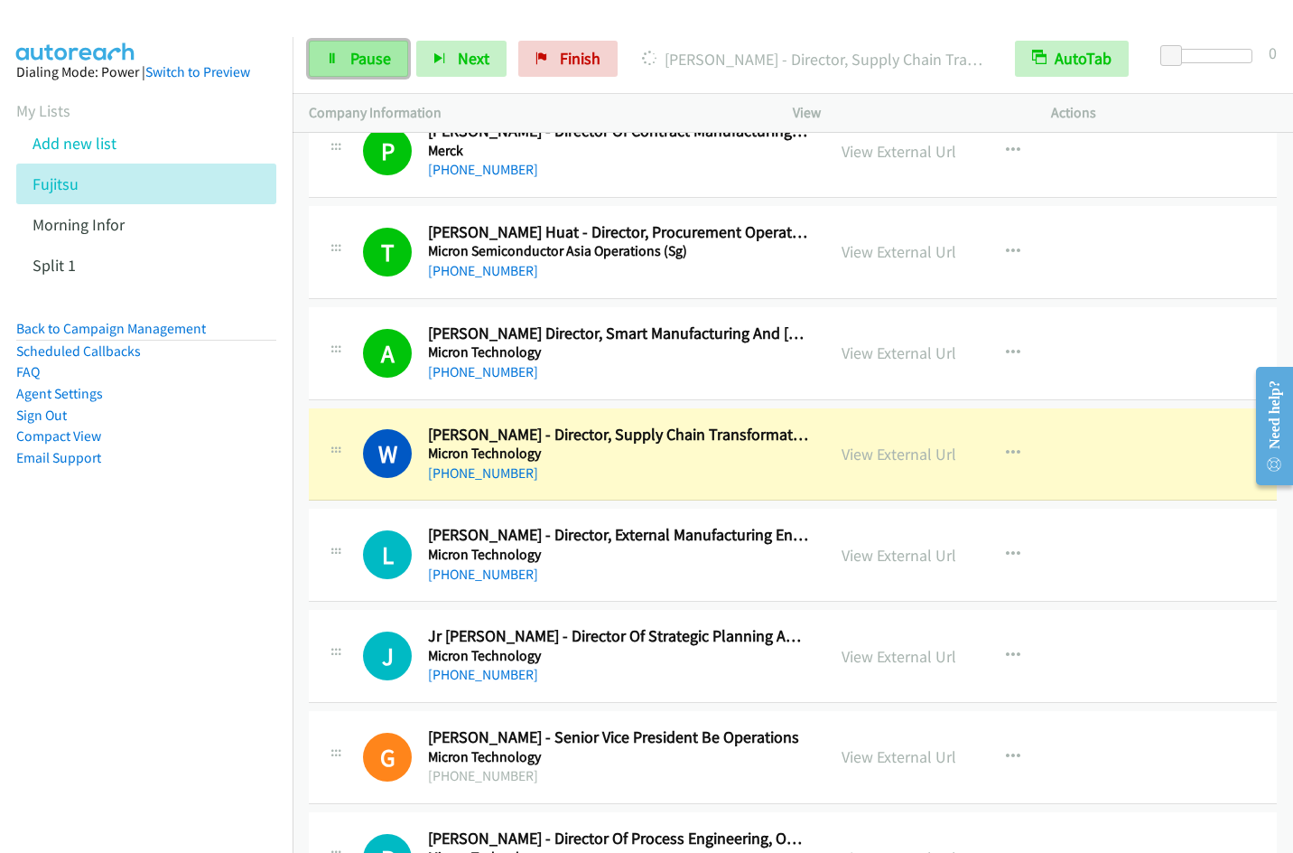
click at [393, 54] on link "Pause" at bounding box center [358, 59] width 99 height 36
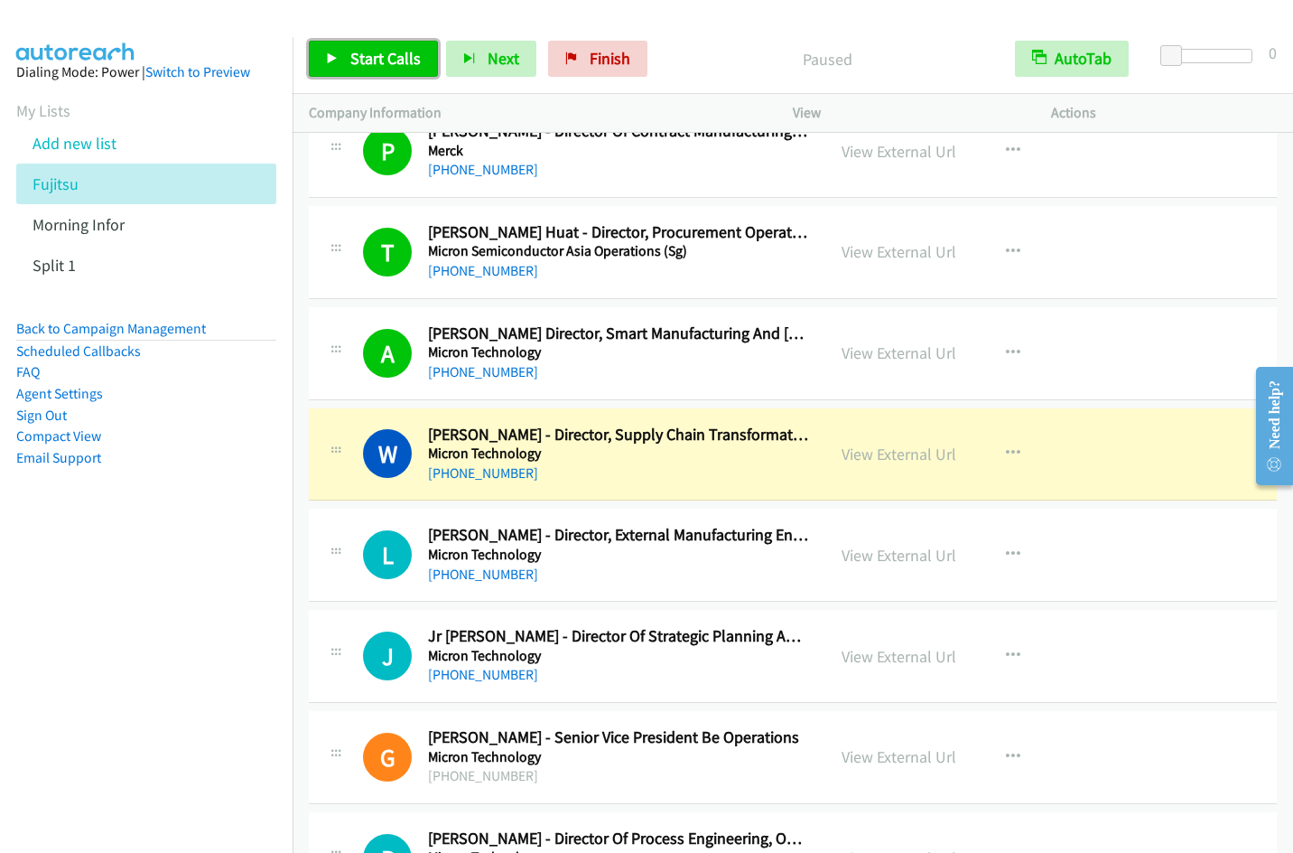
click at [355, 62] on span "Start Calls" at bounding box center [385, 58] width 70 height 21
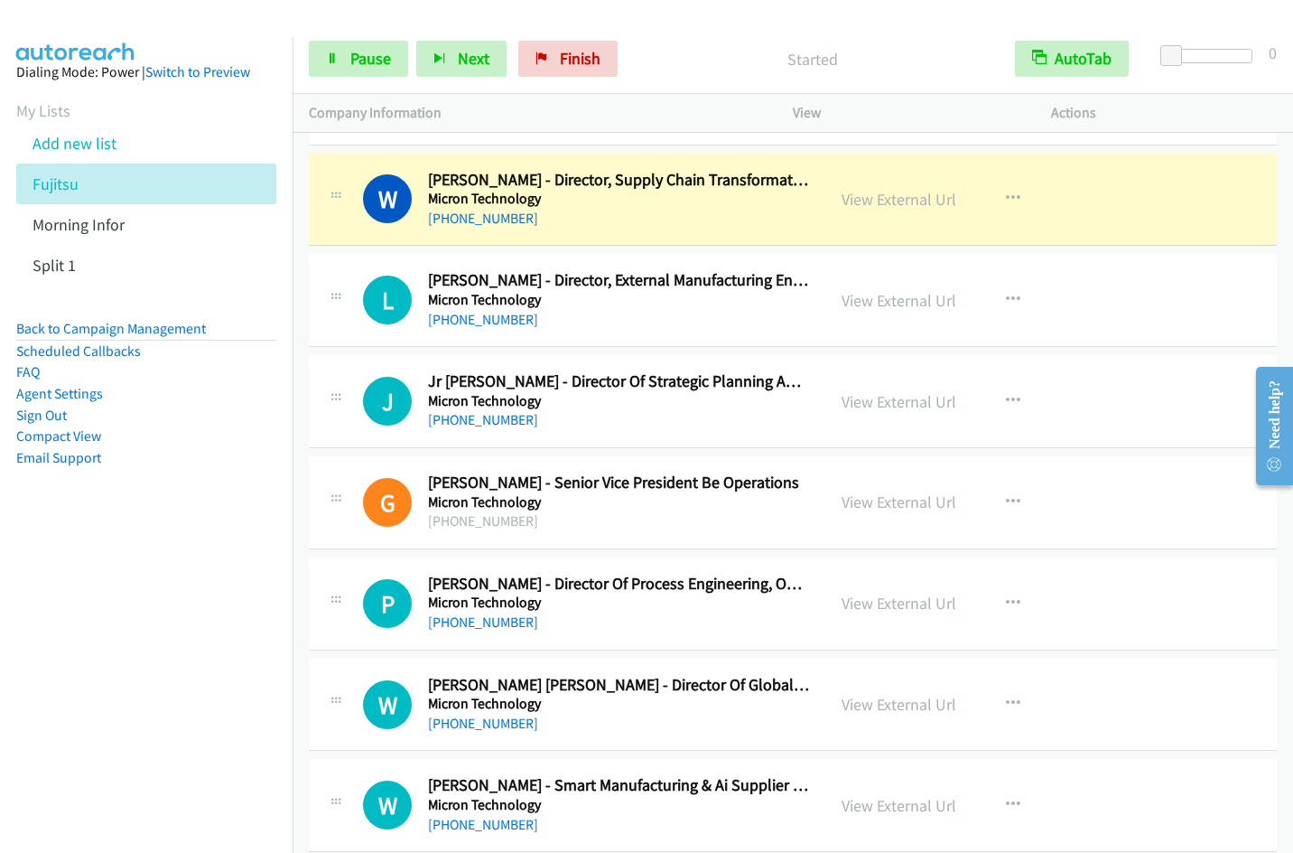
scroll to position [9595, 0]
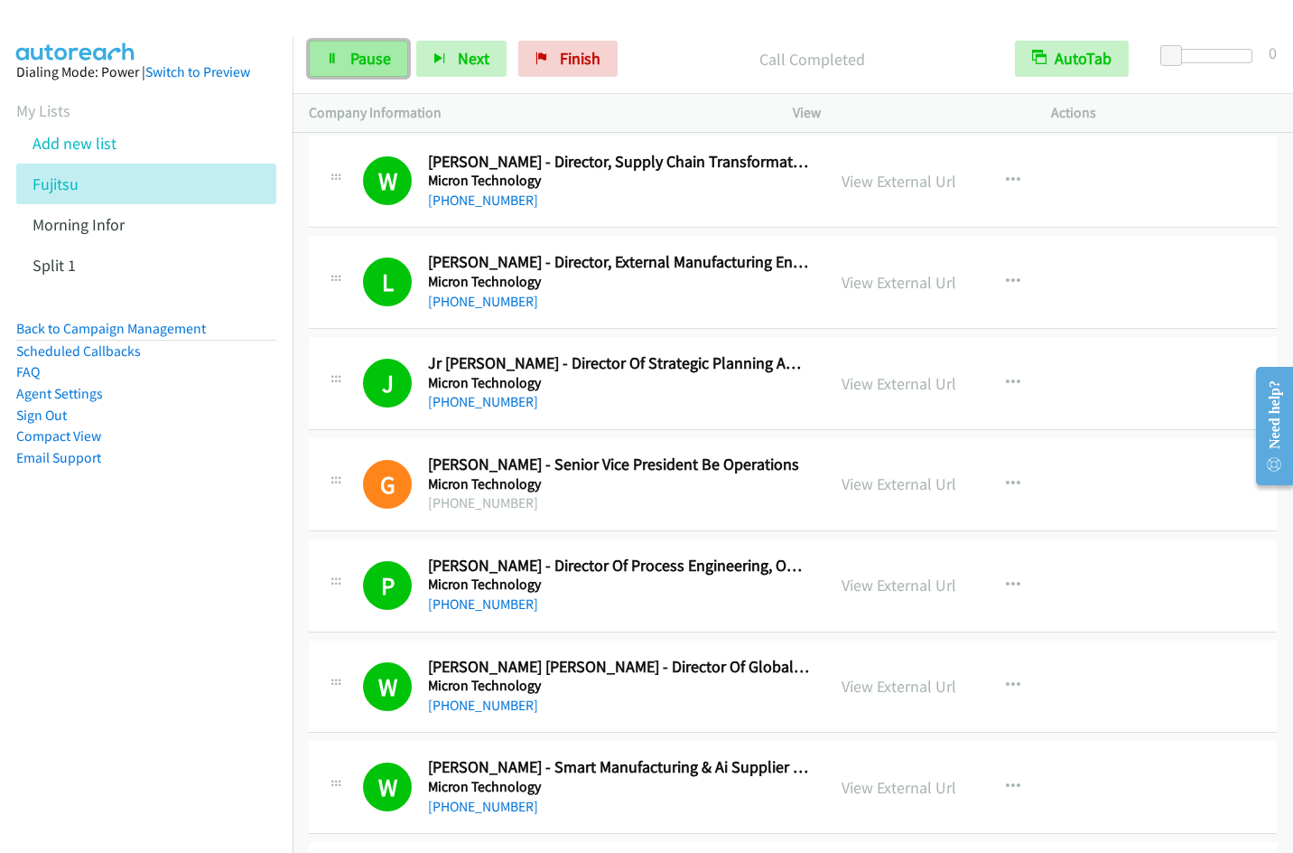
click at [330, 53] on icon at bounding box center [332, 59] width 13 height 13
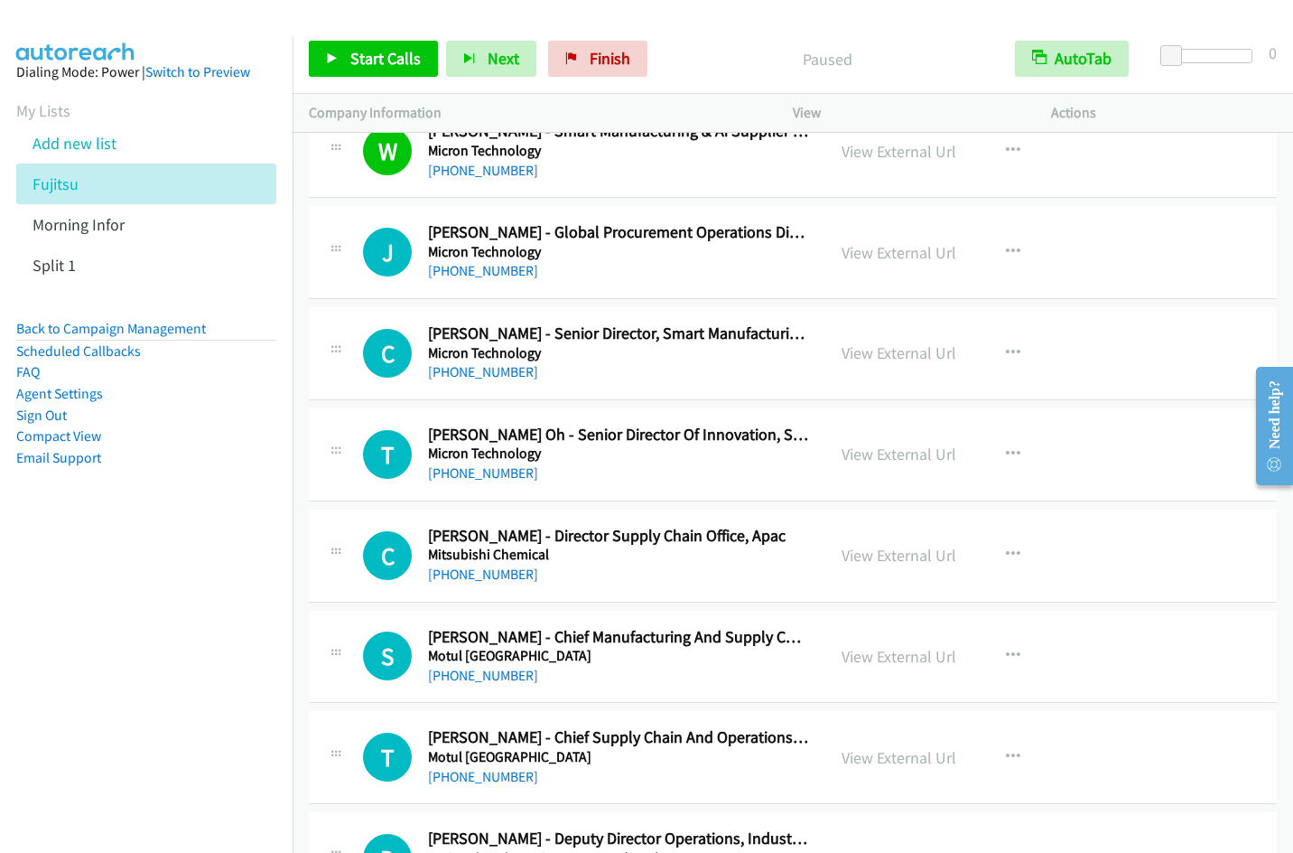
scroll to position [10269, 0]
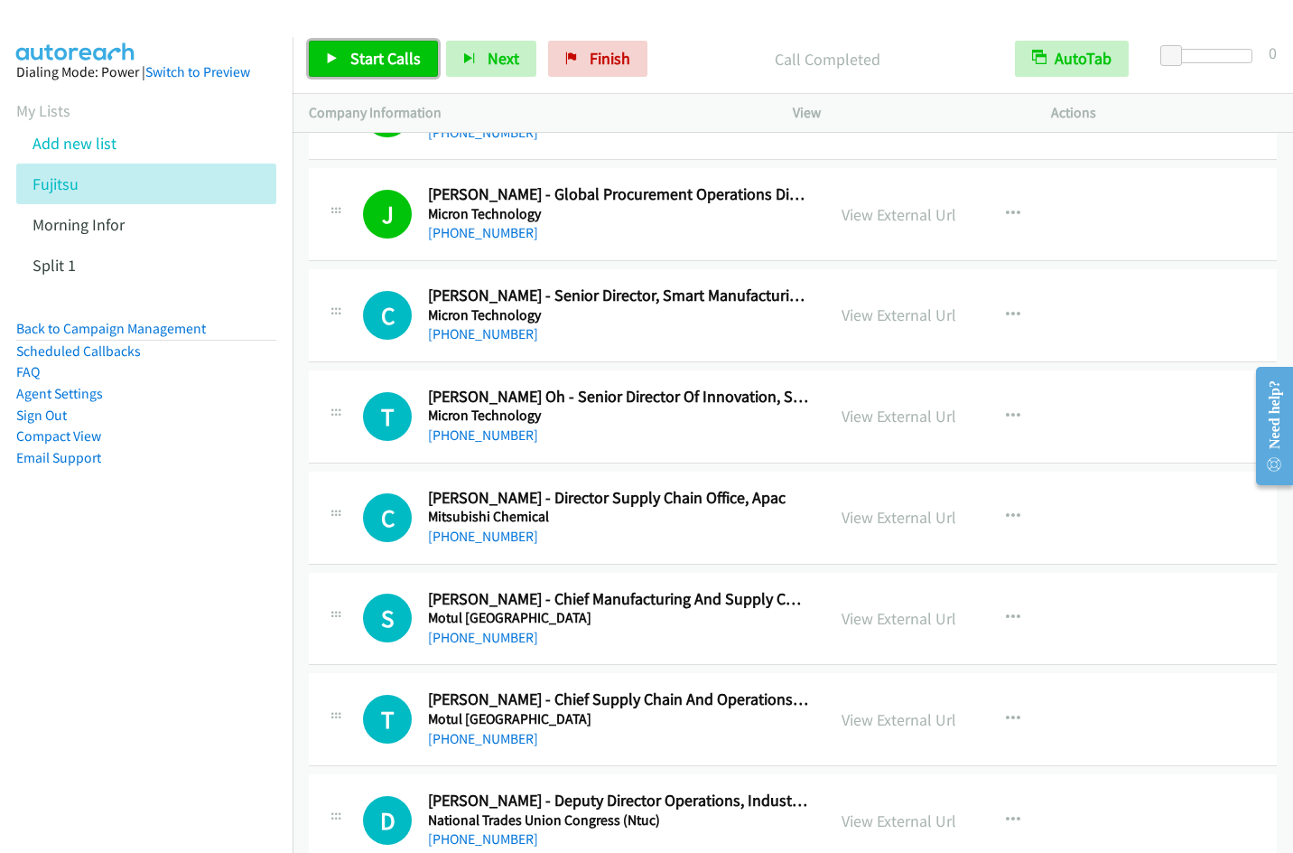
click at [375, 53] on span "Start Calls" at bounding box center [385, 58] width 70 height 21
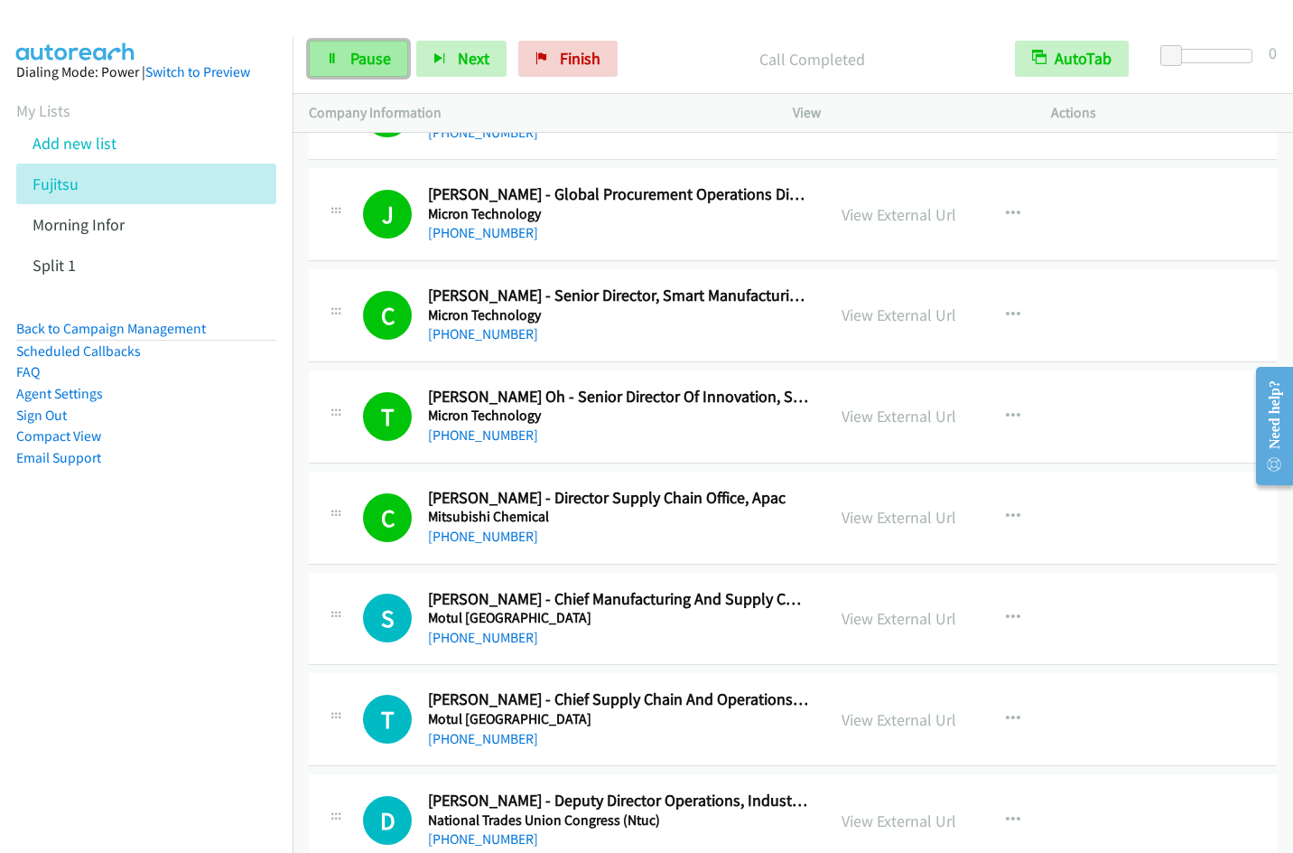
click at [361, 61] on span "Pause" at bounding box center [370, 58] width 41 height 21
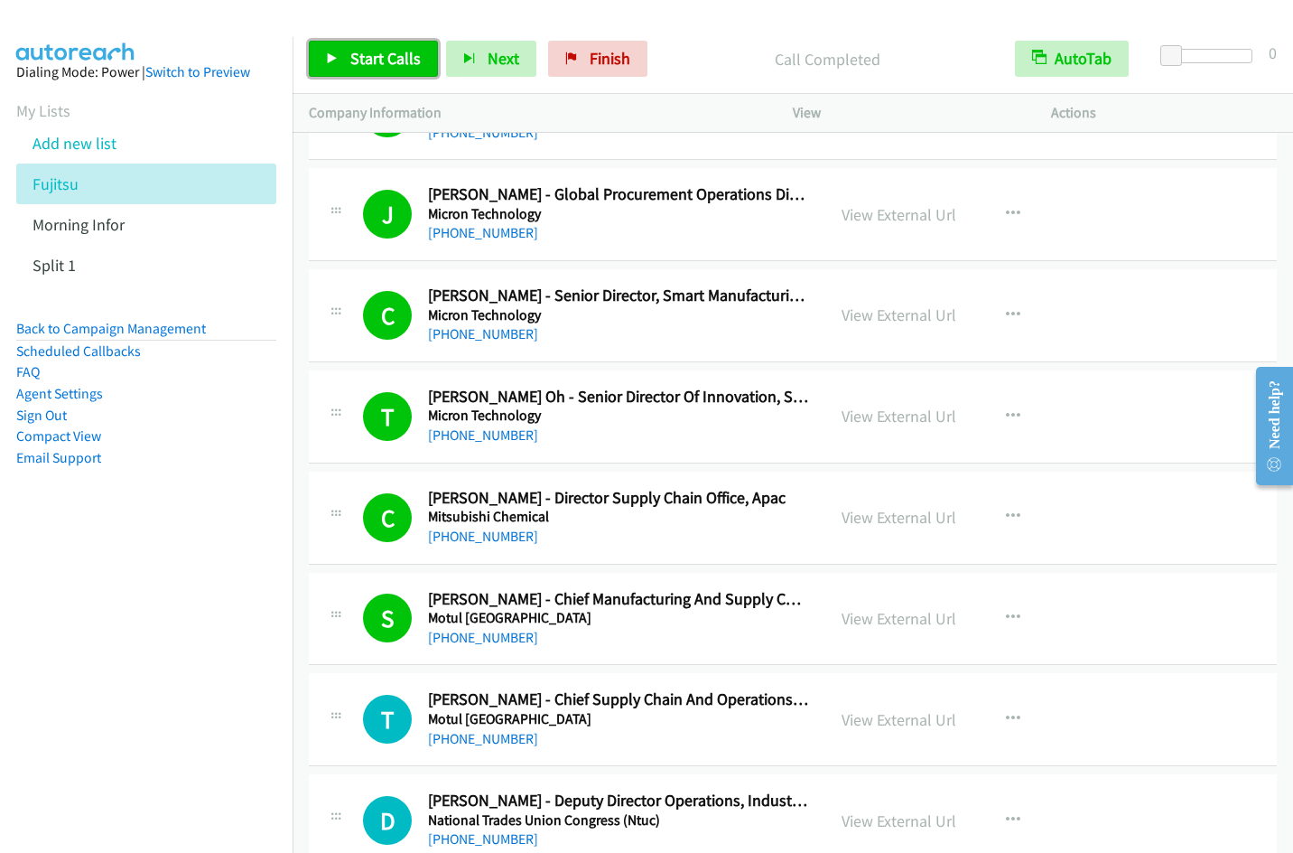
click at [334, 65] on link "Start Calls" at bounding box center [373, 59] width 129 height 36
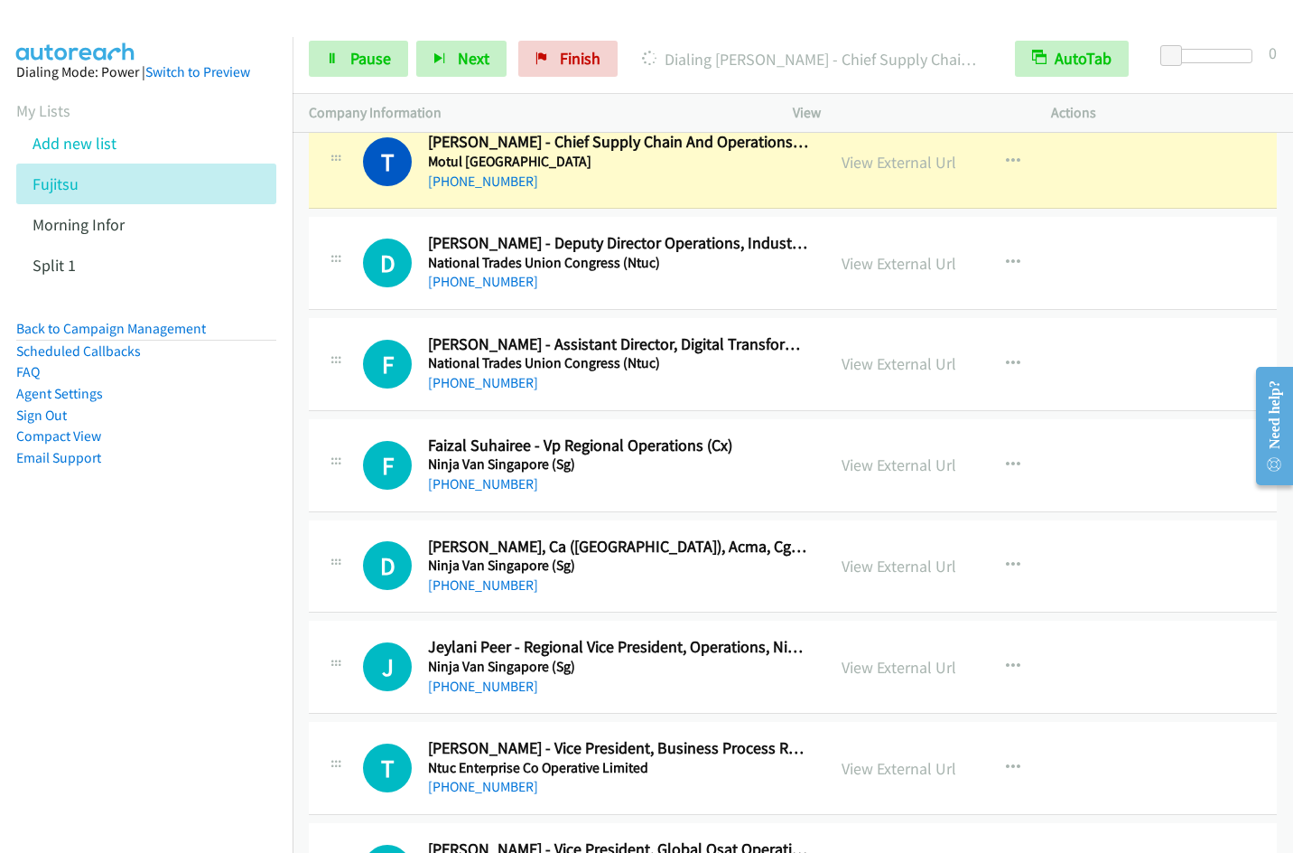
scroll to position [10814, 0]
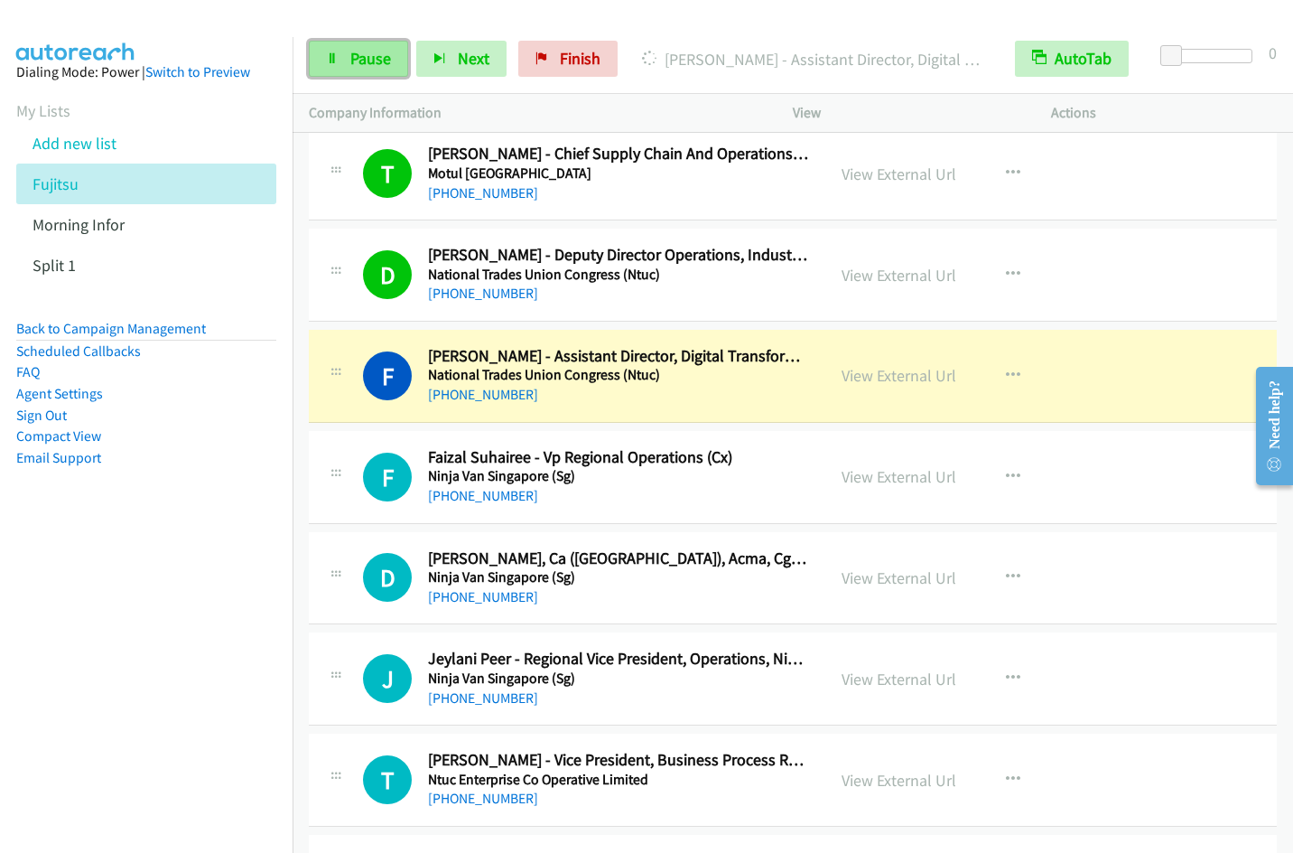
click at [371, 58] on span "Pause" at bounding box center [370, 58] width 41 height 21
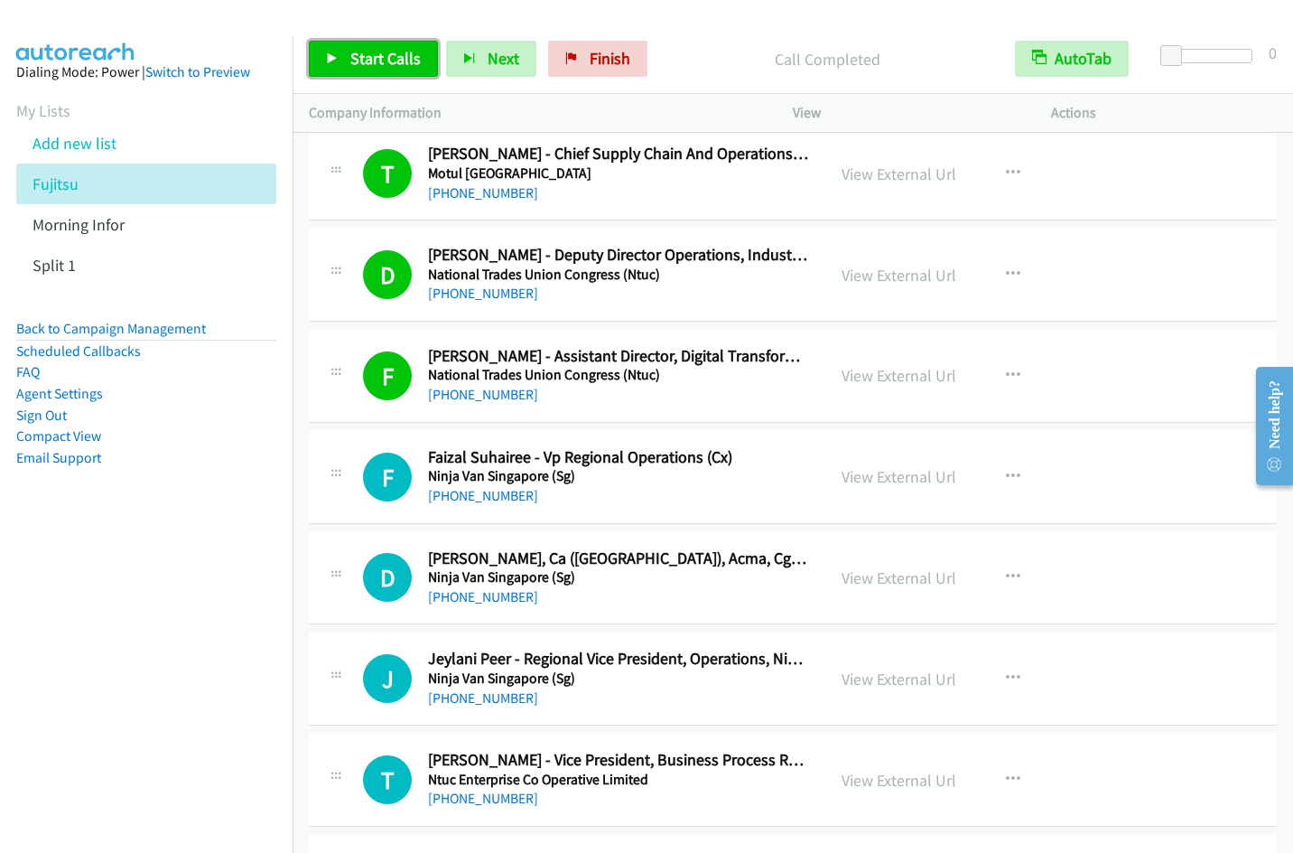
click at [381, 65] on span "Start Calls" at bounding box center [385, 58] width 70 height 21
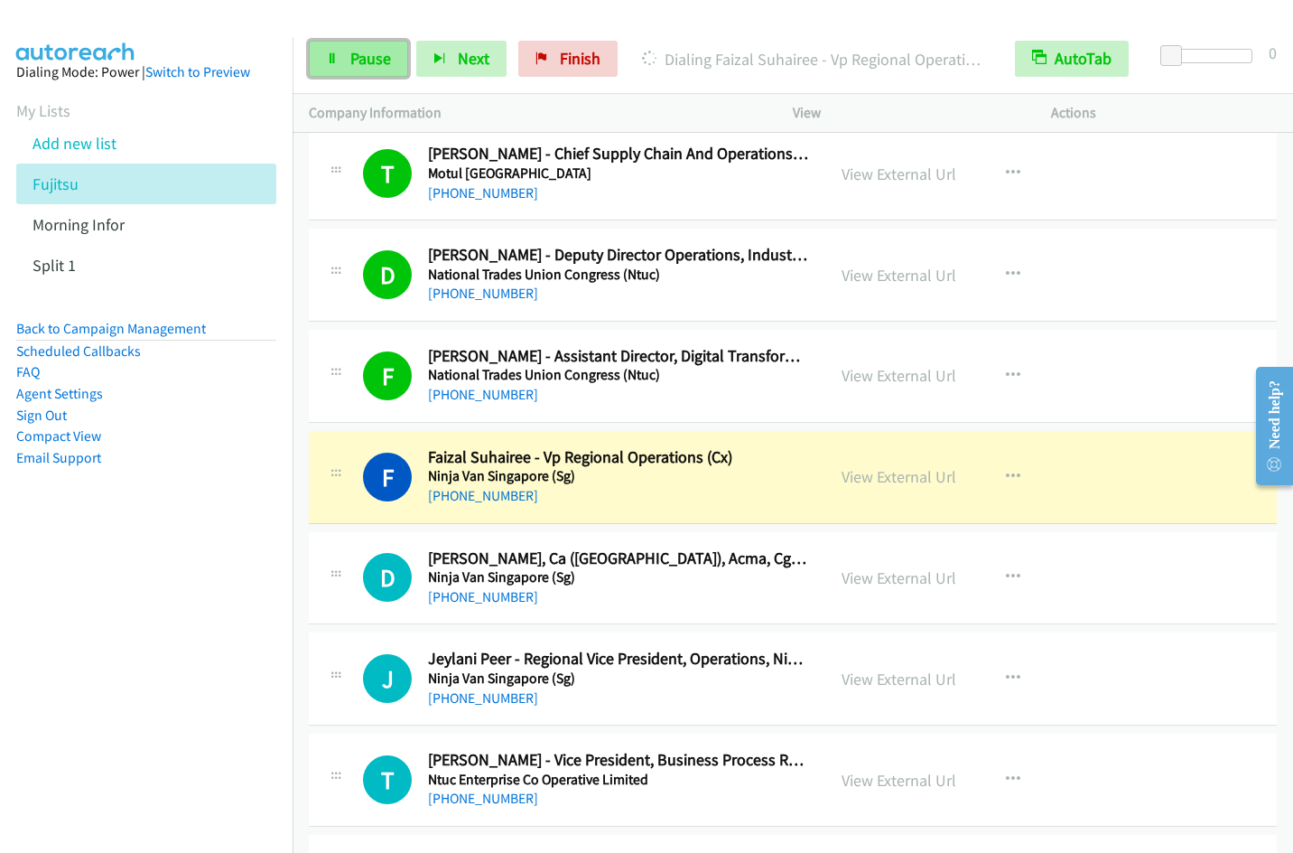
click at [346, 65] on link "Pause" at bounding box center [358, 59] width 99 height 36
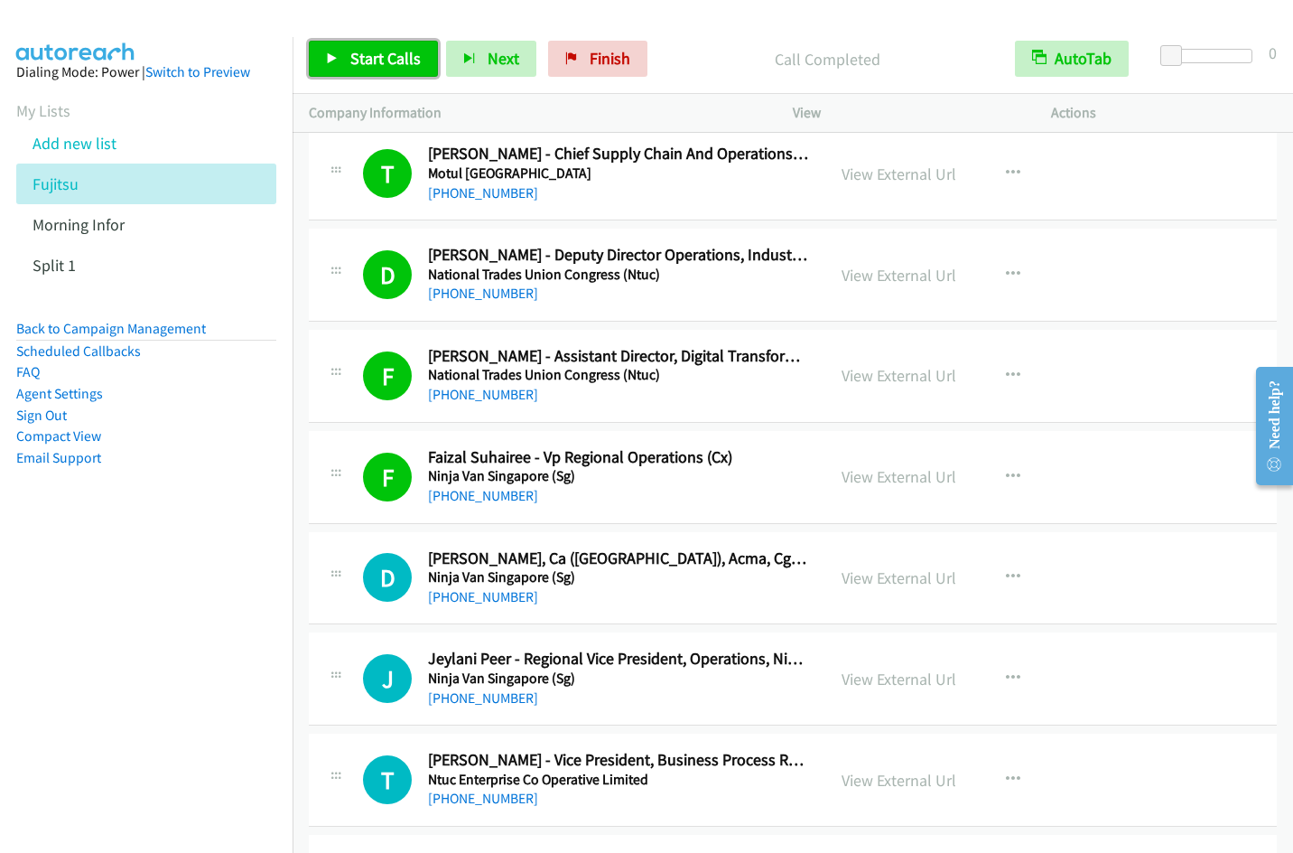
click at [368, 71] on link "Start Calls" at bounding box center [373, 59] width 129 height 36
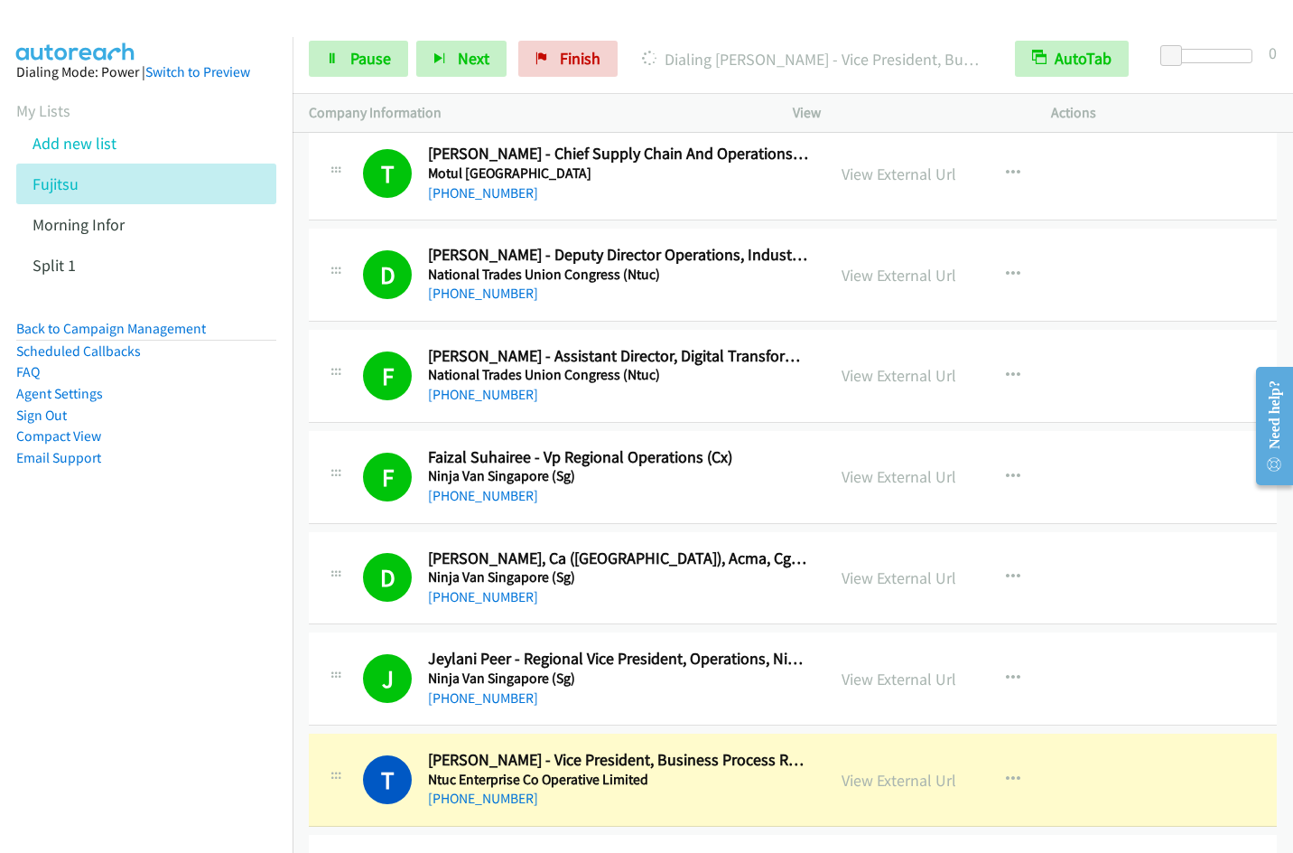
scroll to position [11432, 0]
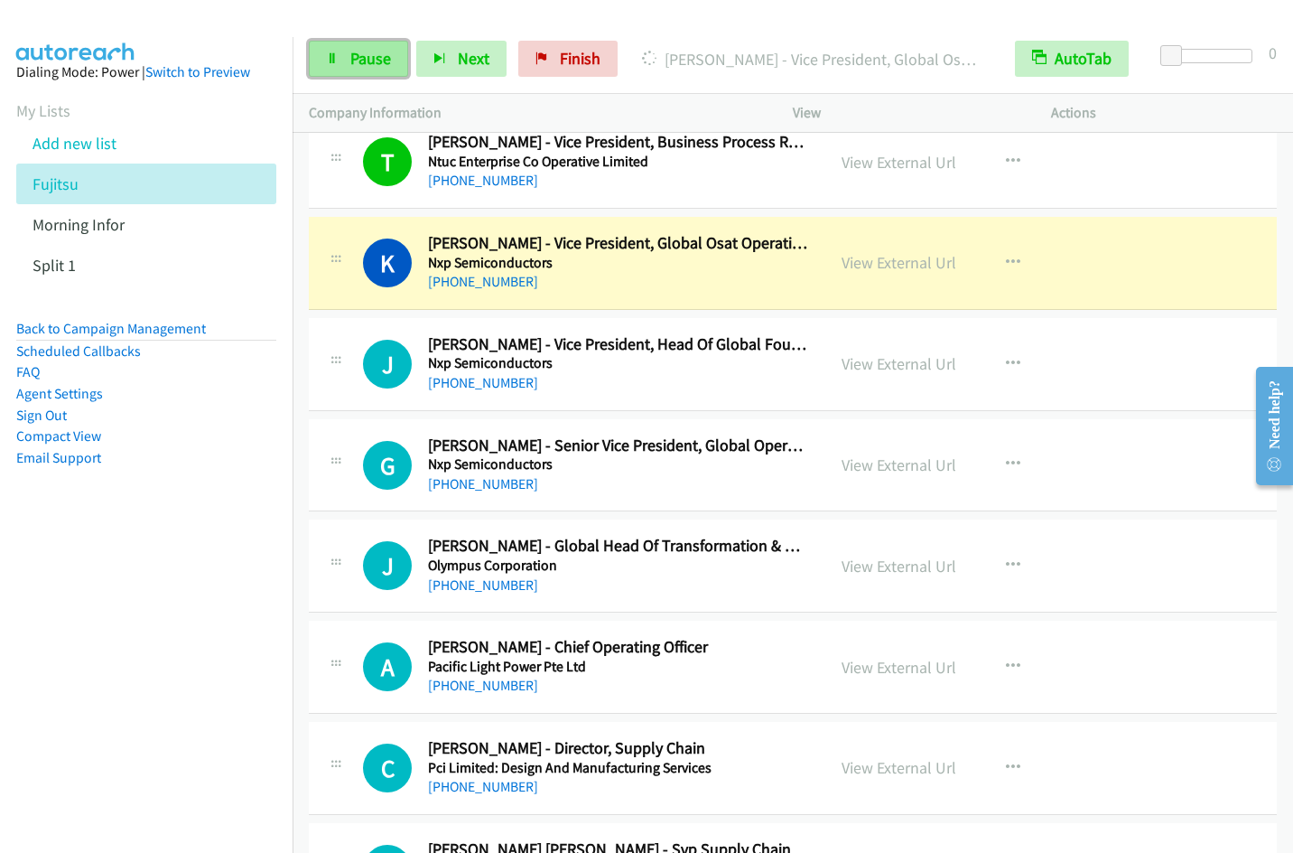
click at [359, 50] on span "Pause" at bounding box center [370, 58] width 41 height 21
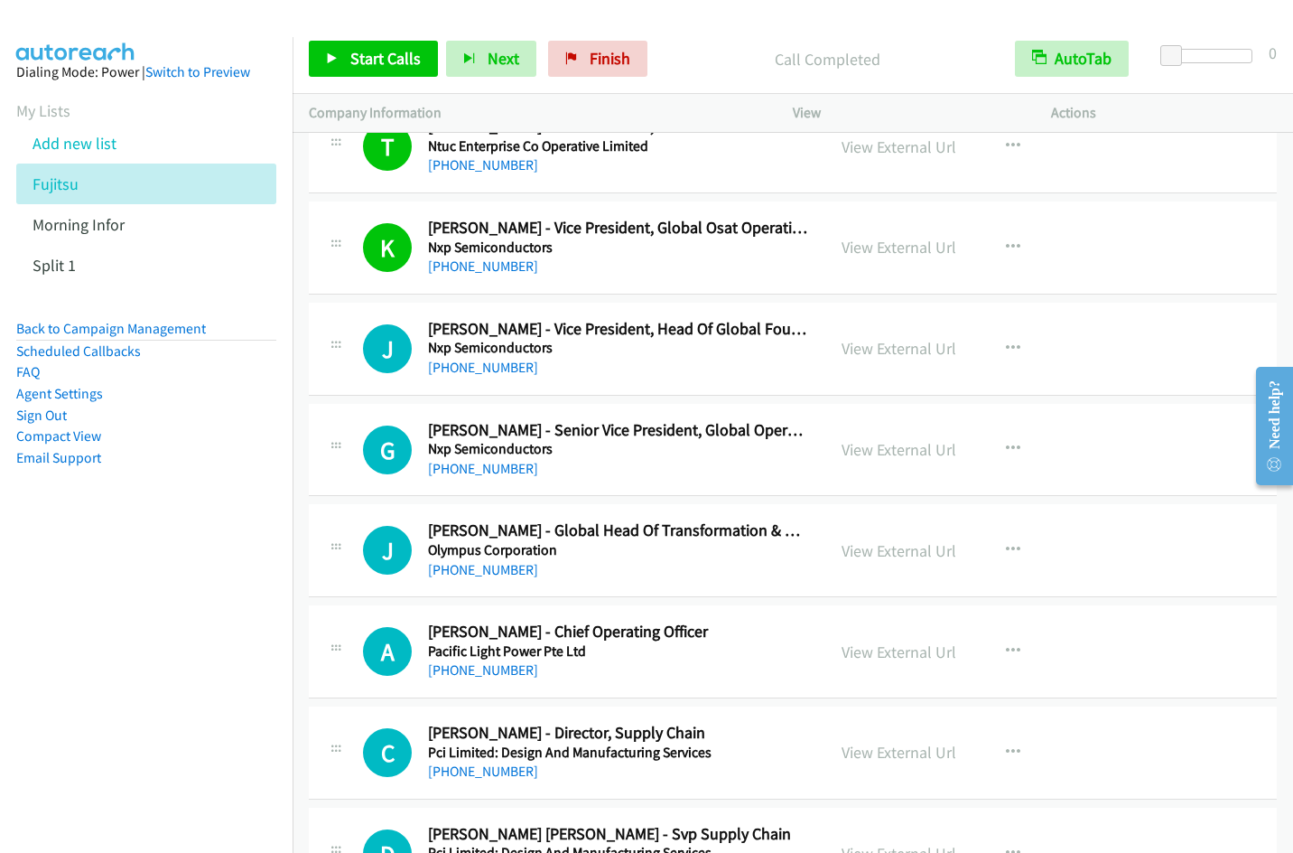
scroll to position [11496, 0]
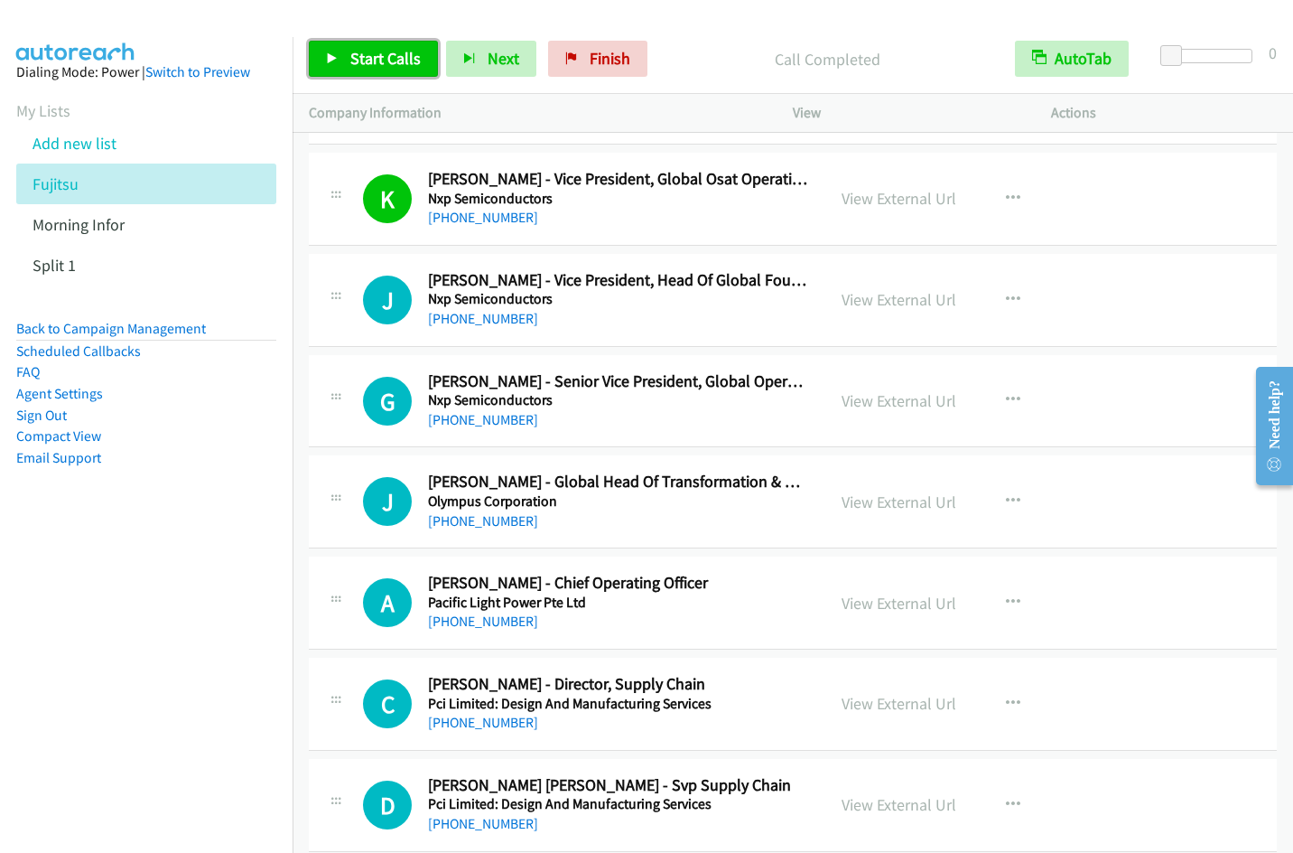
click at [358, 50] on span "Start Calls" at bounding box center [385, 58] width 70 height 21
click at [354, 65] on span "Pause" at bounding box center [370, 58] width 41 height 21
click at [220, 633] on nav "Dialing Mode: Power | Switch to Preview My Lists Add new list Fujitsu Morning I…" at bounding box center [147, 463] width 294 height 853
